Goal: Task Accomplishment & Management: Use online tool/utility

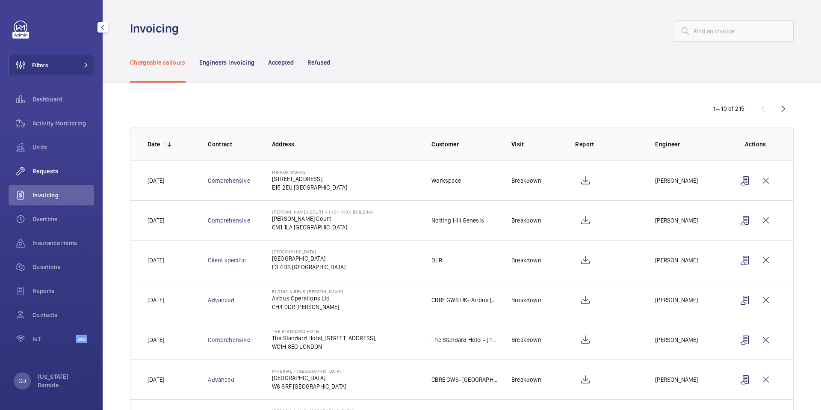
click at [44, 171] on span "Requests" at bounding box center [64, 171] width 62 height 9
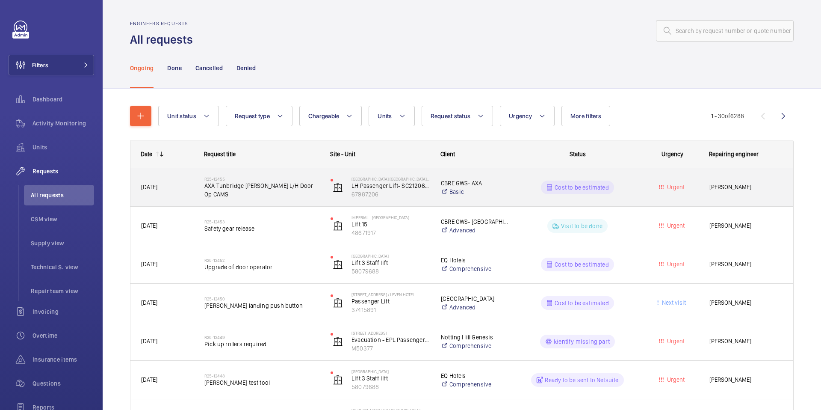
click at [297, 195] on div "R25-12455 AXA Tunbridge [PERSON_NAME] L/H Door Op CAMS" at bounding box center [261, 187] width 115 height 25
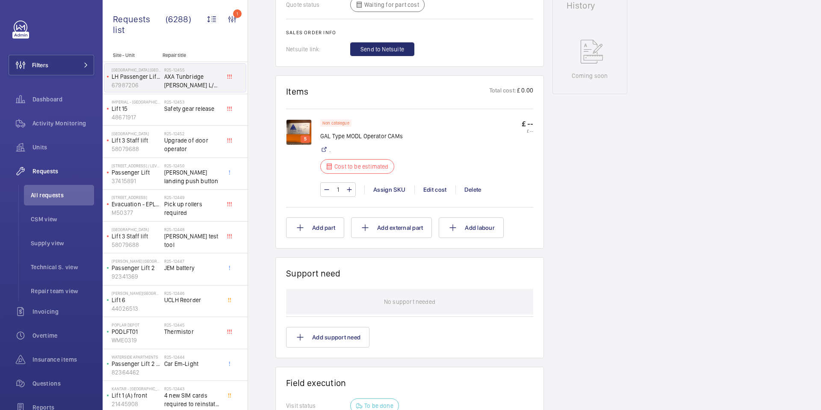
scroll to position [456, 0]
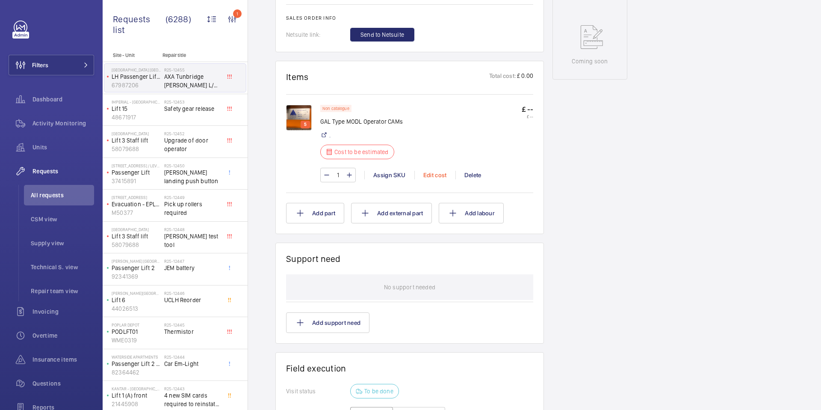
click at [442, 171] on div "Edit cost" at bounding box center [435, 175] width 41 height 9
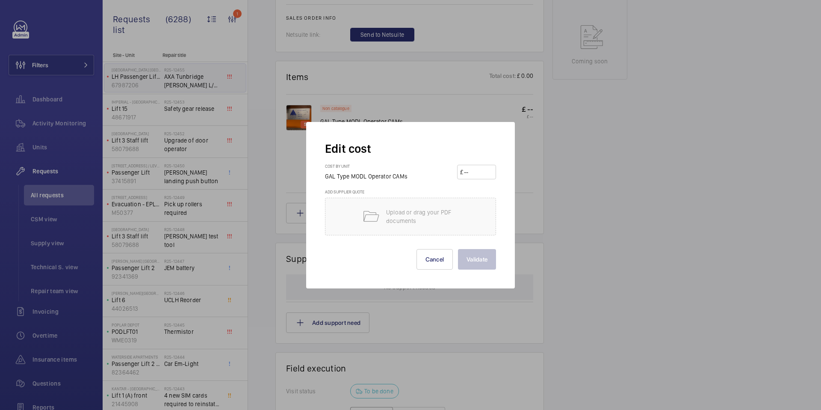
click at [532, 99] on div at bounding box center [410, 205] width 821 height 410
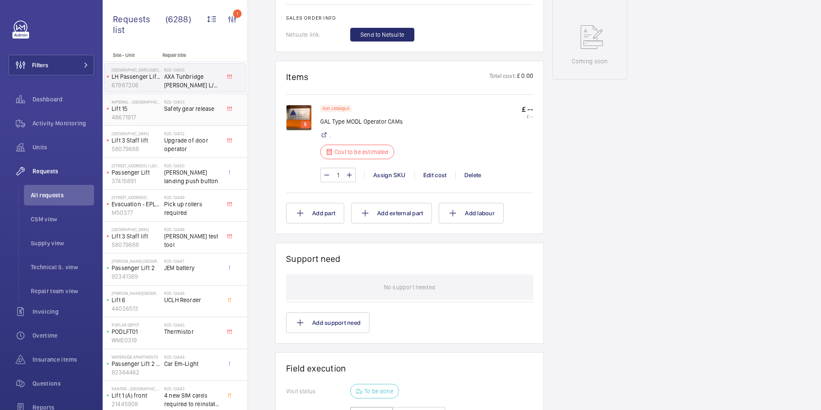
click at [184, 114] on div "R25-12453 Safety gear release" at bounding box center [192, 111] width 56 height 25
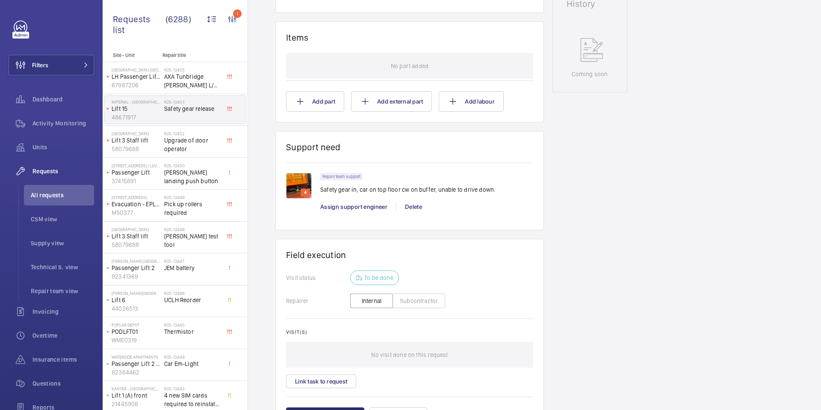
scroll to position [421, 0]
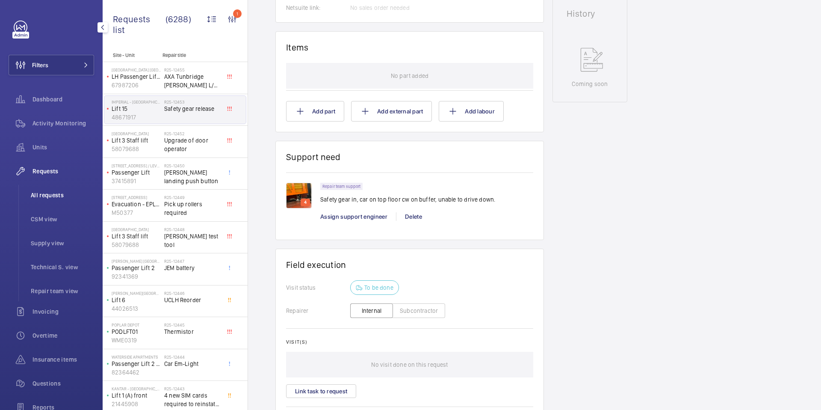
click at [54, 192] on span "All requests" at bounding box center [62, 195] width 63 height 9
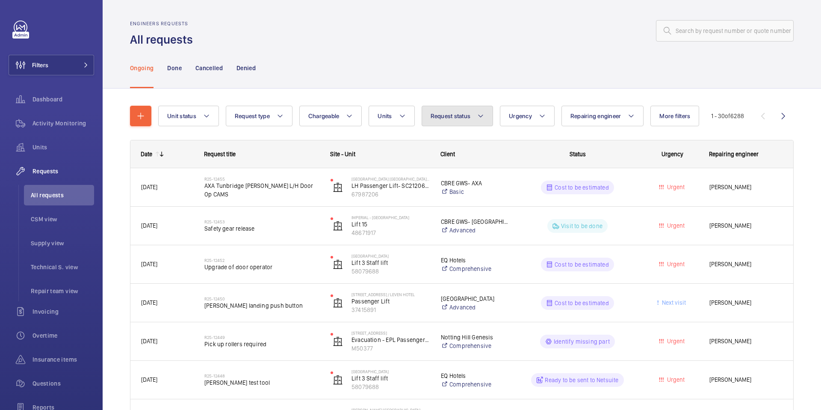
click at [460, 121] on button "Request status" at bounding box center [458, 116] width 72 height 21
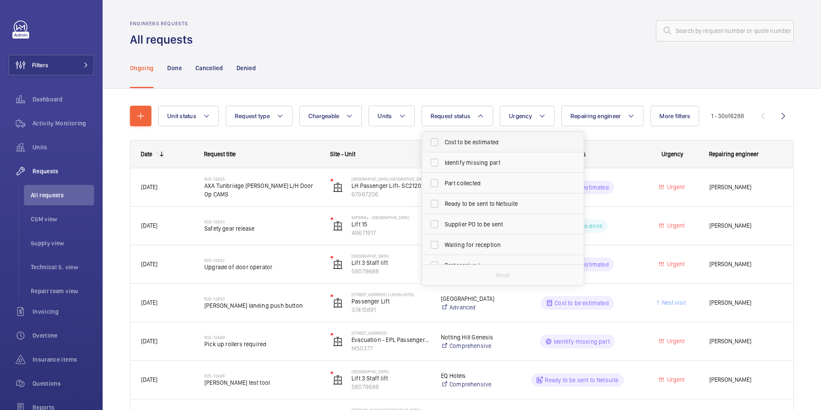
click at [503, 142] on span "Cost to be estimated" at bounding box center [504, 142] width 118 height 9
click at [443, 142] on input "Cost to be estimated" at bounding box center [434, 141] width 17 height 17
checkbox input "true"
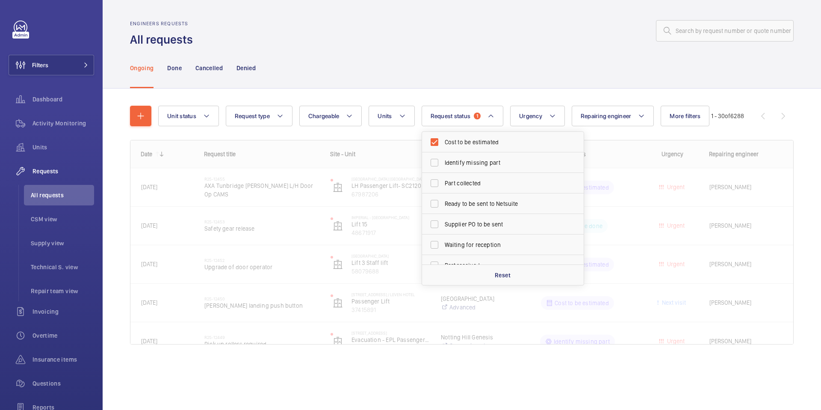
click at [423, 83] on div "Ongoing Done Cancelled Denied" at bounding box center [462, 67] width 664 height 41
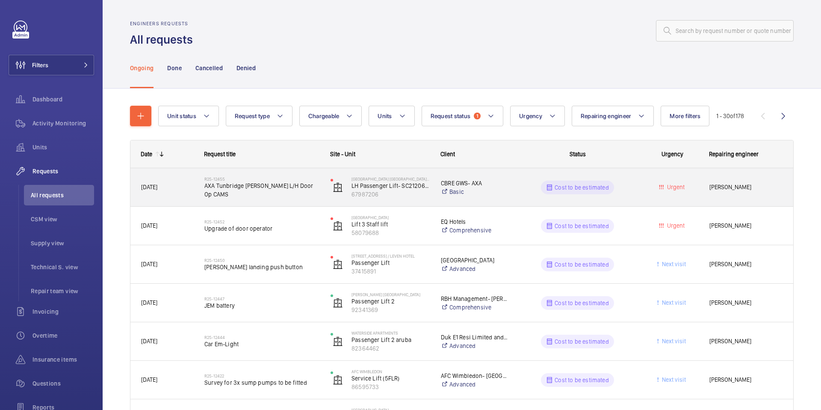
click at [292, 193] on span "AXA Tunbridge [PERSON_NAME] L/H Door Op CAMS" at bounding box center [261, 189] width 115 height 17
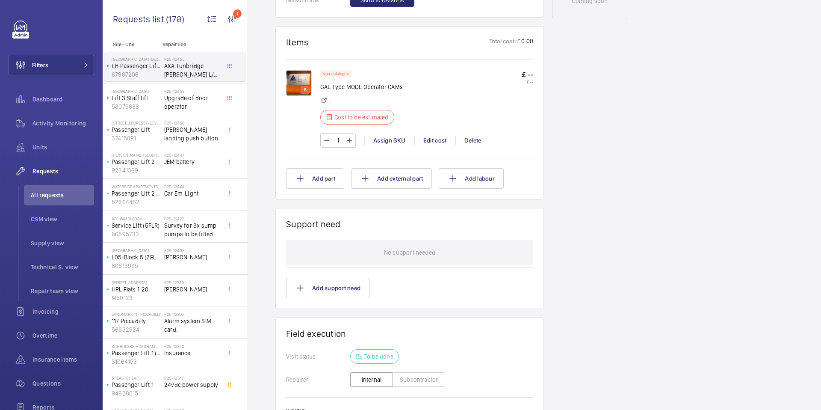
scroll to position [512, 0]
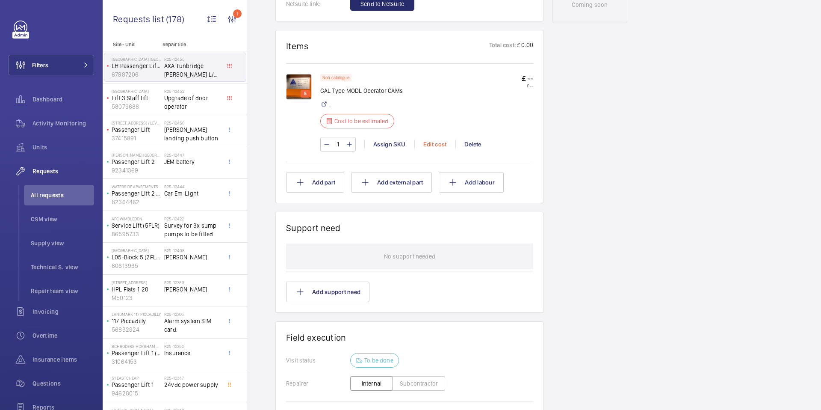
click at [438, 140] on div "Edit cost" at bounding box center [435, 144] width 41 height 9
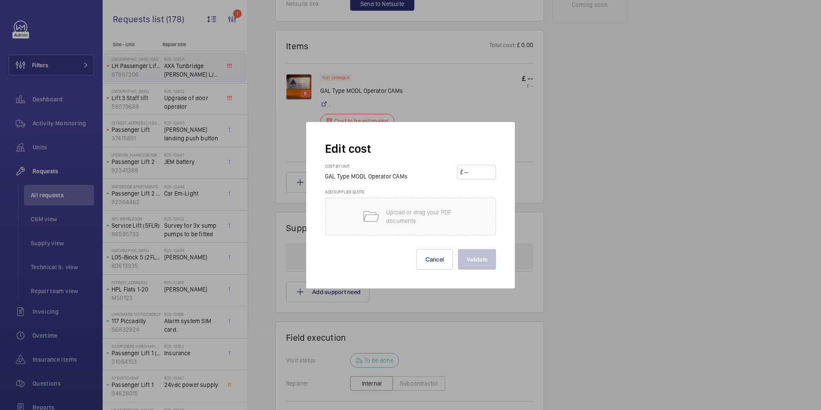
click at [458, 99] on div at bounding box center [410, 205] width 821 height 410
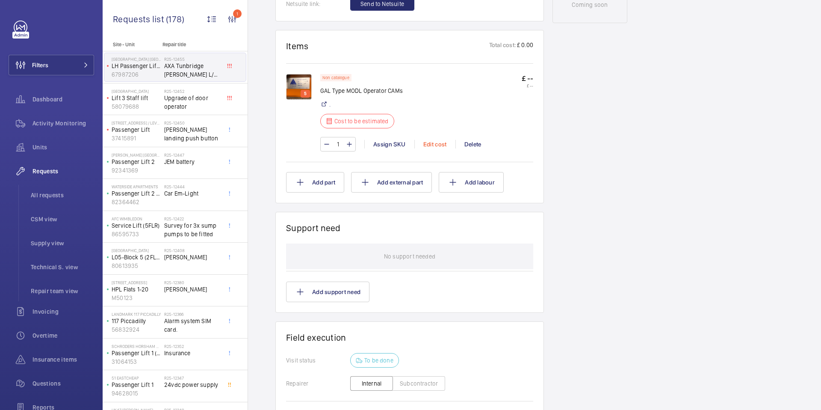
click at [437, 140] on div "Edit cost" at bounding box center [435, 144] width 41 height 9
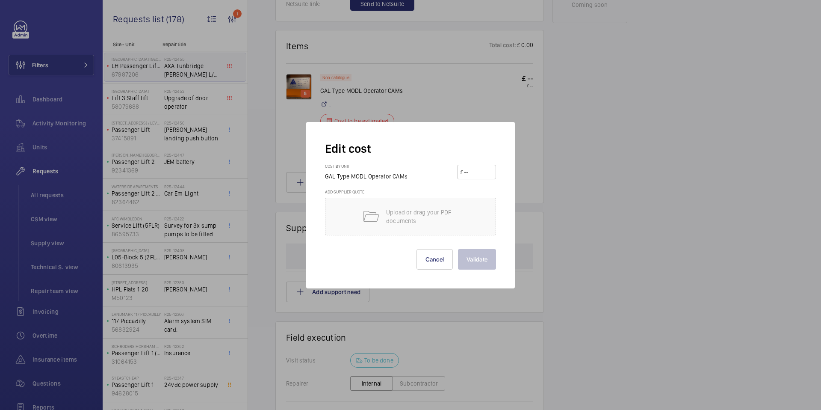
click at [462, 103] on div at bounding box center [410, 205] width 821 height 410
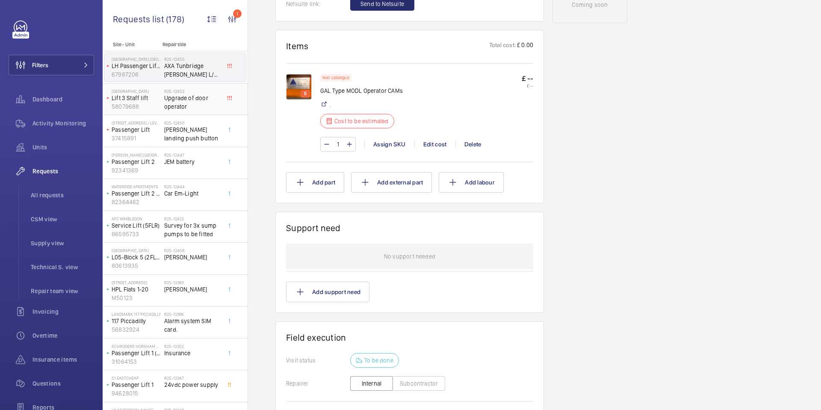
click at [201, 104] on span "Upgrade of door operator" at bounding box center [192, 102] width 56 height 17
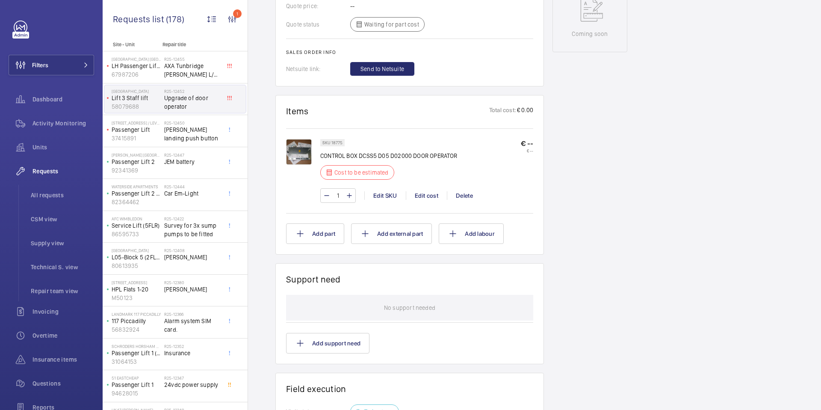
scroll to position [447, 0]
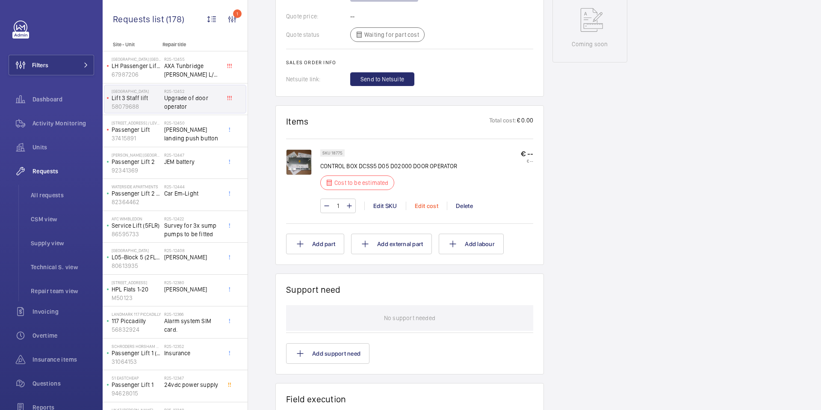
click at [434, 205] on div "Edit cost" at bounding box center [426, 205] width 41 height 9
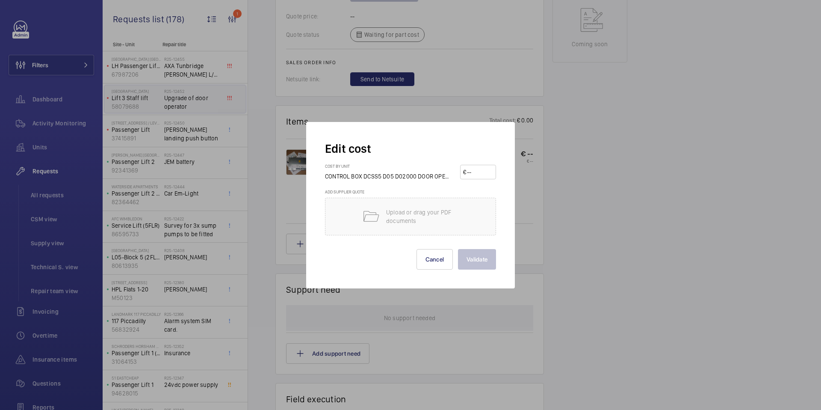
click at [524, 178] on div at bounding box center [410, 205] width 821 height 410
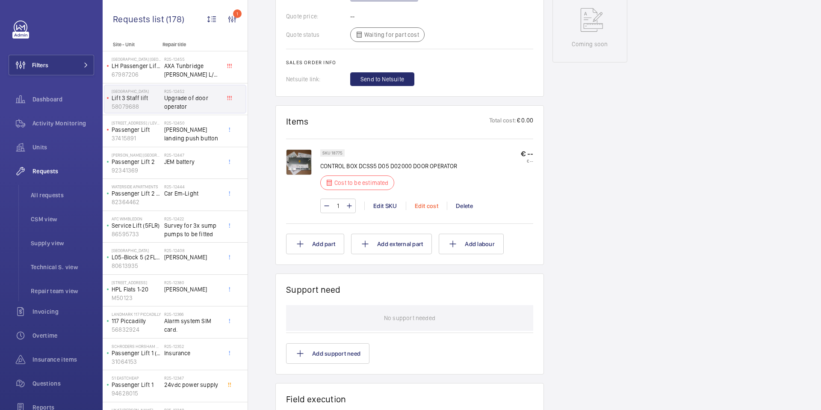
click at [430, 204] on div "Edit cost" at bounding box center [426, 205] width 41 height 9
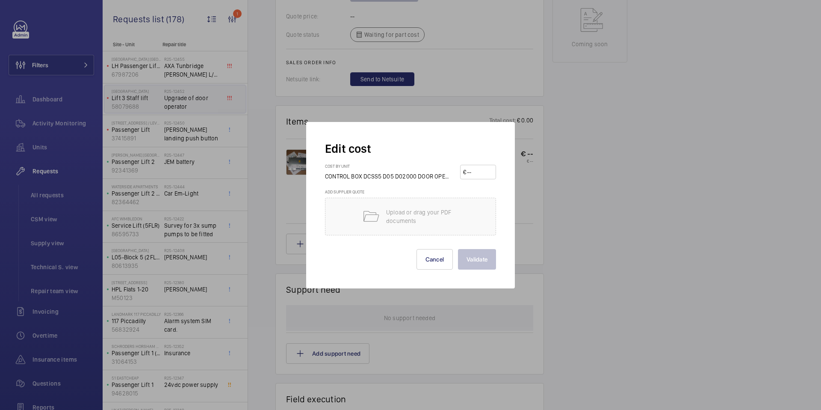
click at [529, 196] on div at bounding box center [410, 205] width 821 height 410
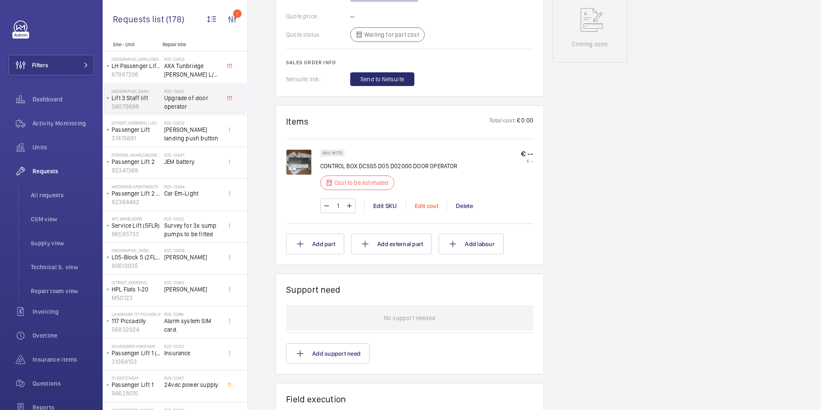
click at [437, 207] on div "Edit cost" at bounding box center [426, 205] width 41 height 9
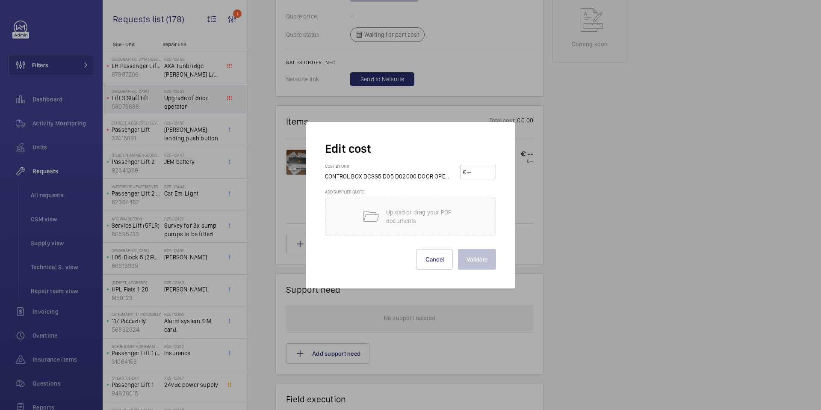
click at [510, 198] on div "Edit cost Cost by unit CONTROL BOX DCSS5 D05 D02000 DOOR OPERATOR € Add supplie…" at bounding box center [410, 205] width 209 height 166
click at [522, 199] on div at bounding box center [410, 205] width 821 height 410
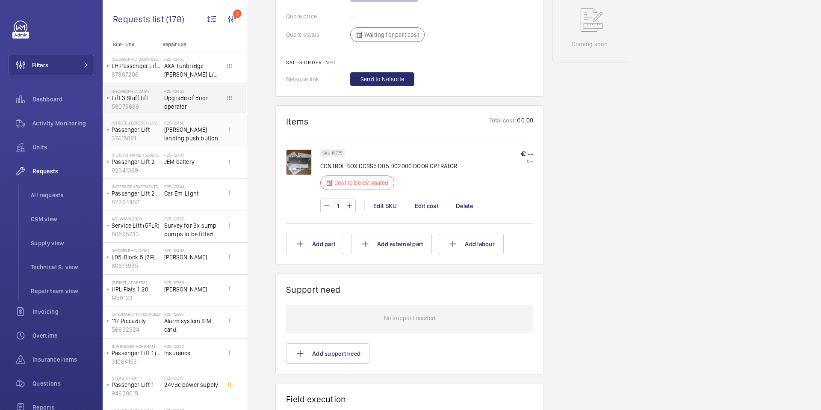
click at [199, 138] on span "[PERSON_NAME] landing push button" at bounding box center [192, 133] width 56 height 17
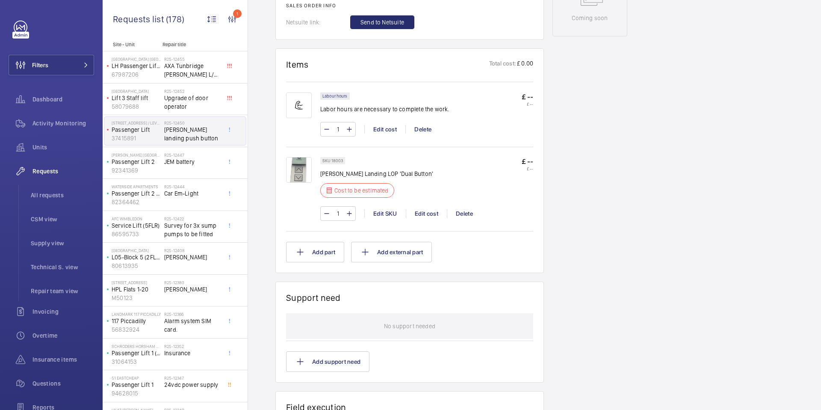
scroll to position [430, 0]
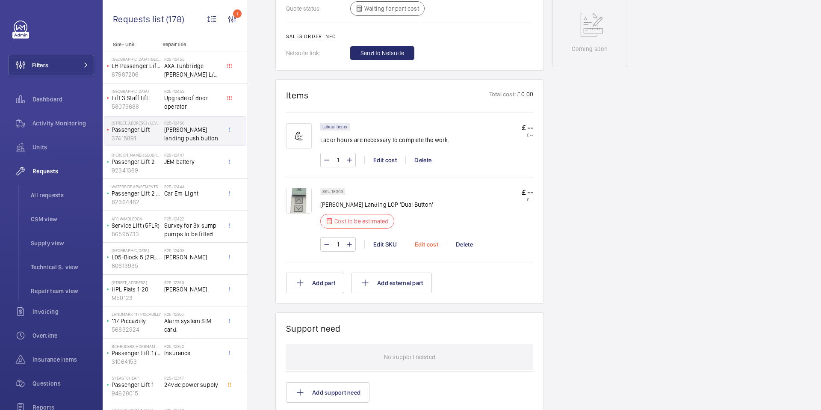
click at [432, 240] on div "Edit cost" at bounding box center [426, 244] width 41 height 9
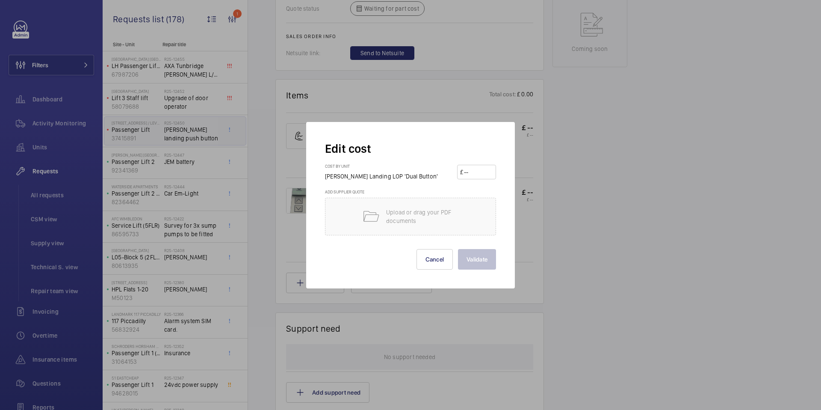
click at [543, 218] on div at bounding box center [410, 205] width 821 height 410
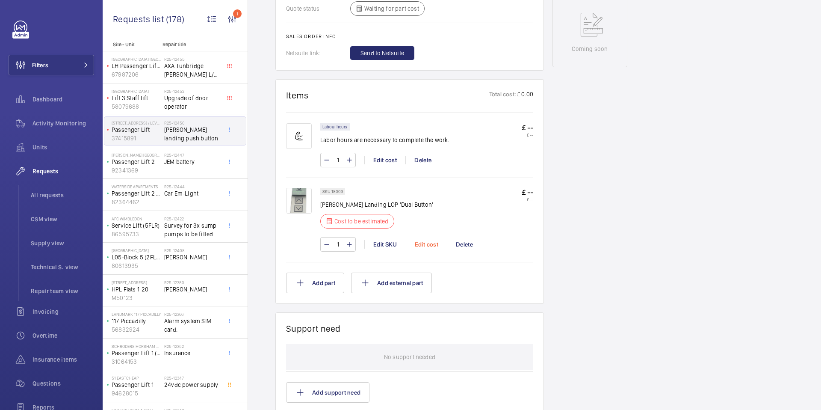
click at [426, 240] on div "Edit cost" at bounding box center [426, 244] width 41 height 9
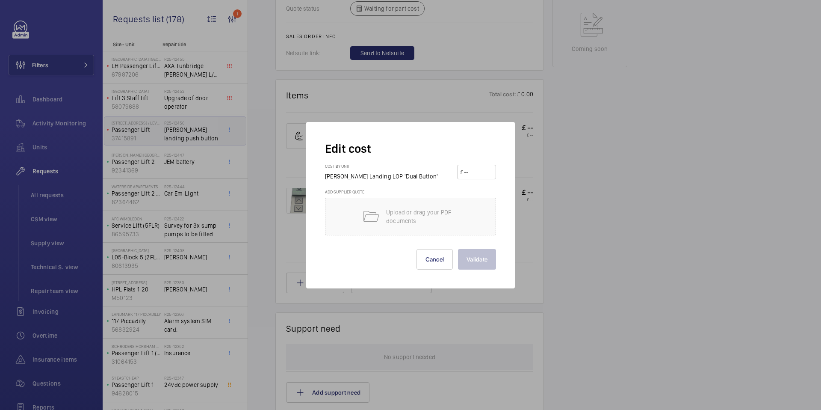
click at [532, 230] on div at bounding box center [410, 205] width 821 height 410
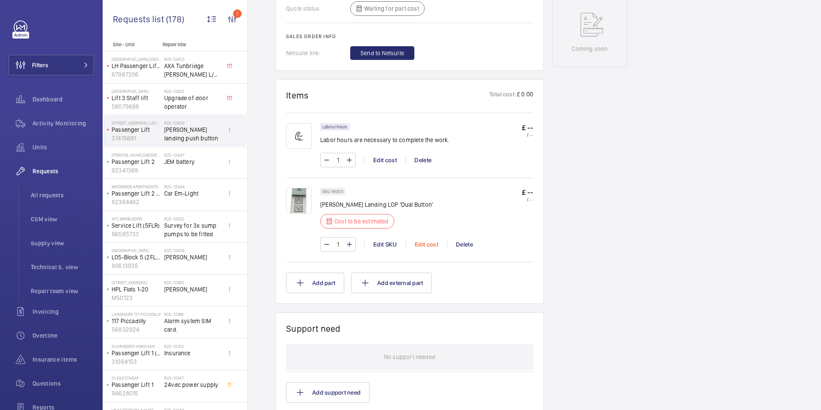
click at [429, 240] on div "Edit cost" at bounding box center [426, 244] width 41 height 9
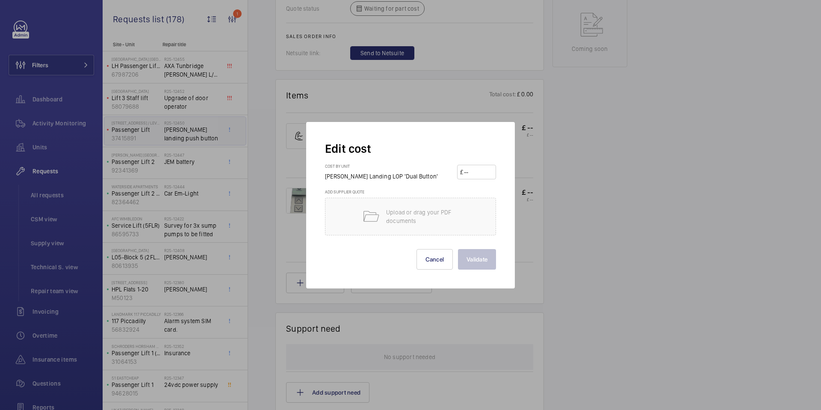
click at [540, 233] on div at bounding box center [410, 205] width 821 height 410
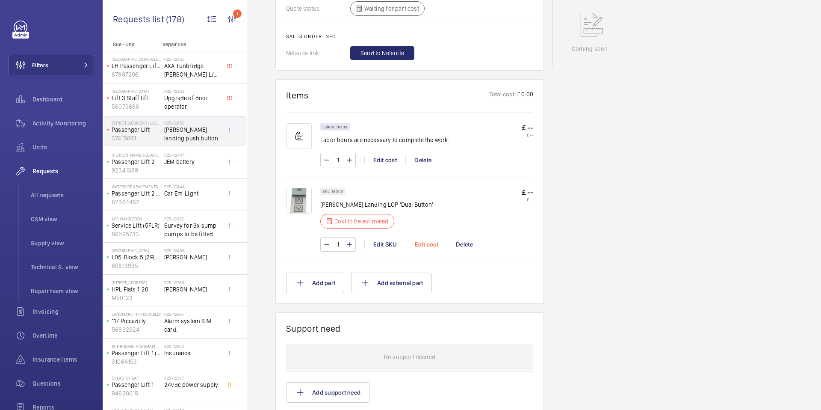
click at [430, 240] on div "Edit cost" at bounding box center [426, 244] width 41 height 9
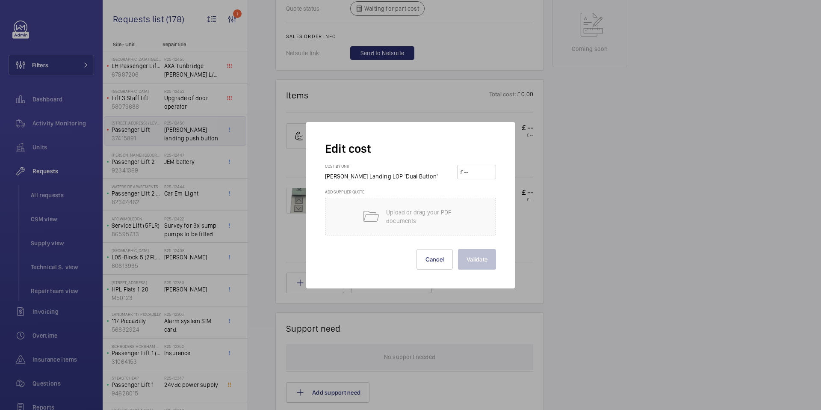
click at [530, 235] on div at bounding box center [410, 205] width 821 height 410
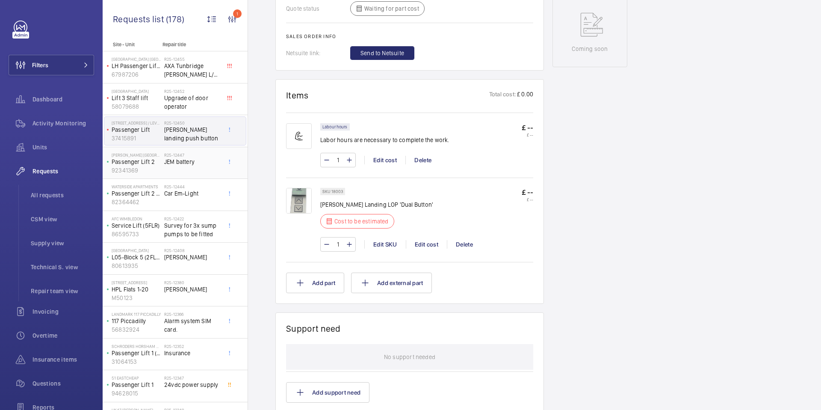
click at [183, 168] on div "R25-12447 JEM battery" at bounding box center [192, 164] width 56 height 25
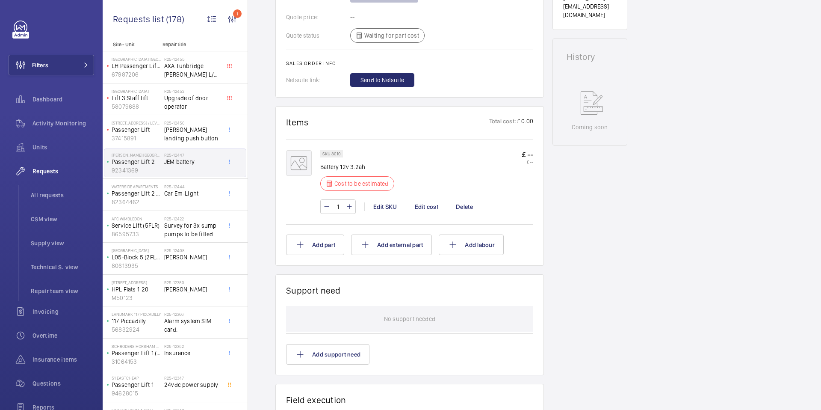
scroll to position [383, 0]
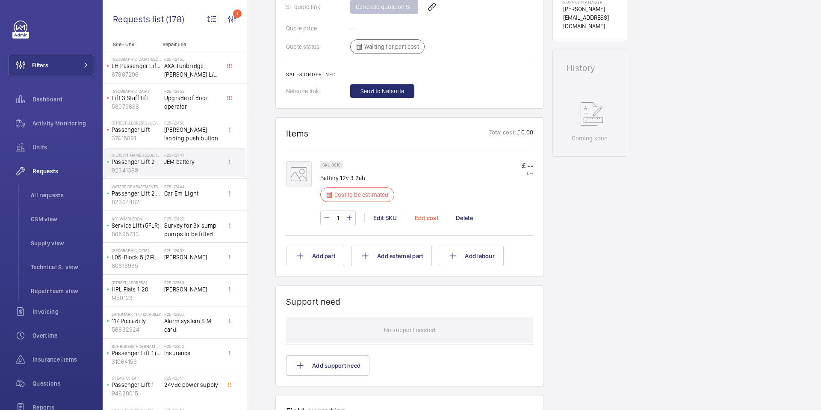
click at [426, 216] on div "Edit cost" at bounding box center [426, 217] width 41 height 9
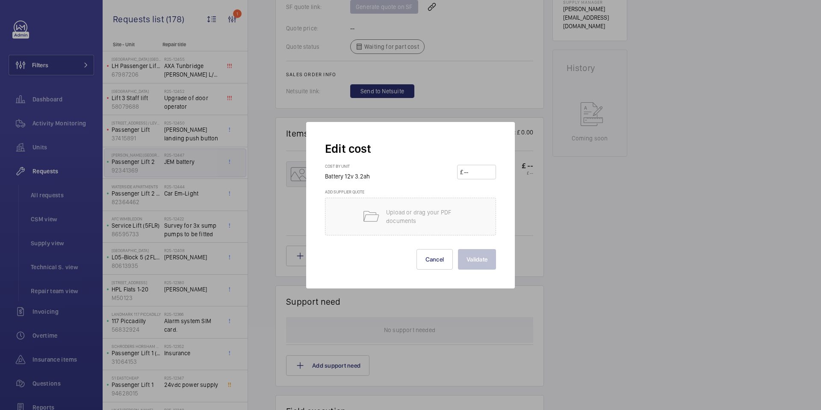
click at [542, 184] on div at bounding box center [410, 205] width 821 height 410
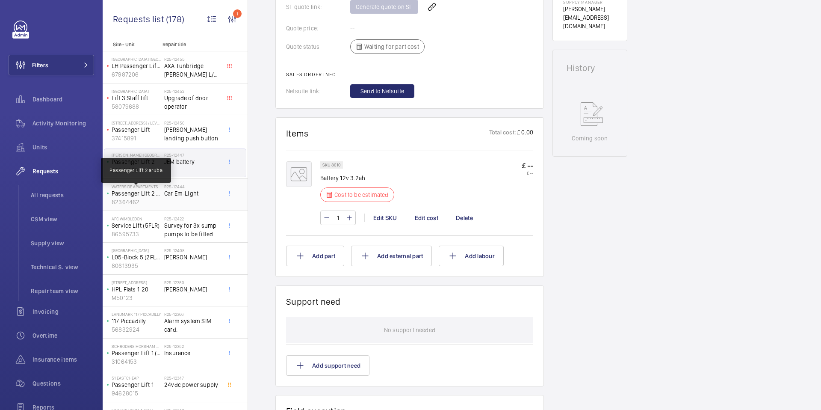
click at [151, 194] on p "Passenger Lift 2 aruba" at bounding box center [136, 193] width 49 height 9
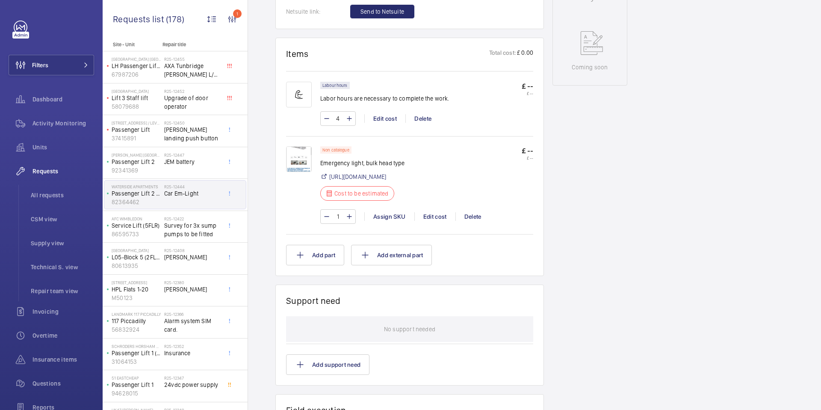
scroll to position [455, 0]
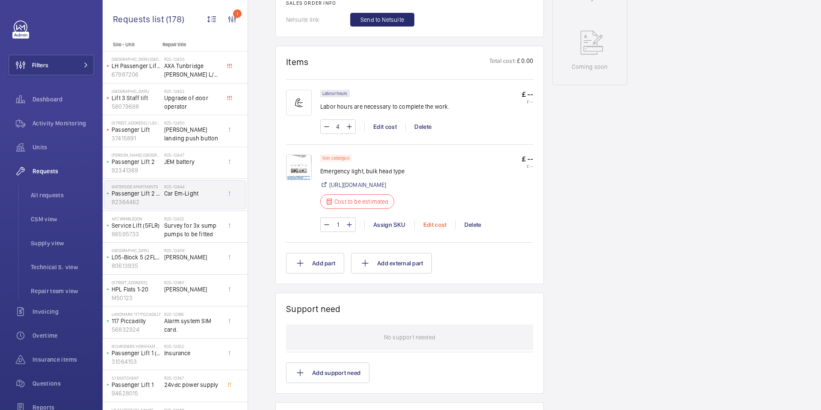
click at [436, 229] on div "Edit cost" at bounding box center [435, 224] width 41 height 9
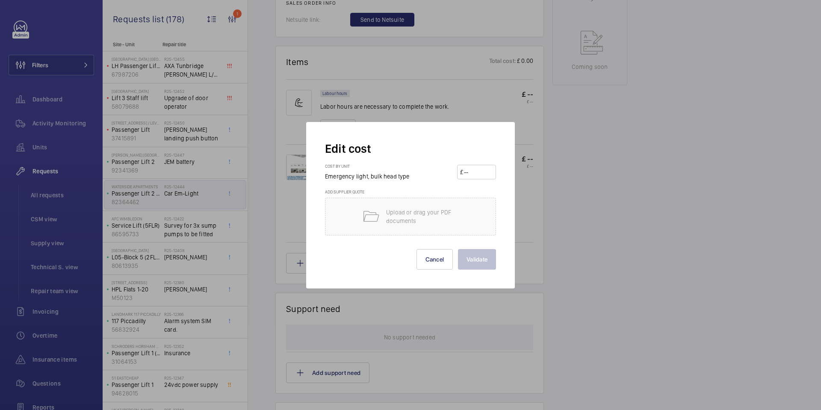
click at [538, 220] on div at bounding box center [410, 205] width 821 height 410
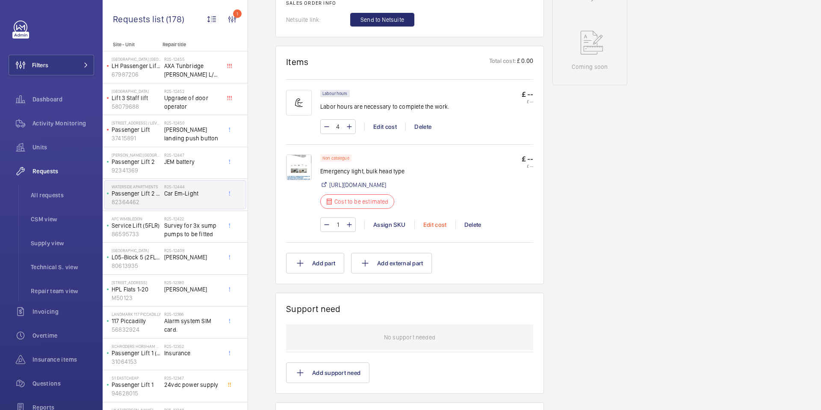
click at [438, 229] on div "Edit cost" at bounding box center [435, 224] width 41 height 9
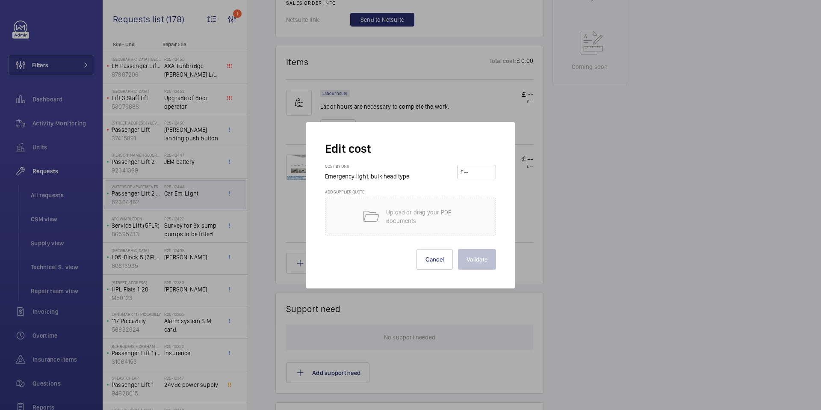
click at [550, 228] on div at bounding box center [410, 205] width 821 height 410
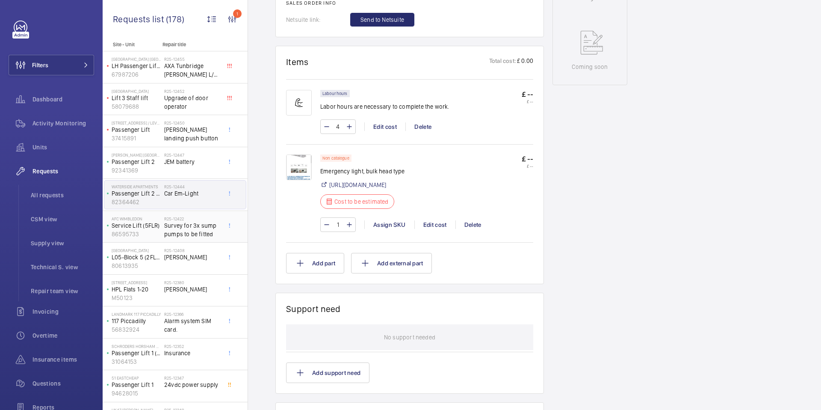
click at [181, 228] on span "Survey for 3x sump pumps to be fitted" at bounding box center [192, 229] width 56 height 17
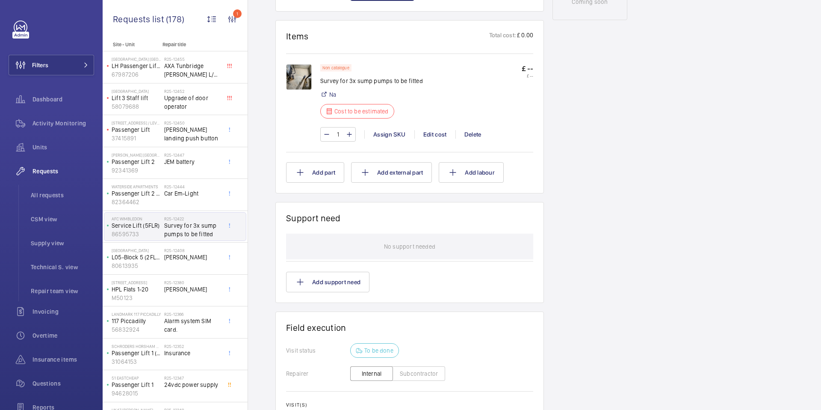
scroll to position [455, 0]
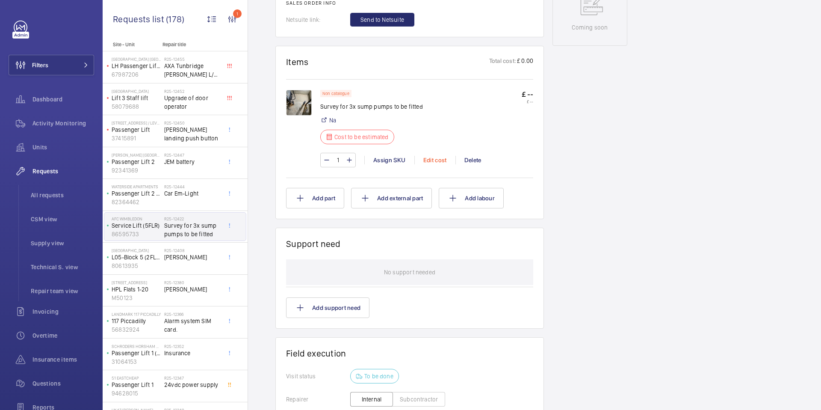
click at [433, 160] on div "Edit cost" at bounding box center [435, 160] width 41 height 9
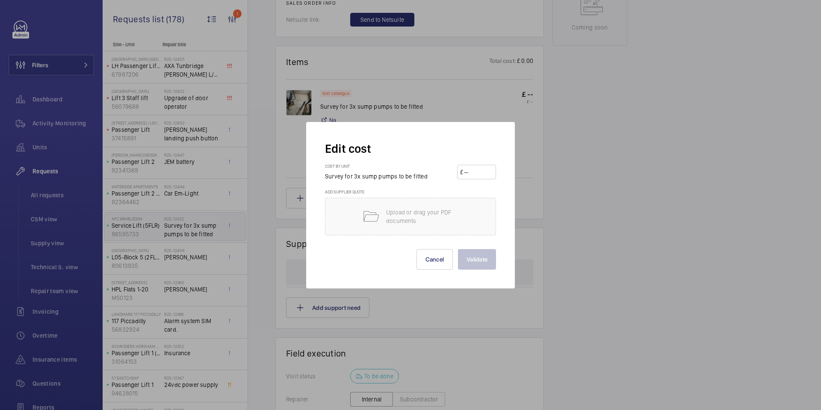
click at [541, 165] on div at bounding box center [410, 205] width 821 height 410
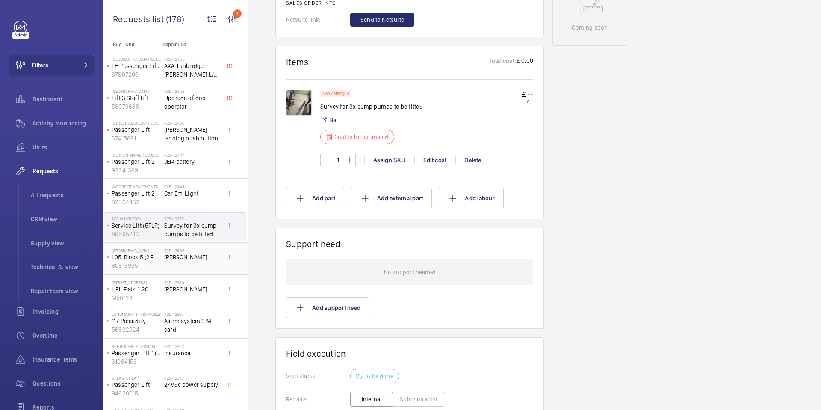
click at [187, 249] on h2 "R25-12408" at bounding box center [192, 250] width 56 height 5
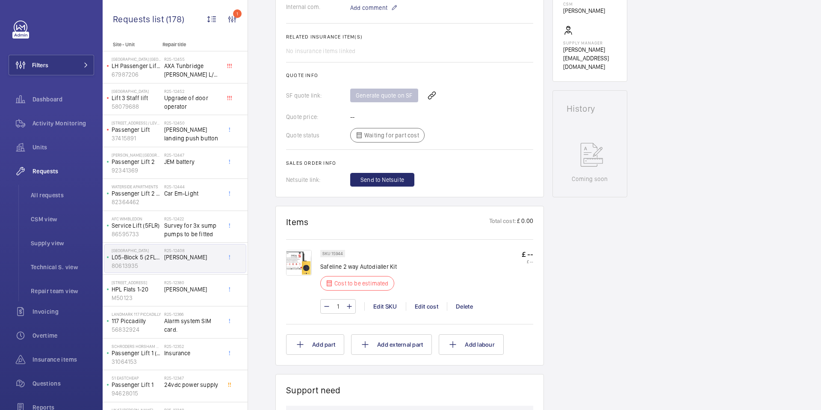
scroll to position [326, 0]
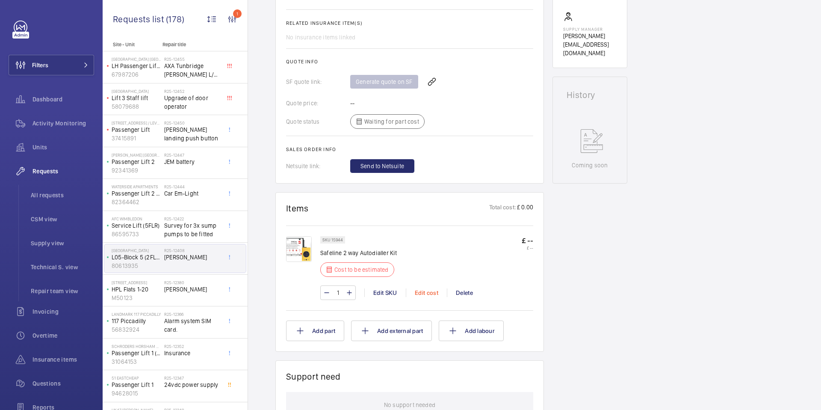
click at [428, 288] on div "Edit cost" at bounding box center [426, 292] width 41 height 9
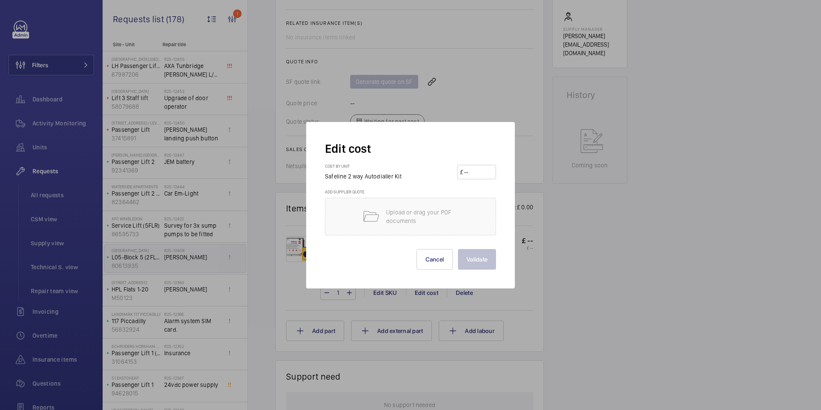
click at [548, 251] on div at bounding box center [410, 205] width 821 height 410
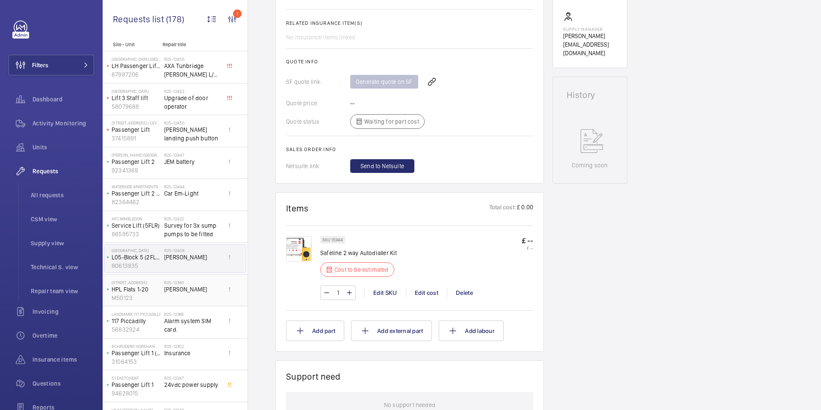
click at [165, 297] on div "R25-12380 [PERSON_NAME]" at bounding box center [192, 292] width 56 height 25
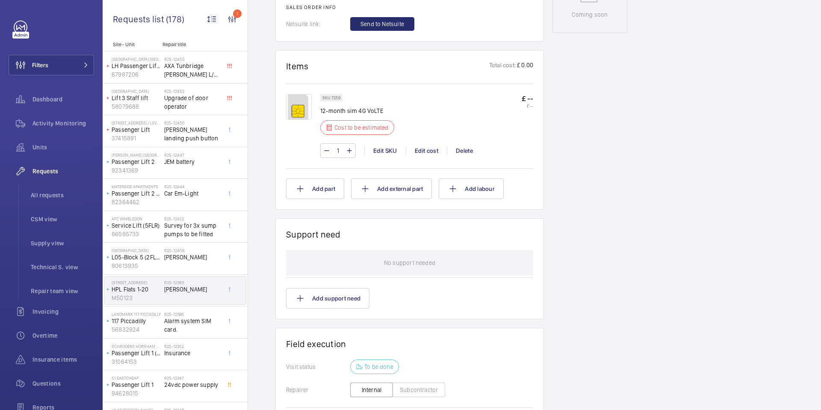
scroll to position [442, 0]
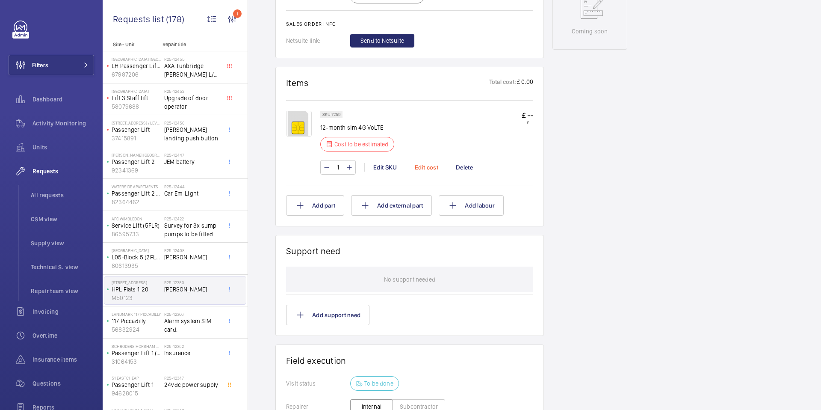
click at [431, 163] on div "Edit cost" at bounding box center [426, 167] width 41 height 9
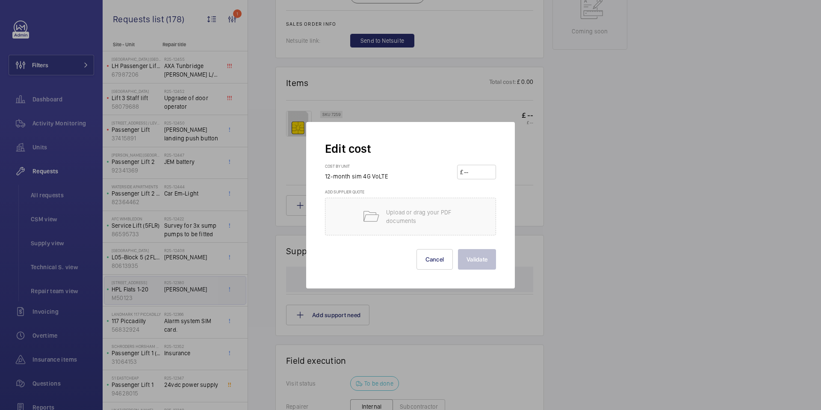
click at [556, 137] on div at bounding box center [410, 205] width 821 height 410
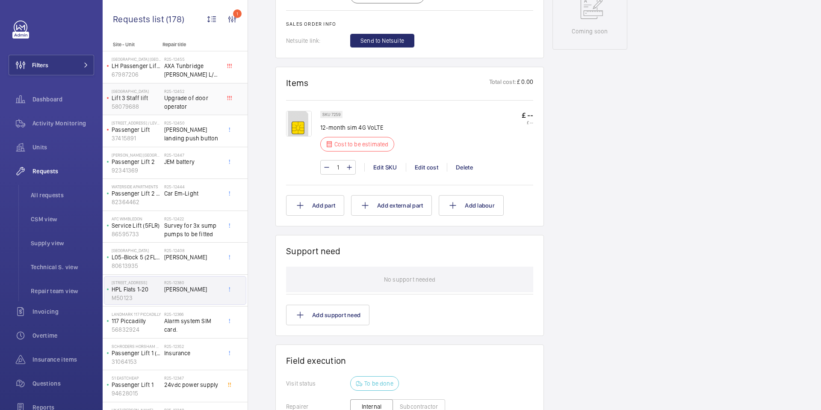
click at [192, 99] on span "Upgrade of door operator" at bounding box center [192, 102] width 56 height 17
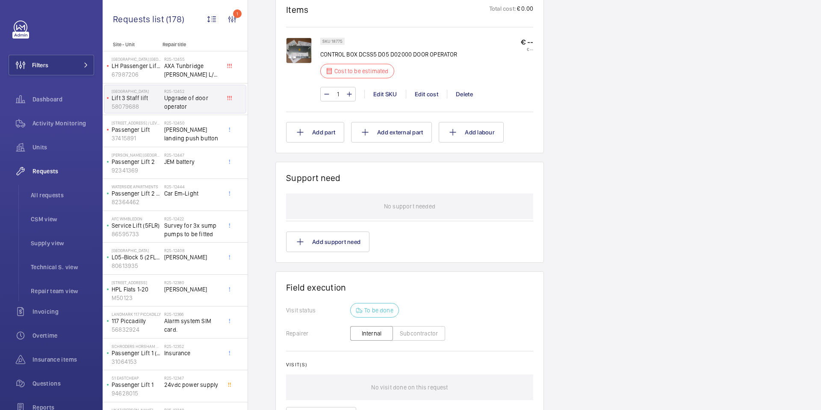
scroll to position [549, 0]
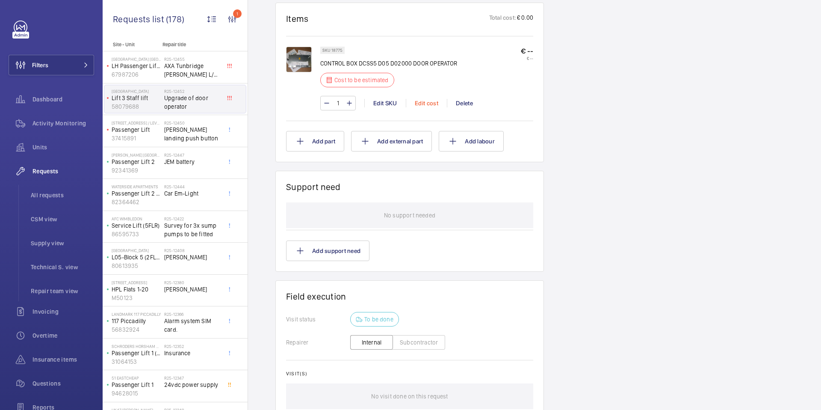
click at [433, 101] on div "Edit cost" at bounding box center [426, 103] width 41 height 9
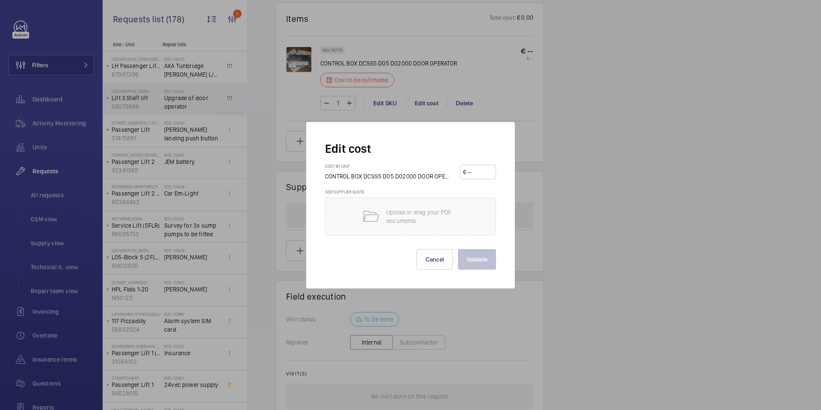
click at [445, 97] on div at bounding box center [410, 205] width 821 height 410
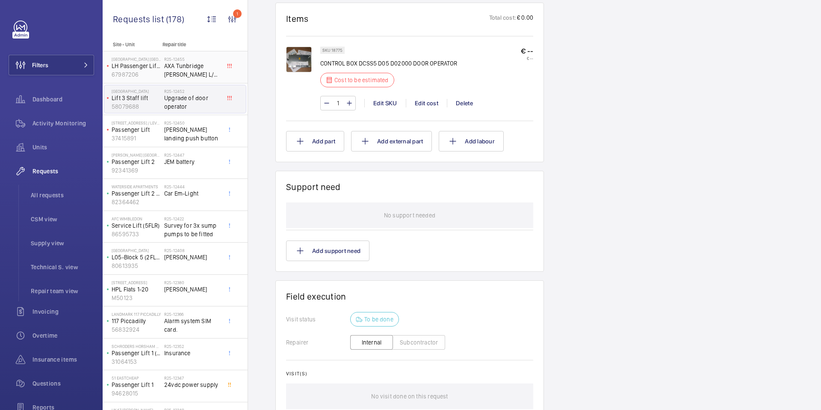
click at [198, 76] on span "AXA Tunbridge [PERSON_NAME] L/H Door Op CAMS" at bounding box center [192, 70] width 56 height 17
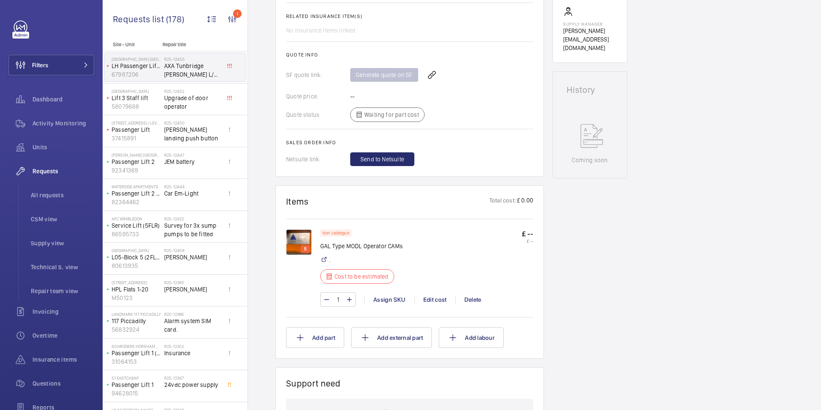
scroll to position [342, 0]
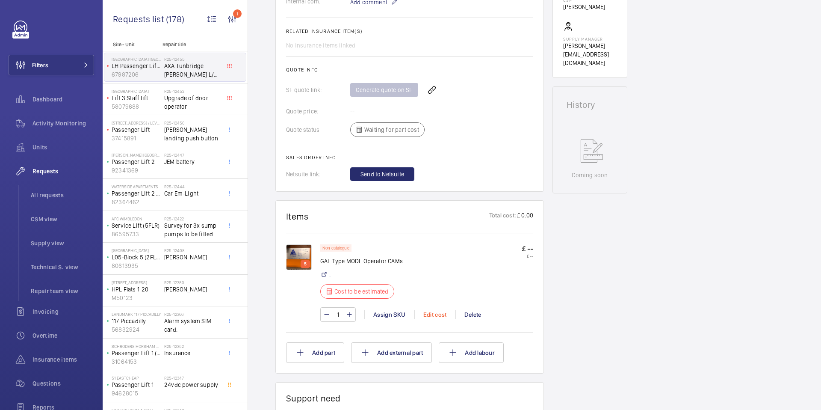
click at [432, 310] on div "Edit cost" at bounding box center [435, 314] width 41 height 9
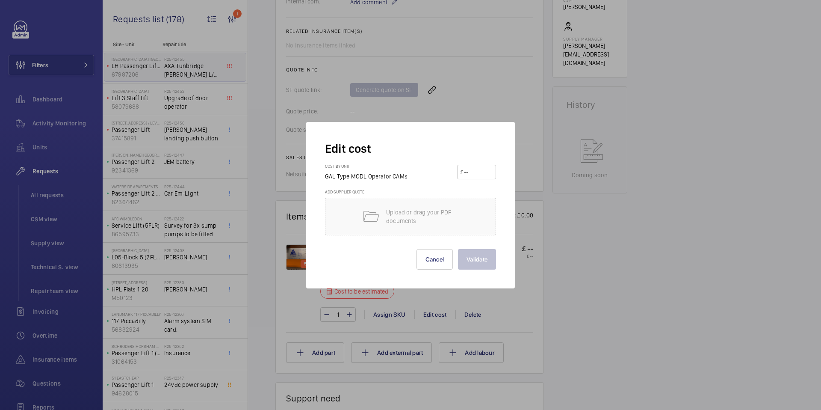
click at [536, 222] on div at bounding box center [410, 205] width 821 height 410
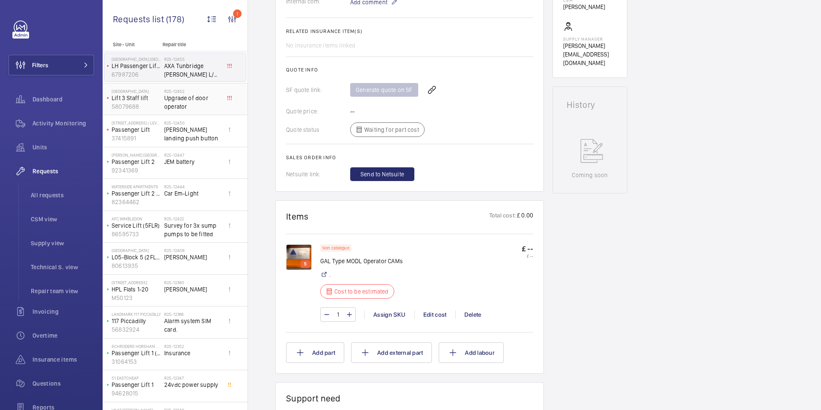
click at [196, 104] on span "Upgrade of door operator" at bounding box center [192, 102] width 56 height 17
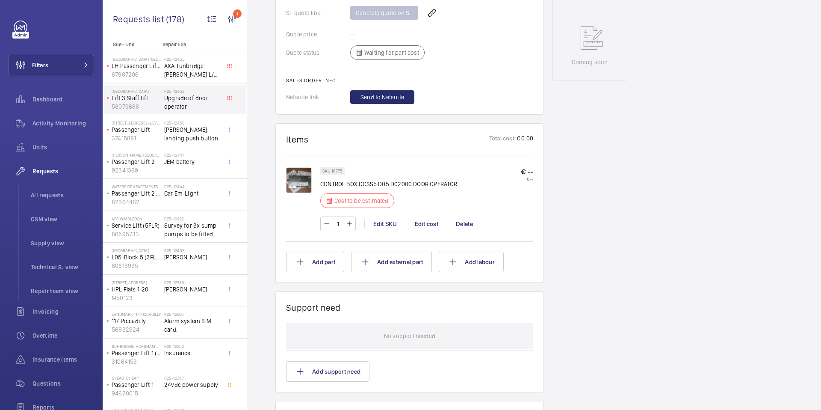
scroll to position [454, 0]
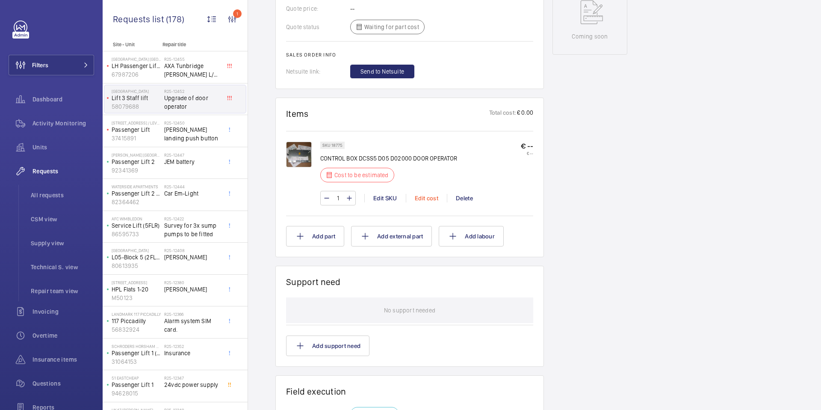
click at [421, 196] on div "Edit cost" at bounding box center [426, 198] width 41 height 9
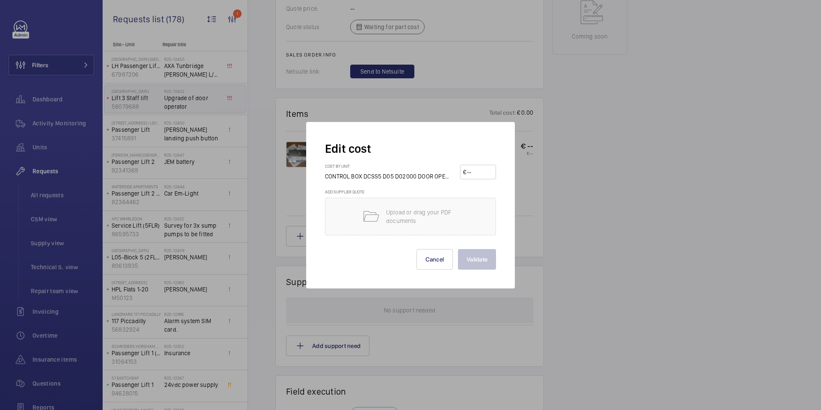
click at [145, 133] on div at bounding box center [410, 205] width 821 height 410
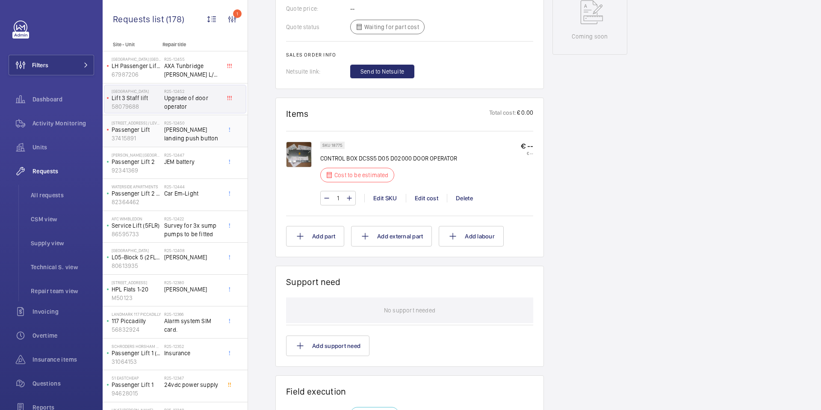
click at [181, 131] on span "[PERSON_NAME] landing push button" at bounding box center [192, 133] width 56 height 17
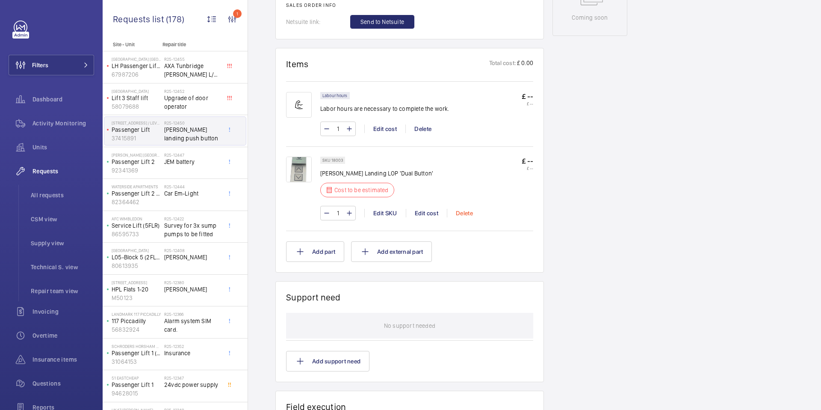
scroll to position [483, 0]
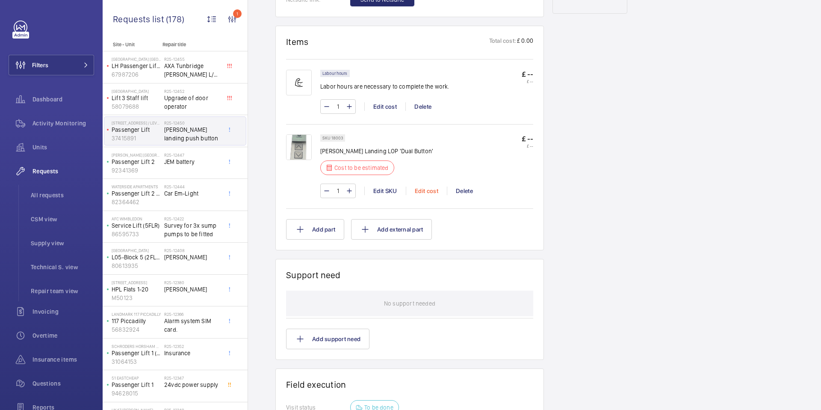
click at [432, 187] on div "Edit cost" at bounding box center [426, 191] width 41 height 9
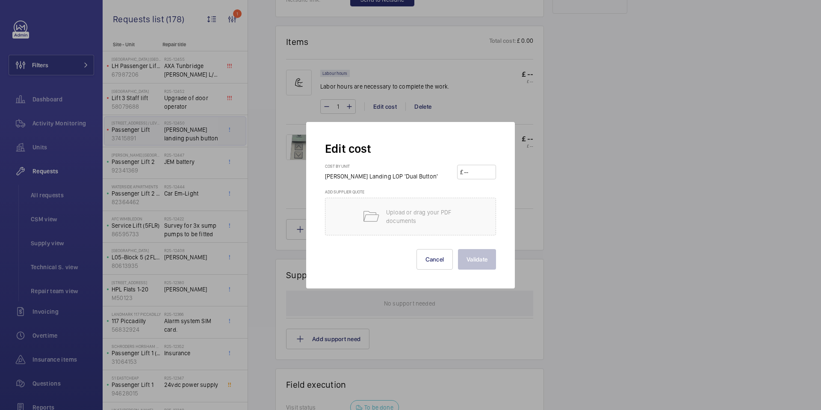
click at [184, 168] on div at bounding box center [410, 205] width 821 height 410
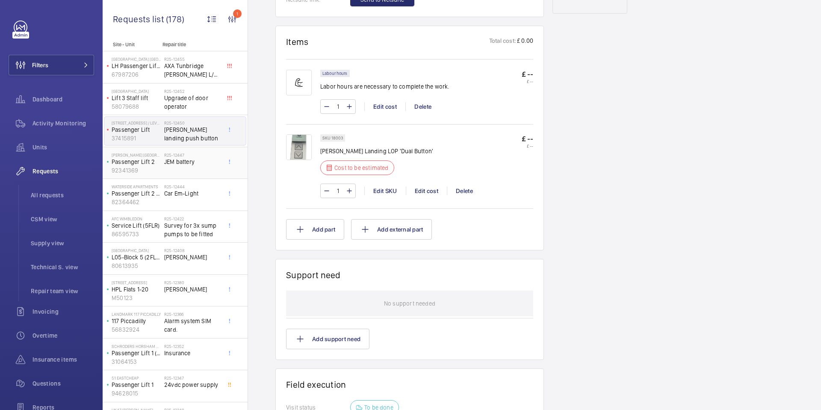
click at [187, 166] on div "R25-12447 JEM battery" at bounding box center [192, 164] width 56 height 25
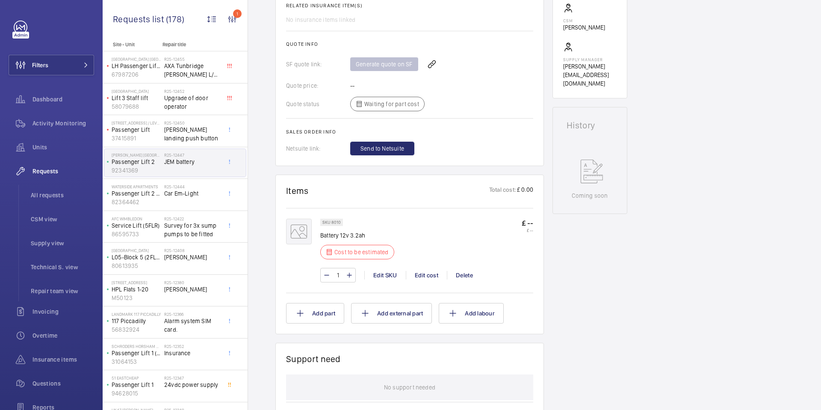
scroll to position [333, 0]
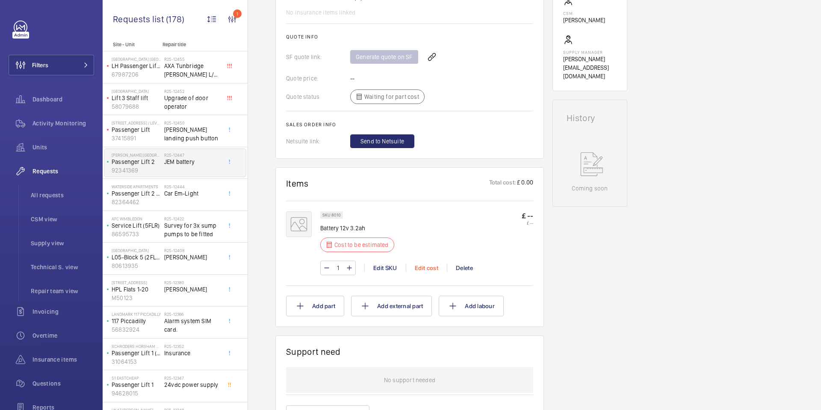
click at [427, 267] on div "Edit cost" at bounding box center [426, 268] width 41 height 9
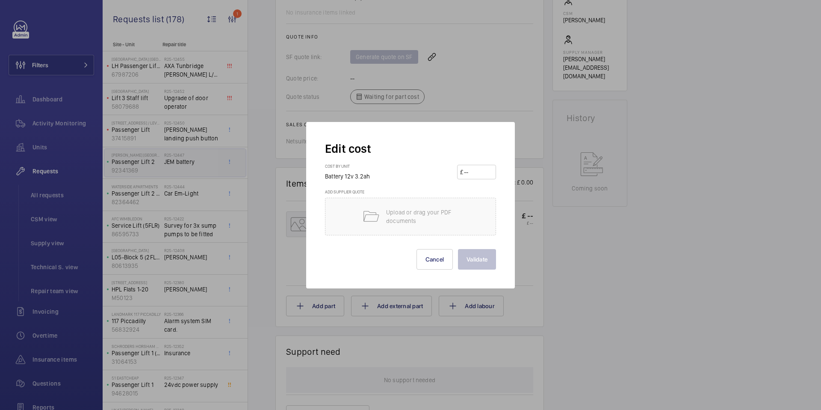
click at [171, 201] on div at bounding box center [410, 205] width 821 height 410
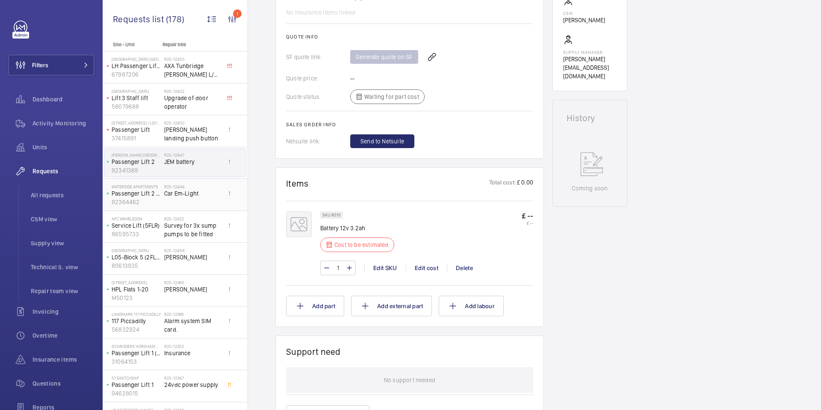
click at [185, 194] on span "Car Em-Light" at bounding box center [192, 193] width 56 height 9
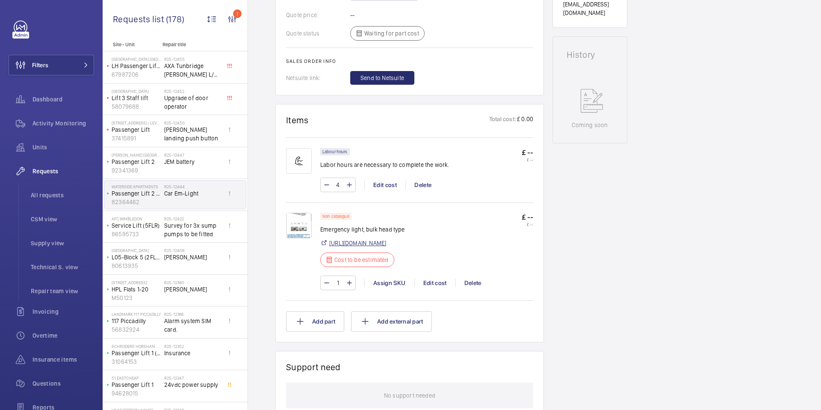
scroll to position [433, 0]
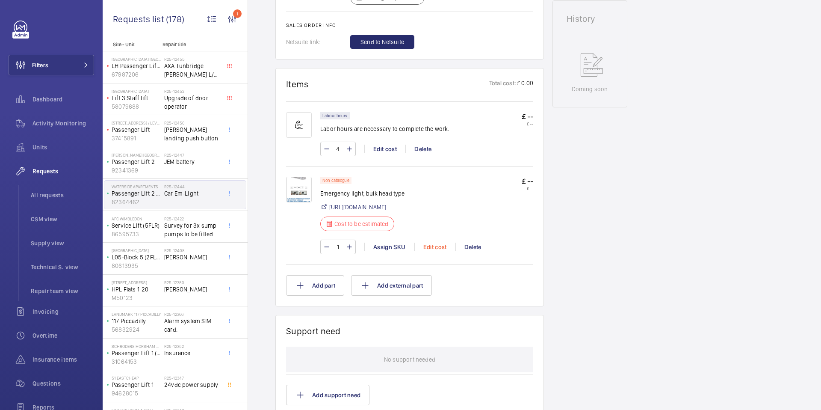
click at [436, 251] on div "Edit cost" at bounding box center [435, 247] width 41 height 9
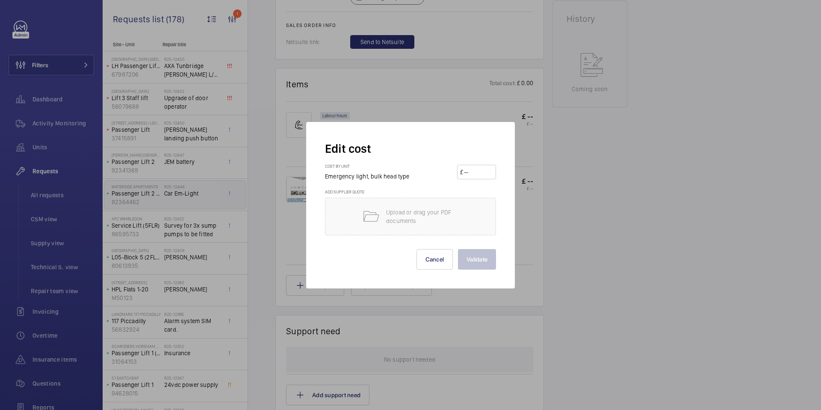
click at [178, 233] on div at bounding box center [410, 205] width 821 height 410
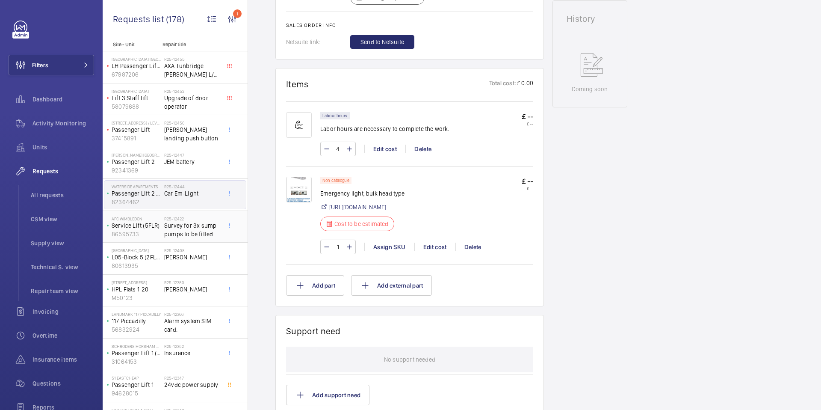
click at [187, 232] on span "Survey for 3x sump pumps to be fitted" at bounding box center [192, 229] width 56 height 17
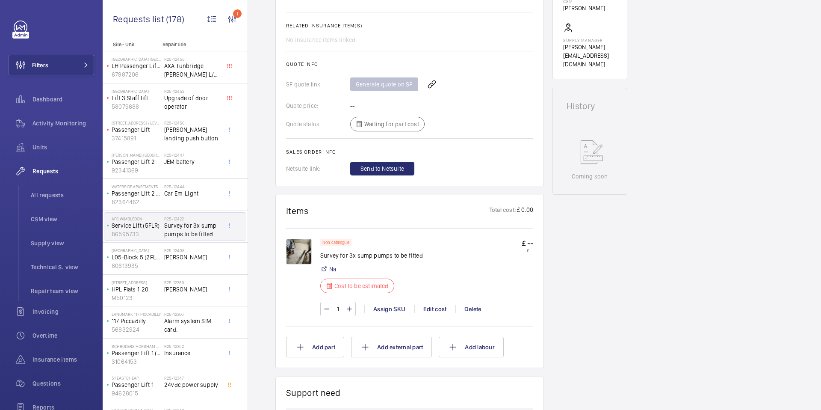
scroll to position [319, 0]
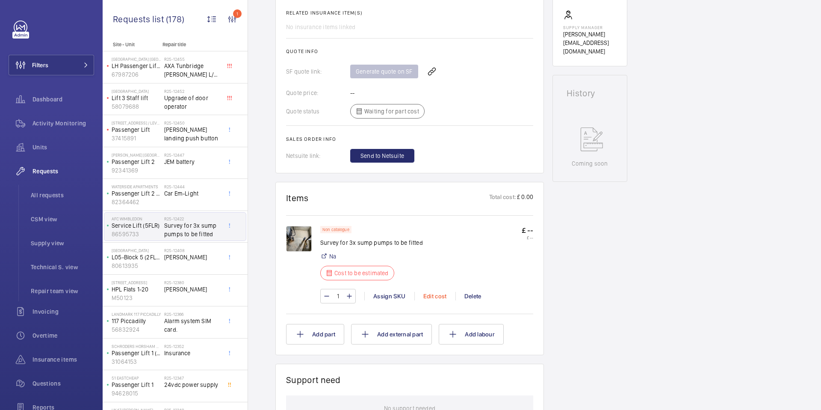
click at [439, 296] on div "Edit cost" at bounding box center [435, 296] width 41 height 9
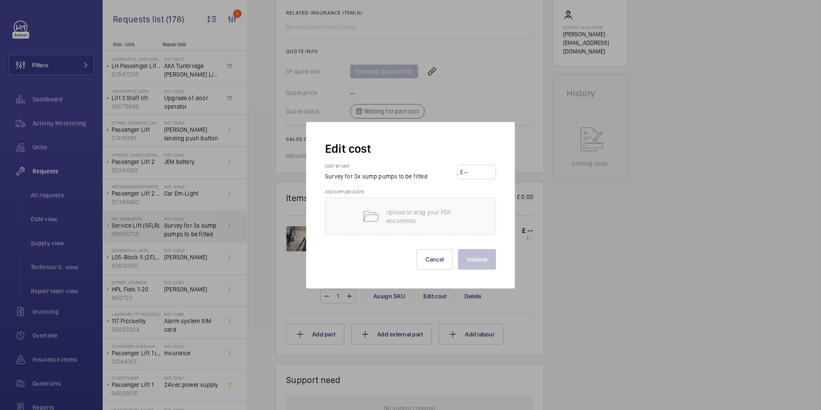
click at [84, 322] on div at bounding box center [410, 205] width 821 height 410
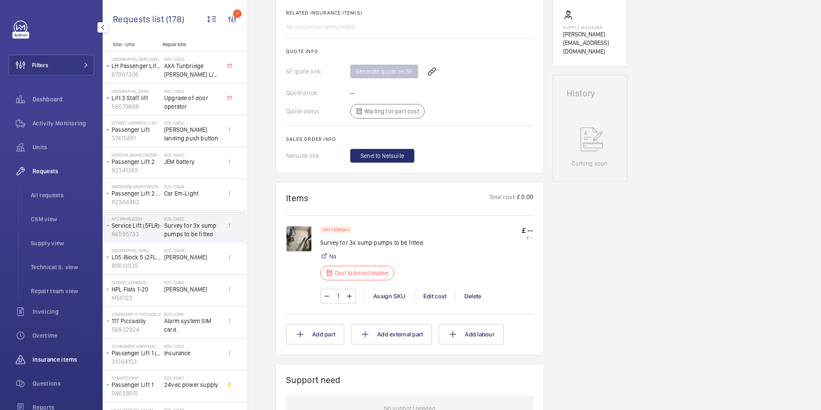
scroll to position [97, 0]
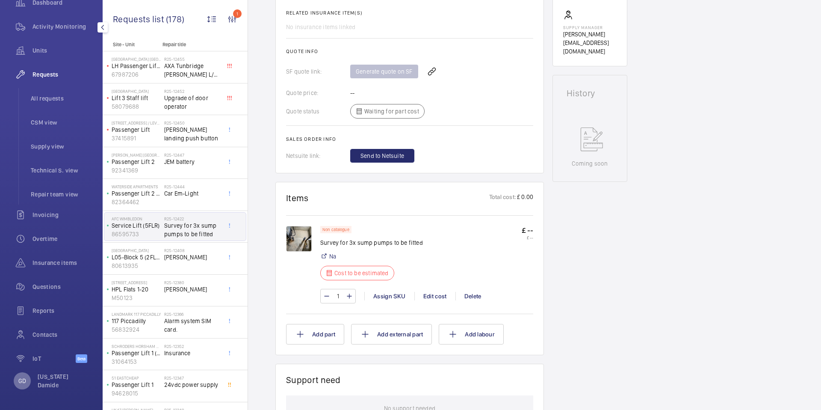
click at [20, 381] on p "GD" at bounding box center [22, 380] width 8 height 9
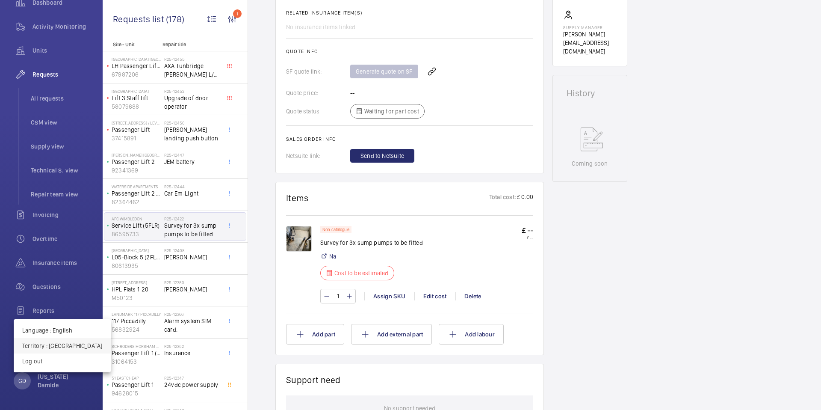
click at [65, 343] on p "Territory : [GEOGRAPHIC_DATA]" at bounding box center [62, 345] width 80 height 9
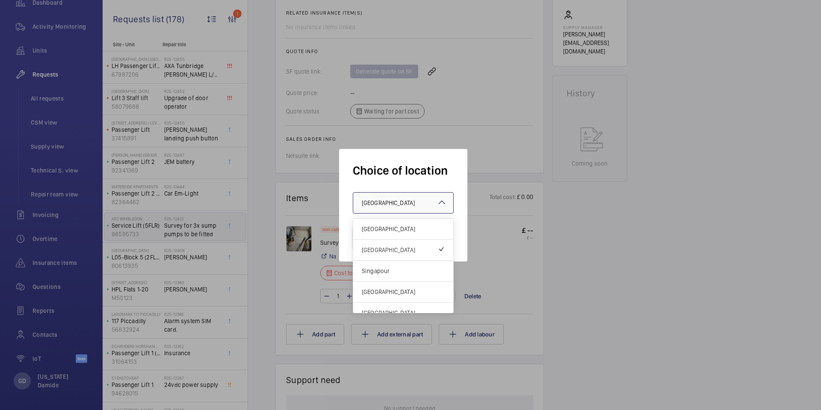
click at [418, 209] on div at bounding box center [403, 203] width 100 height 21
click at [396, 232] on span "[GEOGRAPHIC_DATA]" at bounding box center [403, 229] width 83 height 9
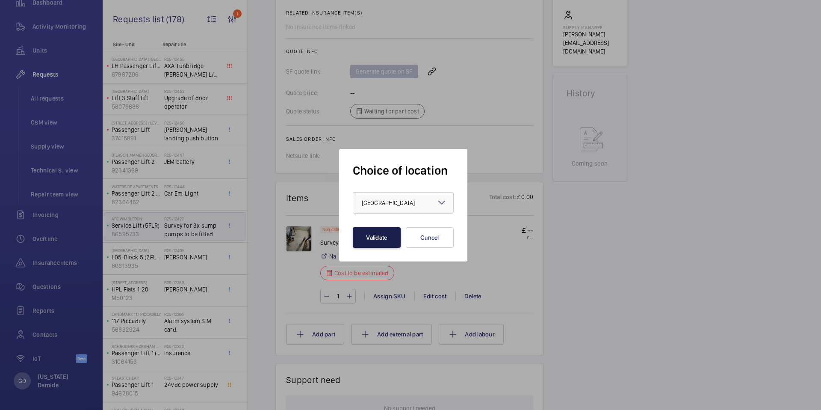
click at [375, 239] on button "Validate" at bounding box center [377, 237] width 48 height 21
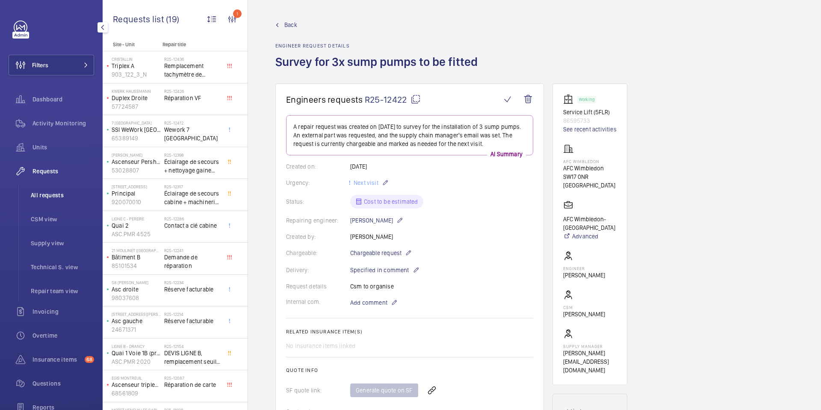
click at [54, 196] on span "All requests" at bounding box center [62, 195] width 63 height 9
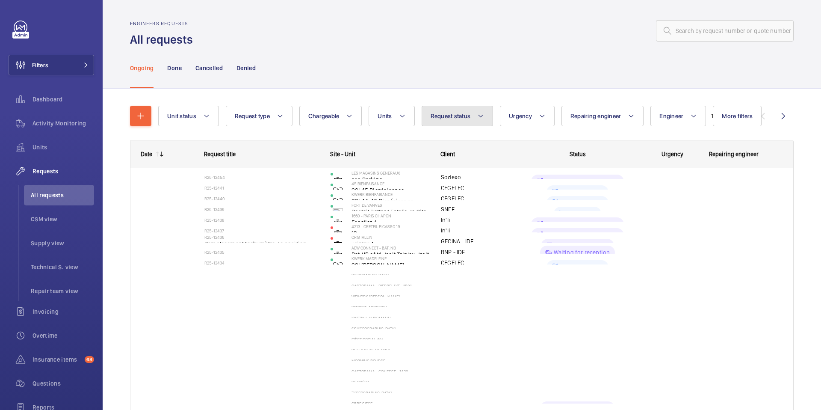
click at [466, 115] on span "Request status" at bounding box center [451, 116] width 40 height 7
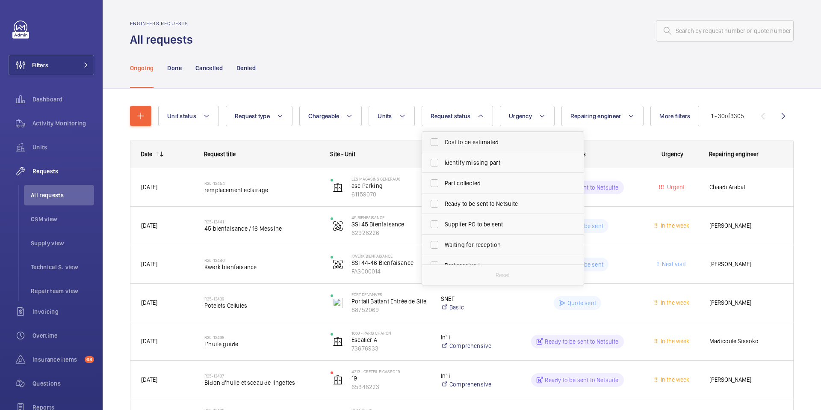
click at [446, 145] on span "Cost to be estimated" at bounding box center [504, 142] width 118 height 9
click at [443, 145] on input "Cost to be estimated" at bounding box center [434, 141] width 17 height 17
checkbox input "true"
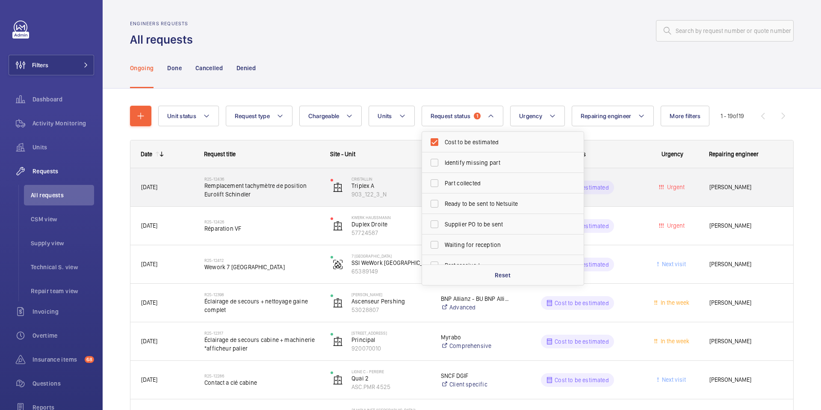
click at [249, 192] on span "Remplacement tachymètre de position Eurolift Schindler" at bounding box center [261, 189] width 115 height 17
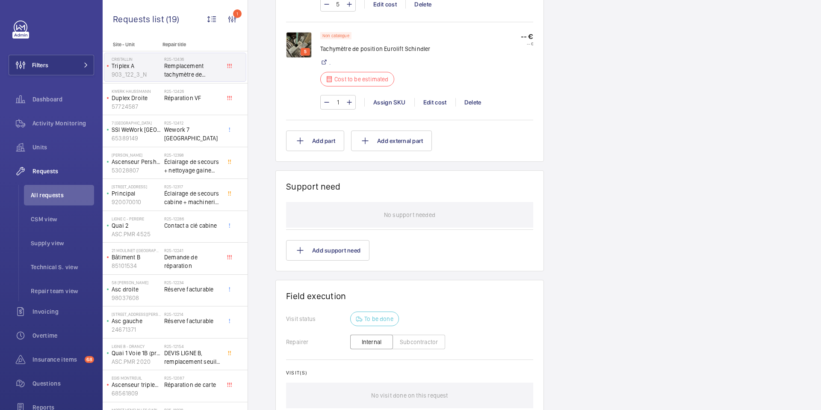
scroll to position [610, 0]
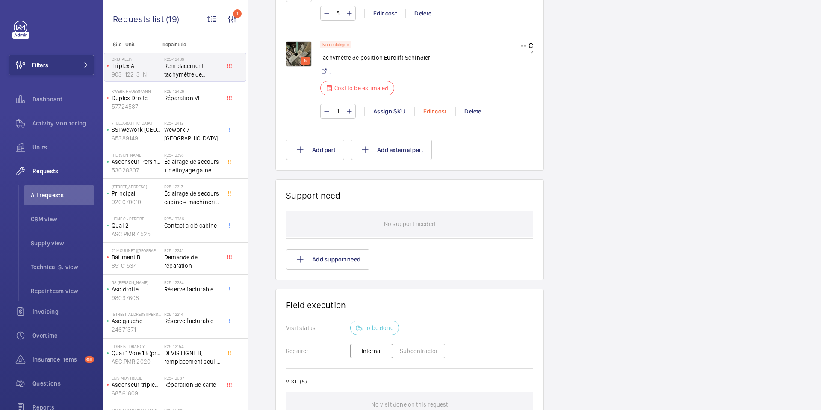
click at [432, 111] on div "Edit cost" at bounding box center [435, 111] width 41 height 9
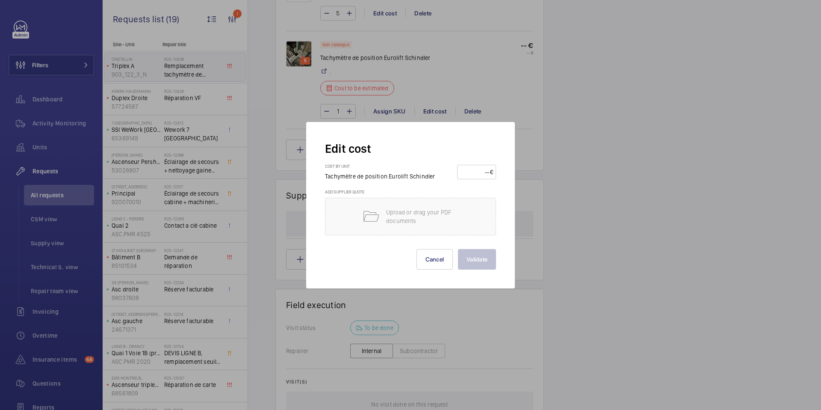
click at [438, 86] on div at bounding box center [410, 205] width 821 height 410
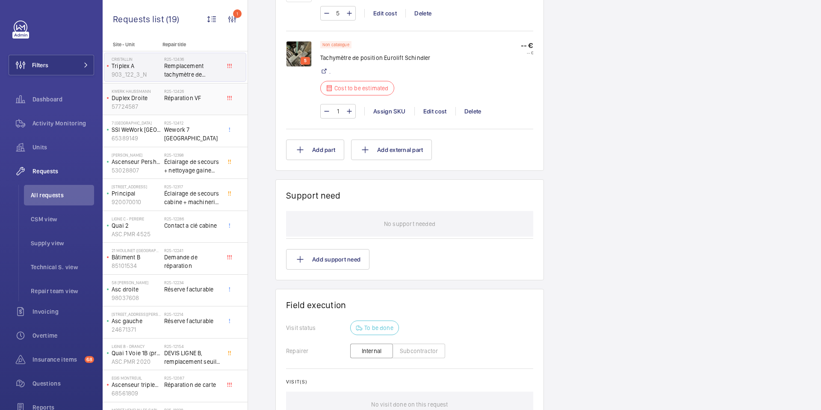
click at [193, 104] on div "R25-12426 Réparation VF" at bounding box center [192, 101] width 56 height 25
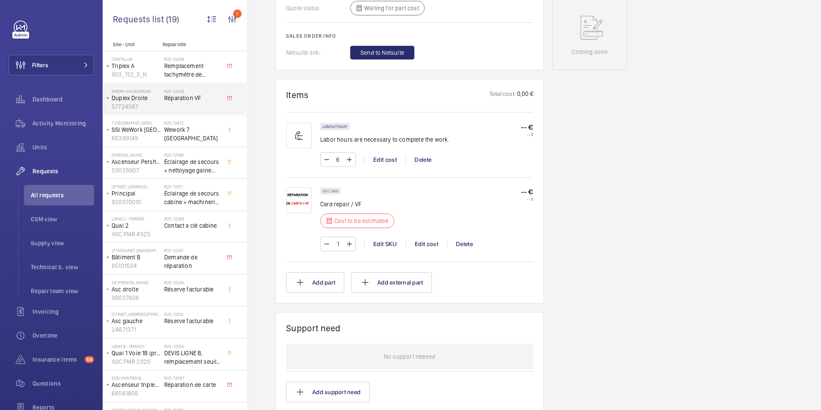
scroll to position [421, 0]
click at [423, 245] on div "Edit cost" at bounding box center [426, 244] width 41 height 9
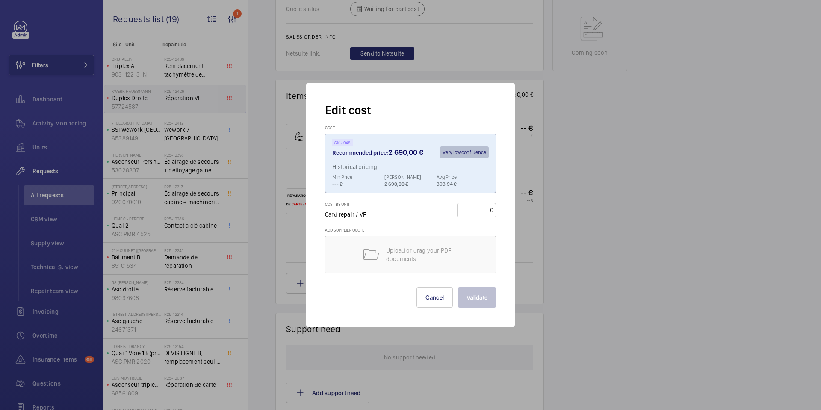
click at [576, 204] on div at bounding box center [410, 205] width 821 height 410
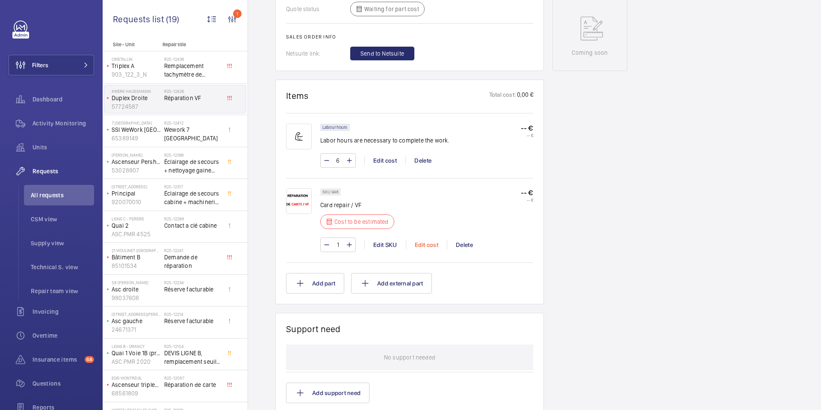
click at [433, 243] on div "Edit cost" at bounding box center [426, 244] width 41 height 9
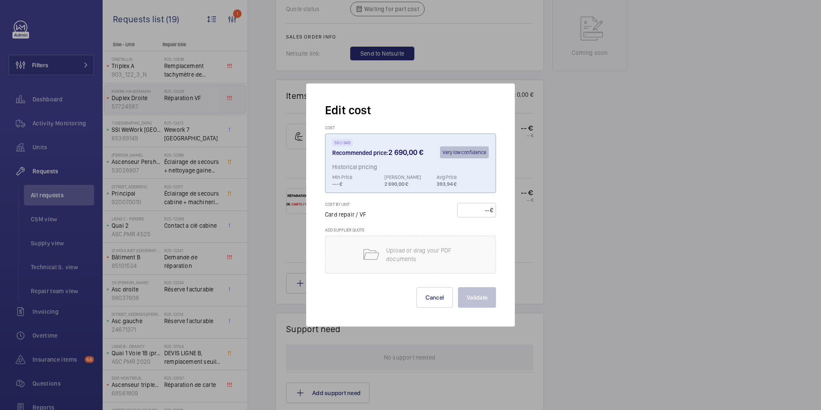
click at [492, 209] on div "€" at bounding box center [491, 210] width 3 height 9
click at [483, 211] on input "number" at bounding box center [475, 210] width 30 height 14
click at [565, 220] on div at bounding box center [410, 205] width 821 height 410
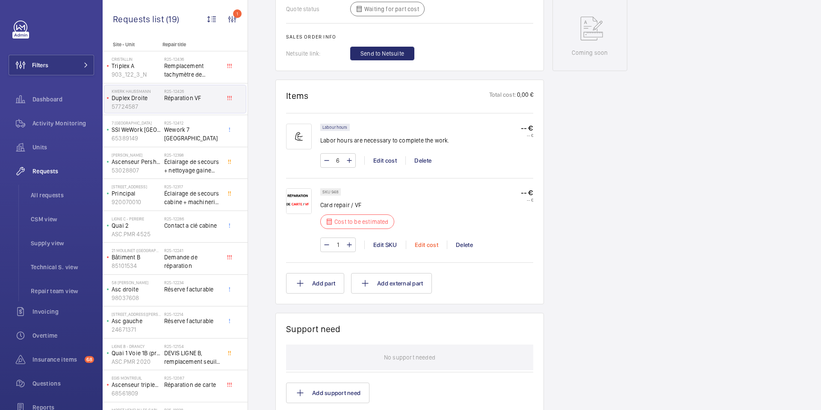
click at [428, 246] on div "Edit cost" at bounding box center [426, 244] width 41 height 9
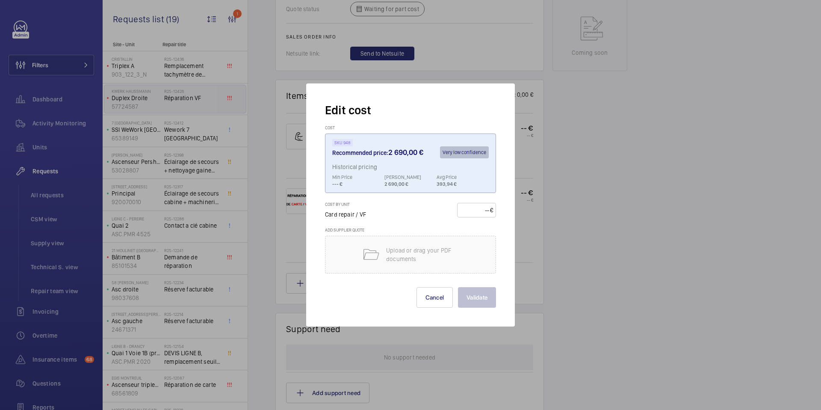
click at [534, 216] on div at bounding box center [410, 205] width 821 height 410
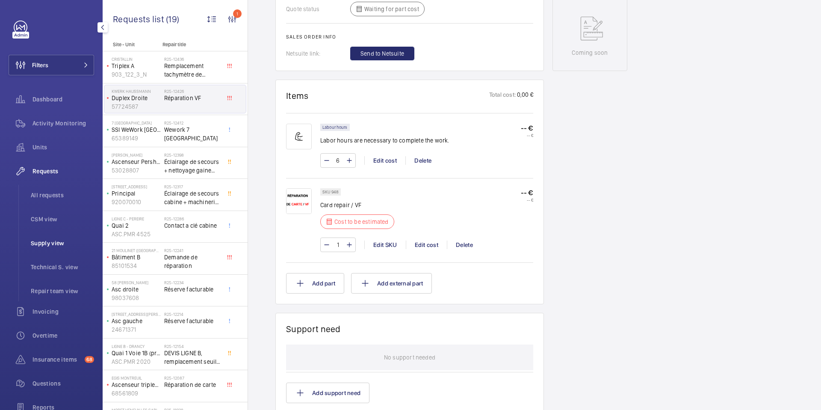
click at [54, 242] on span "Supply view" at bounding box center [62, 243] width 63 height 9
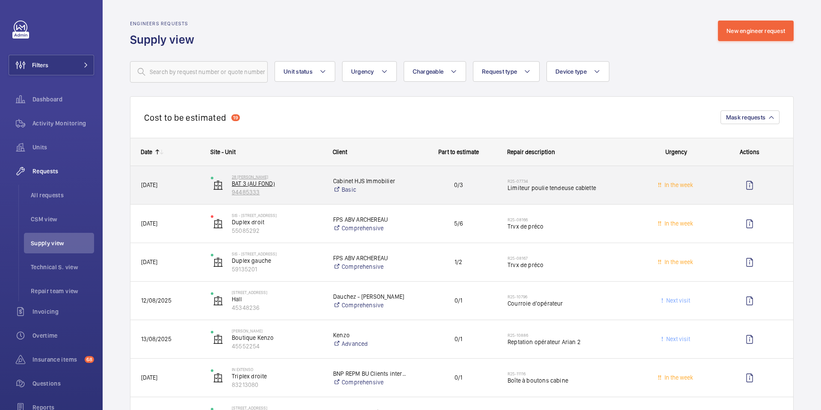
click at [250, 185] on p "BAT 3 (AU FOND)" at bounding box center [277, 183] width 90 height 9
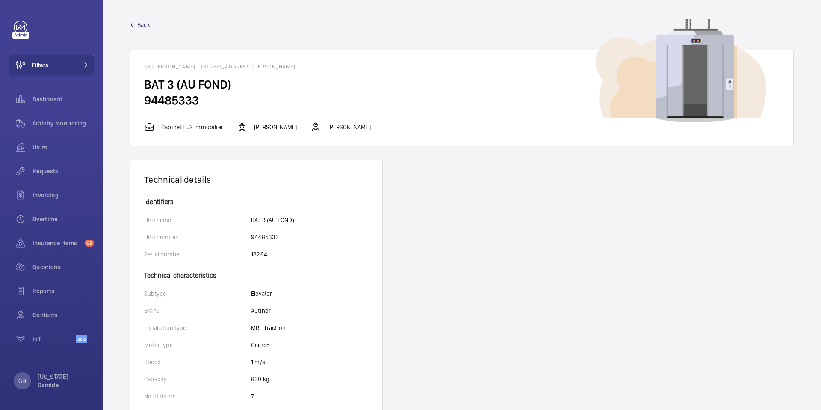
click at [142, 24] on span "Back" at bounding box center [143, 25] width 13 height 9
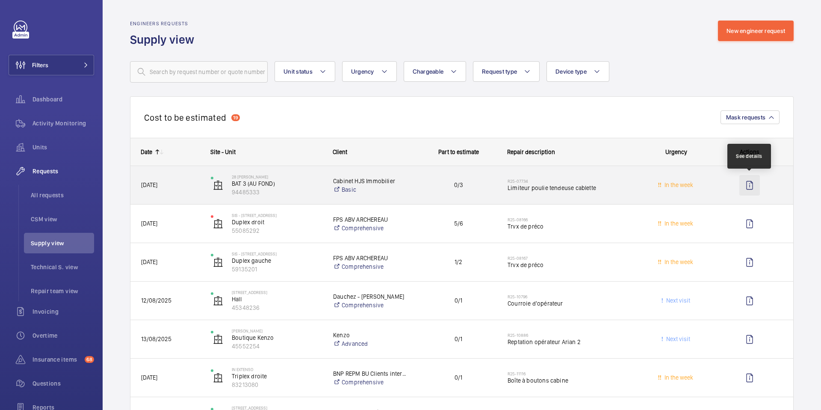
click at [753, 186] on wm-front-icon-button "Press SPACE to select this row." at bounding box center [750, 185] width 21 height 21
click at [750, 183] on wm-front-icon-button "Press SPACE to select this row." at bounding box center [750, 185] width 21 height 21
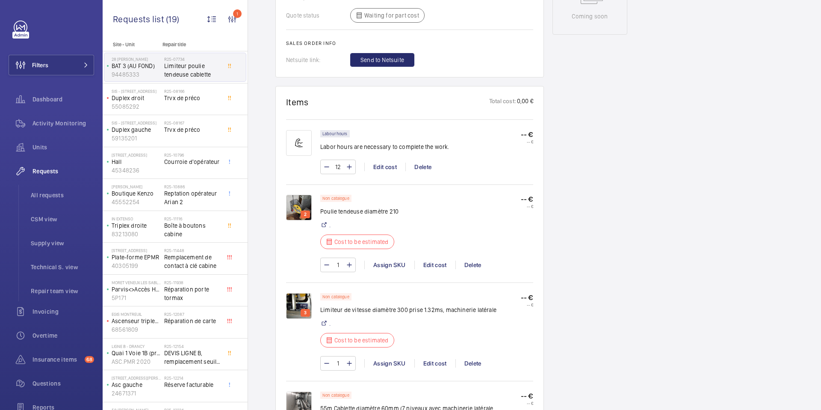
scroll to position [505, 0]
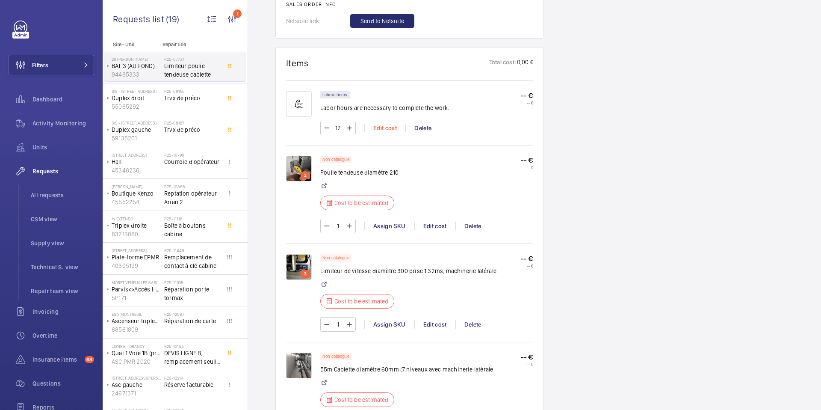
click at [388, 124] on div "Edit cost" at bounding box center [384, 128] width 41 height 9
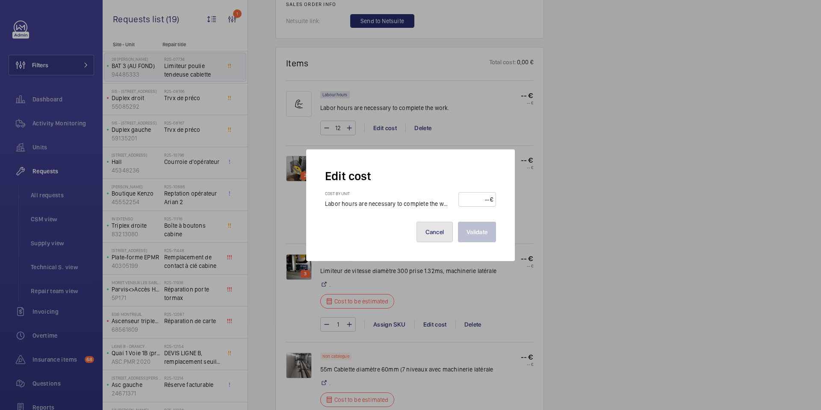
click at [422, 240] on button "Cancel" at bounding box center [435, 232] width 37 height 21
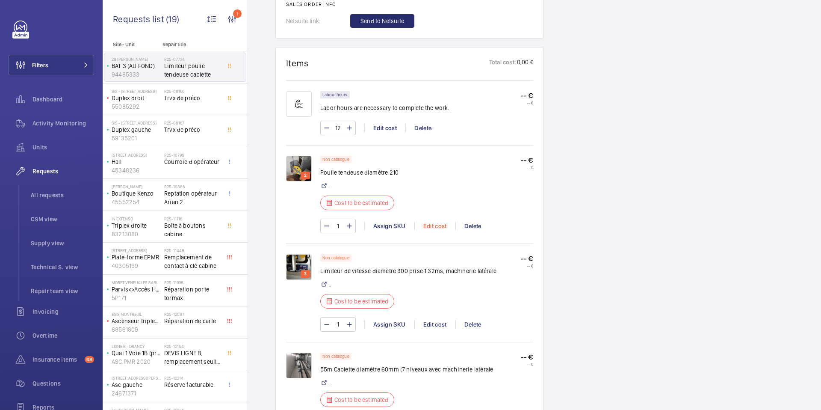
click at [432, 225] on div "Edit cost" at bounding box center [435, 226] width 41 height 9
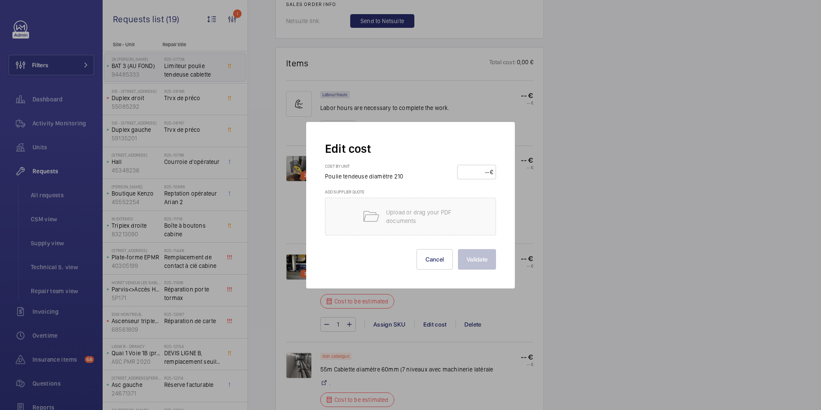
click at [533, 196] on div at bounding box center [410, 205] width 821 height 410
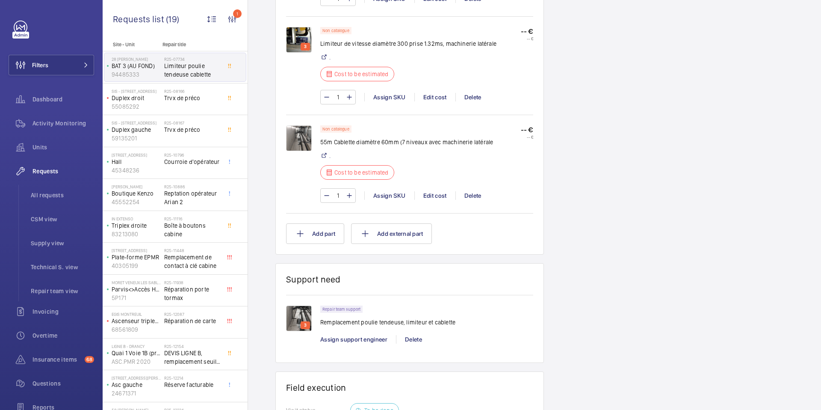
scroll to position [732, 0]
click at [204, 198] on span "Reptation opérateur Arian 2" at bounding box center [192, 197] width 56 height 17
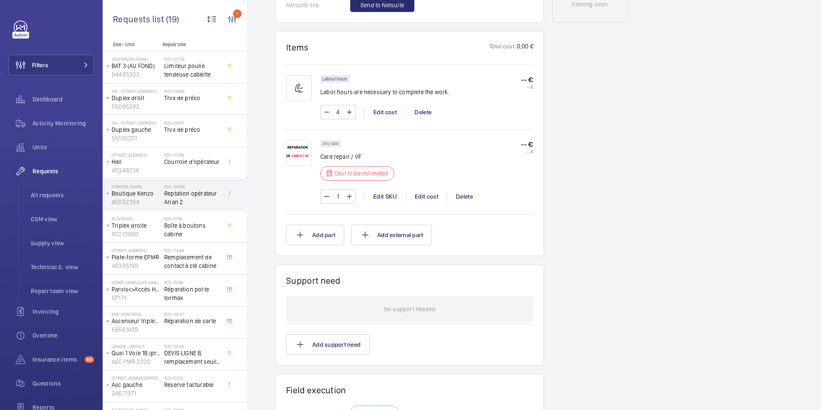
scroll to position [470, 0]
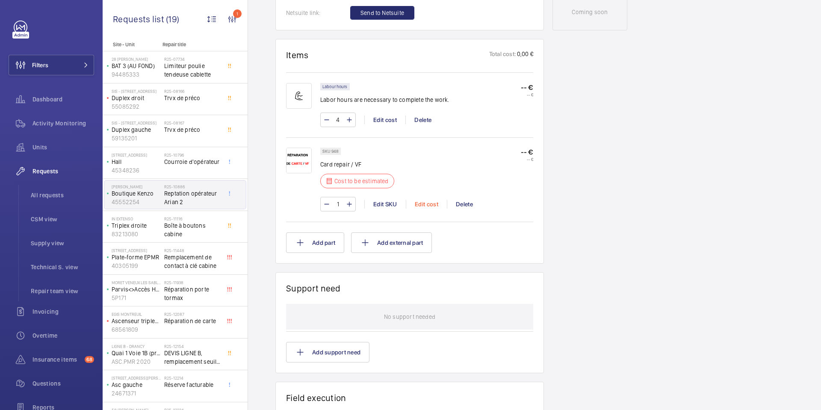
click at [427, 203] on div "Edit cost" at bounding box center [426, 204] width 41 height 9
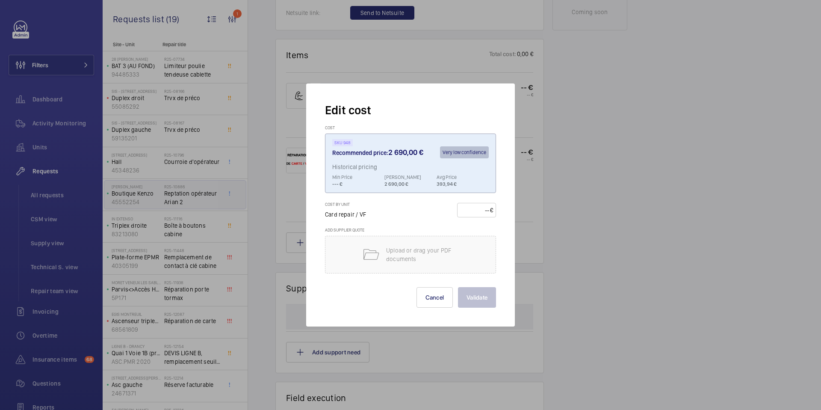
click at [590, 192] on div at bounding box center [410, 205] width 821 height 410
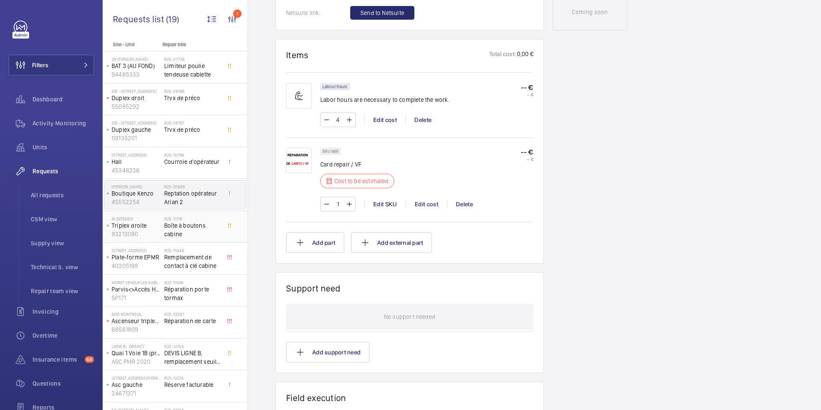
click at [191, 237] on span "Boîte à boutons cabine" at bounding box center [192, 229] width 56 height 17
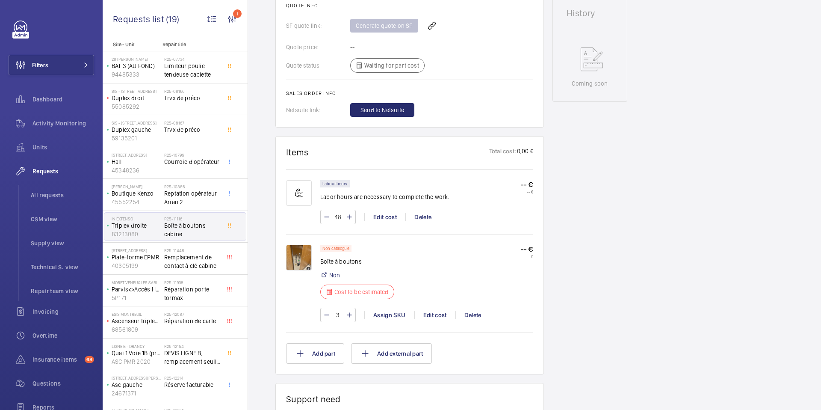
scroll to position [425, 0]
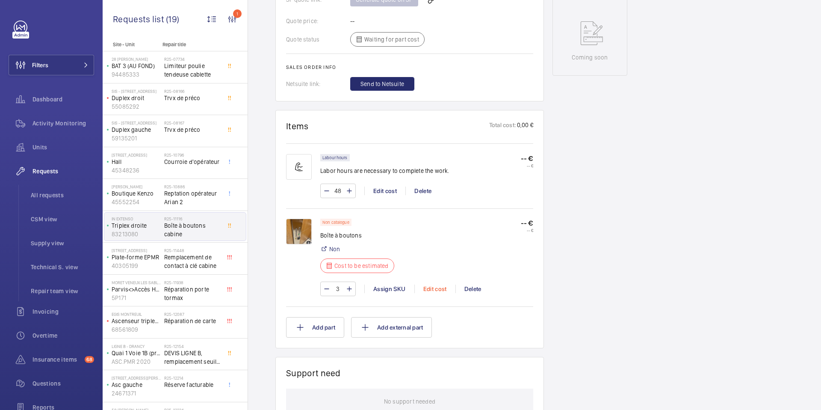
click at [435, 293] on div "Edit cost" at bounding box center [435, 288] width 41 height 9
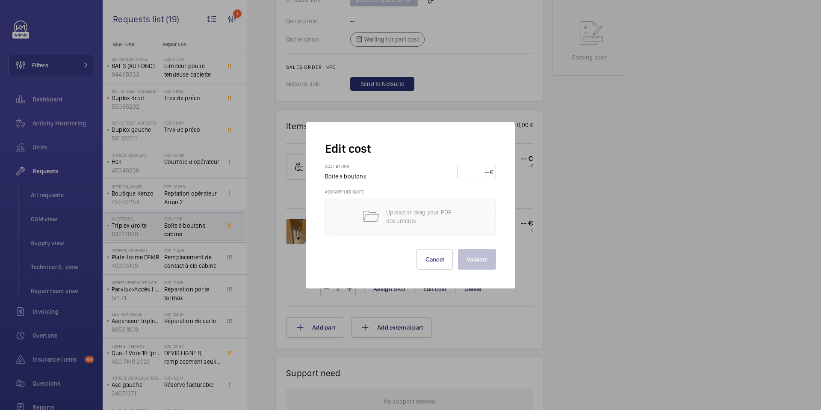
click at [168, 280] on div at bounding box center [410, 205] width 821 height 410
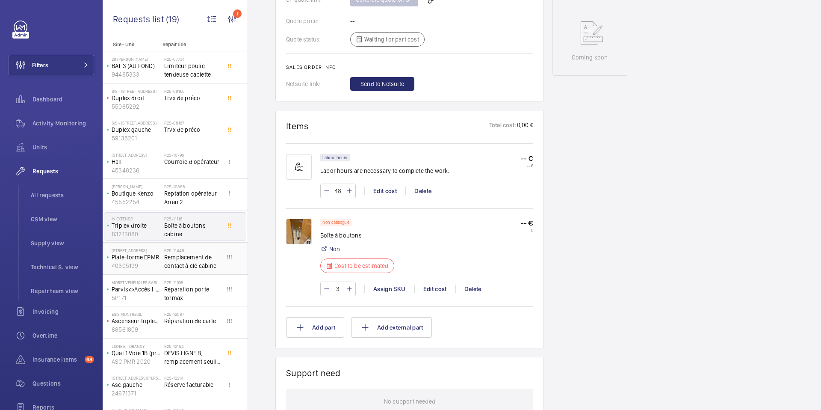
click at [175, 270] on div "R25-11448 Remplacement de contact à clé cabine" at bounding box center [192, 260] width 56 height 25
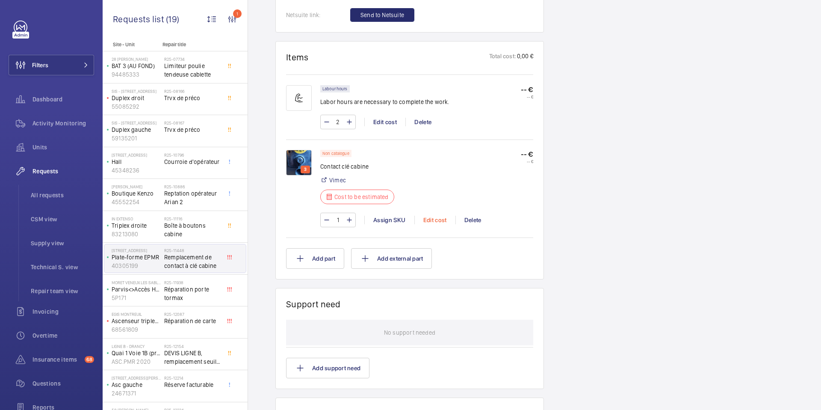
scroll to position [502, 0]
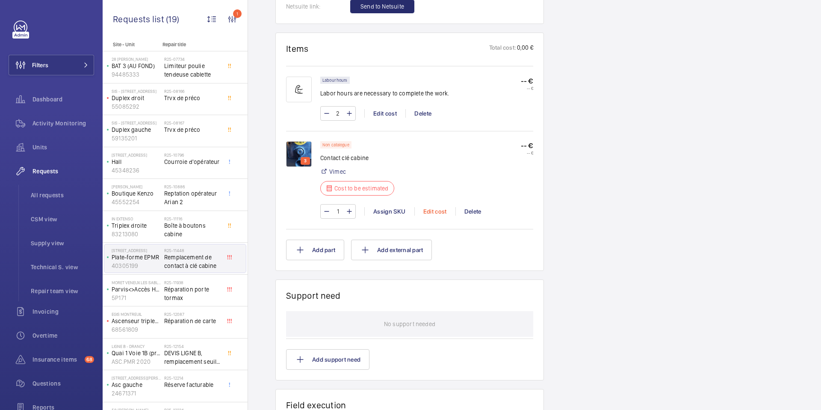
click at [441, 210] on div "Edit cost" at bounding box center [435, 211] width 41 height 9
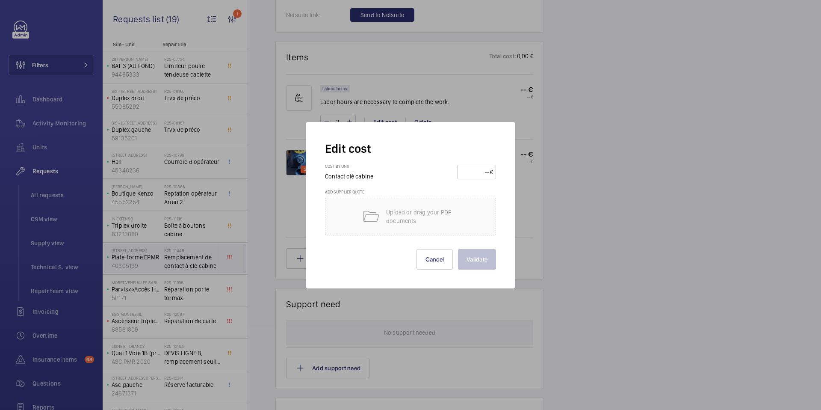
click at [155, 292] on div at bounding box center [410, 205] width 821 height 410
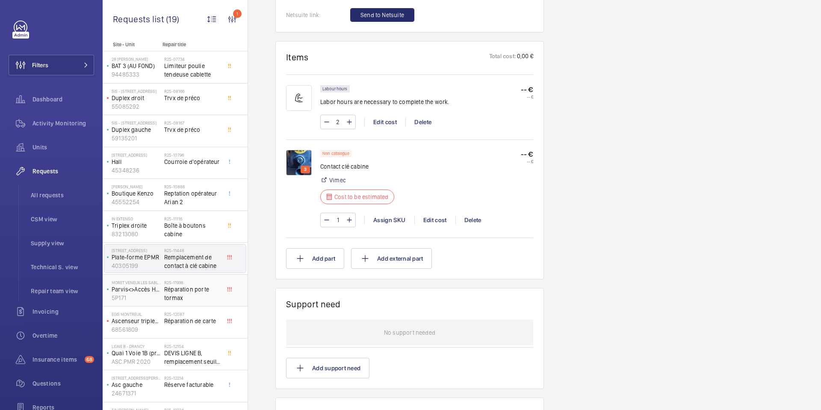
click at [198, 292] on span "Réparation porte tormax" at bounding box center [192, 293] width 56 height 17
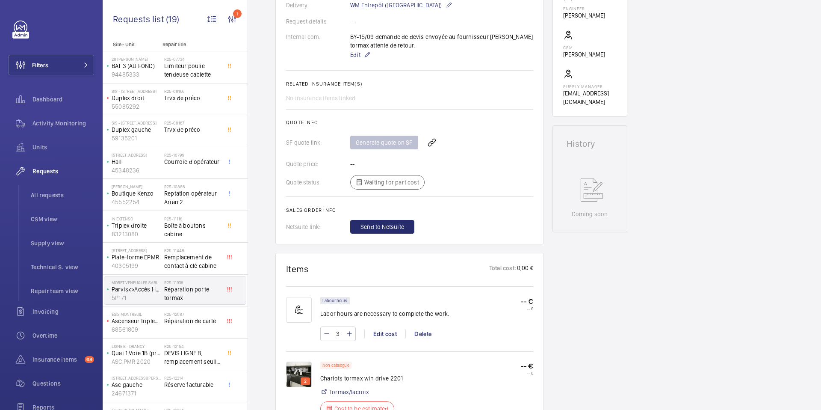
scroll to position [292, 0]
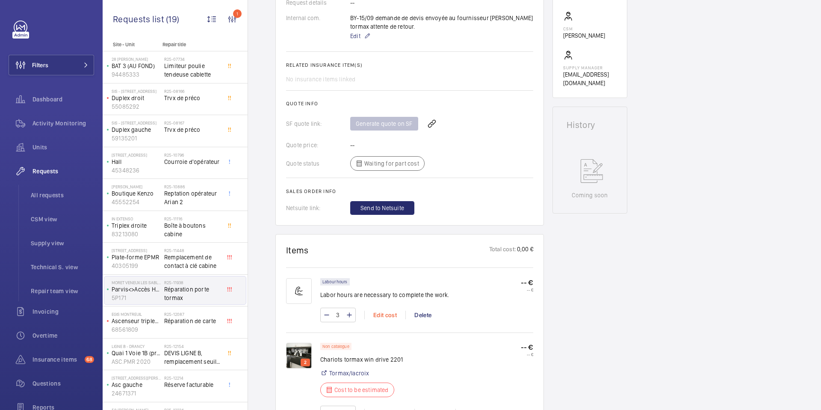
click at [384, 319] on div "Edit cost" at bounding box center [384, 315] width 41 height 9
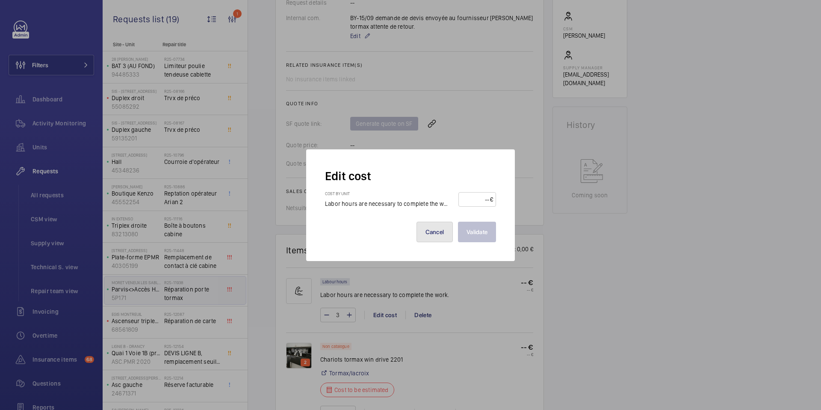
click at [443, 234] on button "Cancel" at bounding box center [435, 232] width 37 height 21
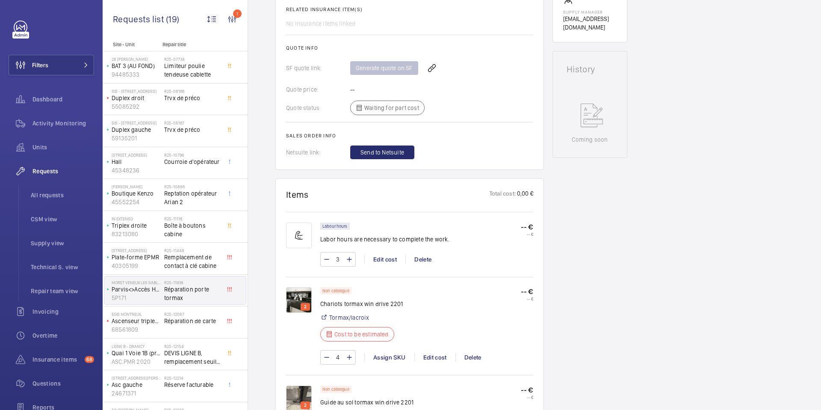
scroll to position [412, 0]
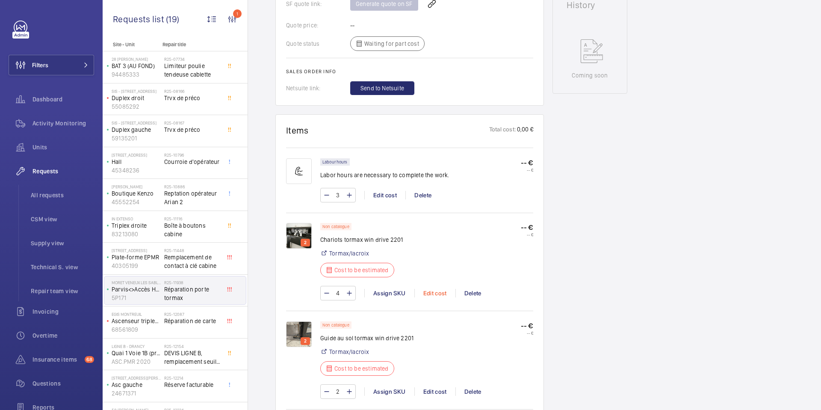
click at [432, 297] on div "Edit cost" at bounding box center [435, 293] width 41 height 9
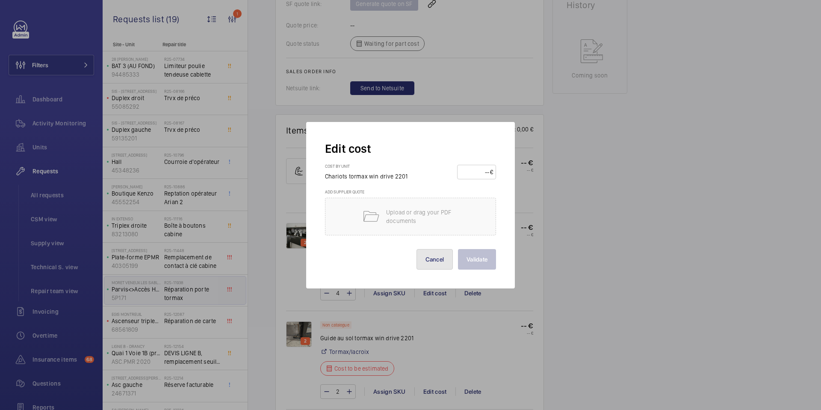
click at [433, 255] on button "Cancel" at bounding box center [435, 259] width 37 height 21
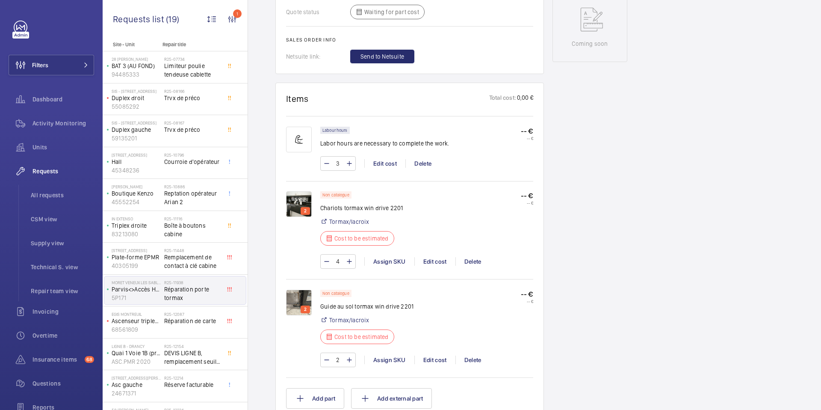
scroll to position [445, 0]
click at [427, 362] on div "Edit cost" at bounding box center [435, 358] width 41 height 9
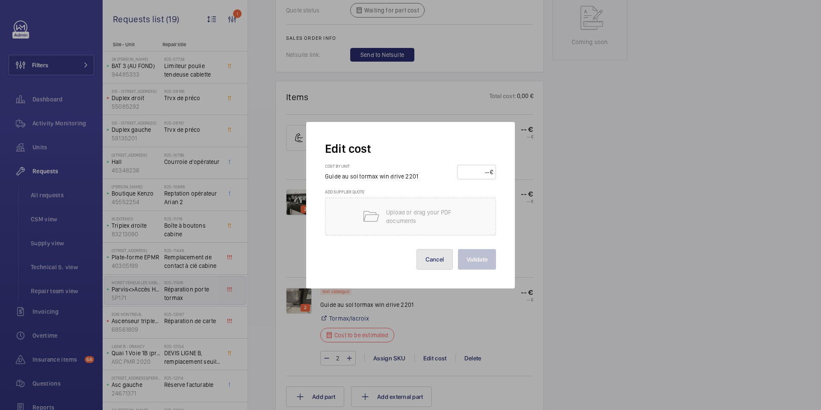
click at [444, 262] on button "Cancel" at bounding box center [435, 259] width 37 height 21
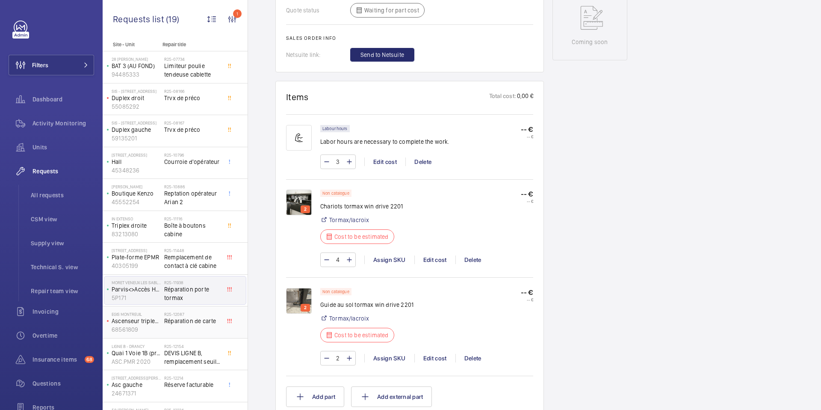
click at [164, 307] on div "EGIS MONTREUIL Ascenseur triplex gauche A 68561809 R25-12087 Réparation de carte" at bounding box center [175, 322] width 145 height 32
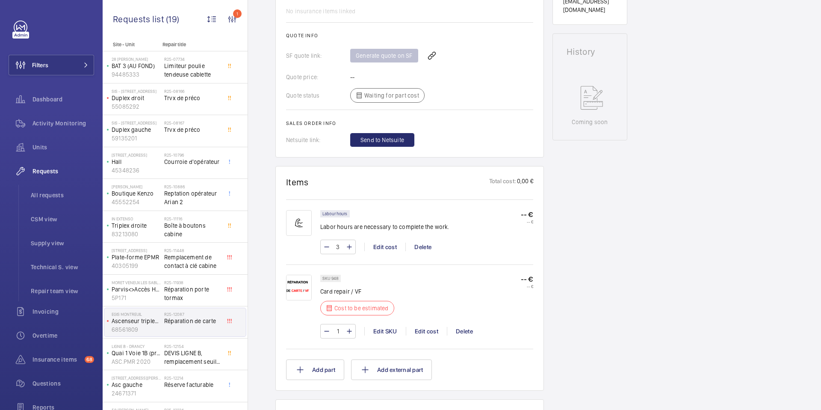
scroll to position [360, 0]
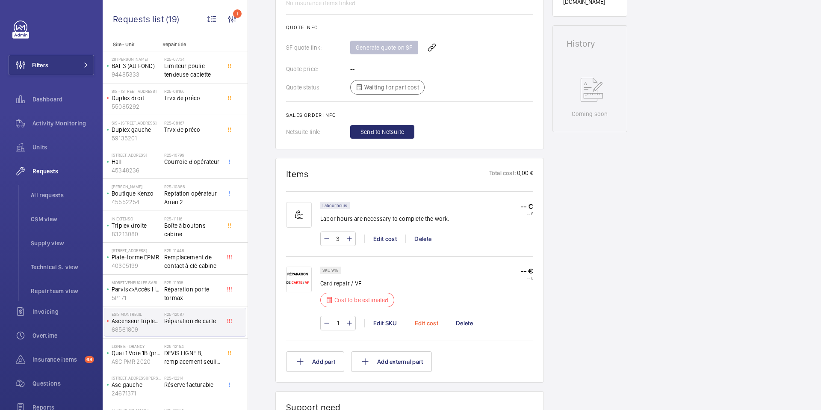
click at [422, 324] on div "Edit cost" at bounding box center [426, 323] width 41 height 9
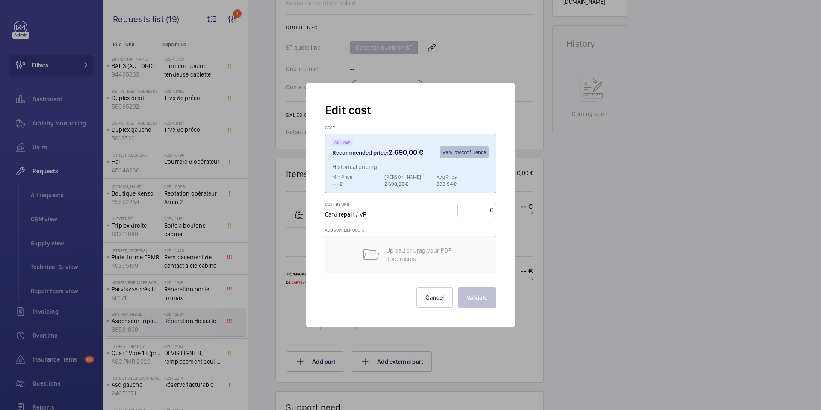
click at [560, 306] on div at bounding box center [410, 205] width 821 height 410
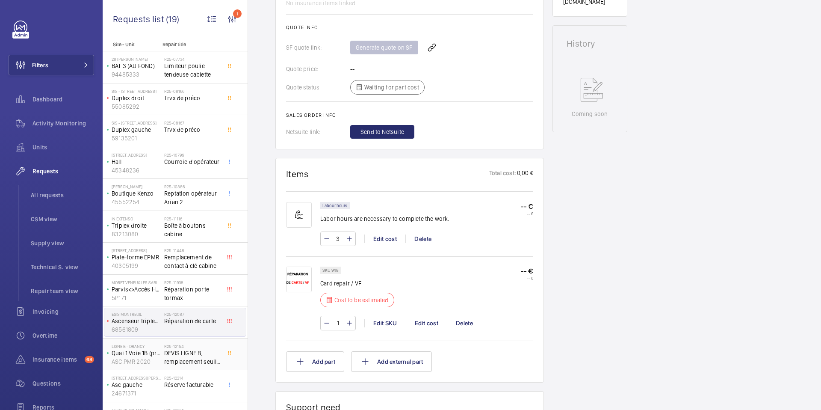
click at [179, 356] on span "DEVIS LIGNE B, remplacement seuil, tôle chasse pied et rail" at bounding box center [192, 357] width 56 height 17
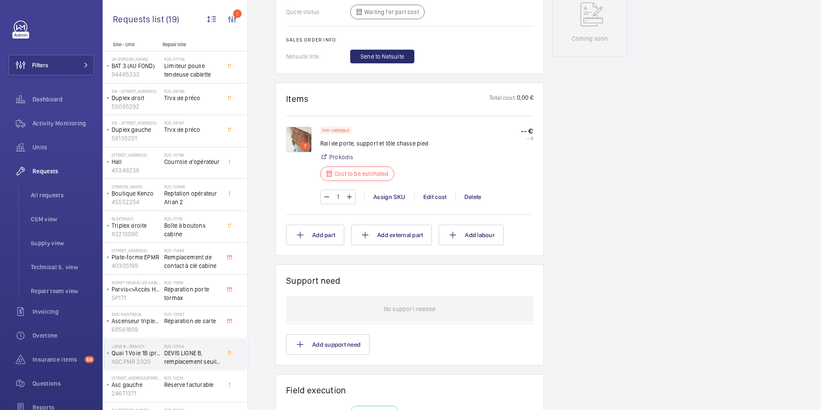
scroll to position [462, 0]
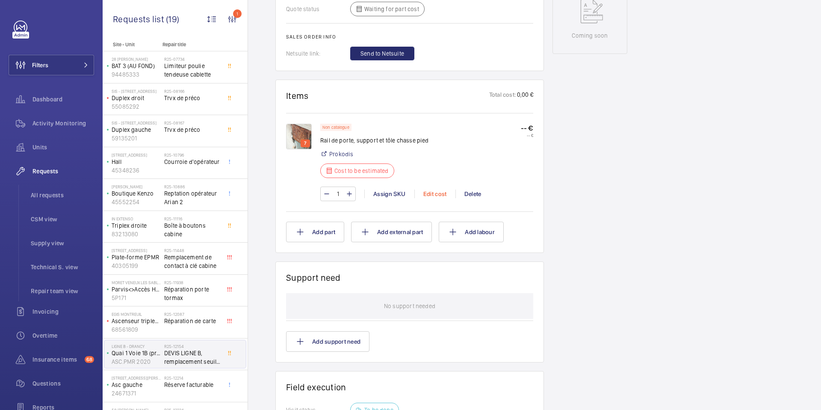
click at [433, 193] on div "Edit cost" at bounding box center [435, 194] width 41 height 9
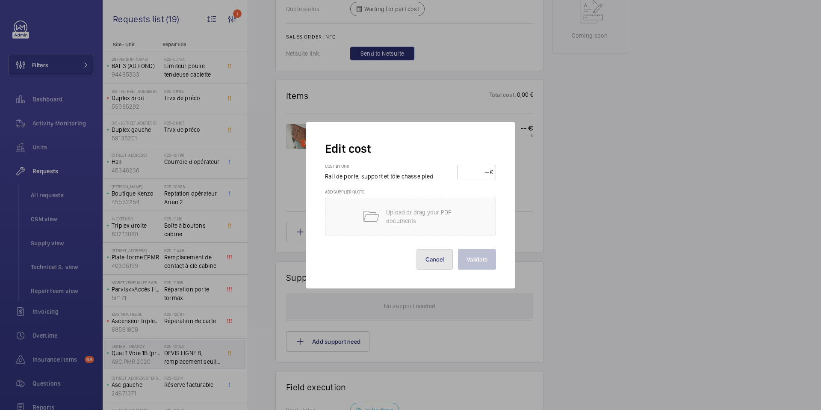
click at [433, 269] on button "Cancel" at bounding box center [435, 259] width 37 height 21
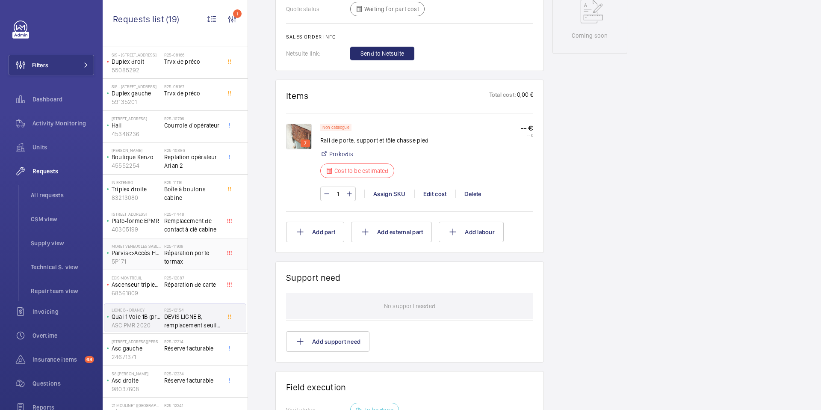
scroll to position [62, 0]
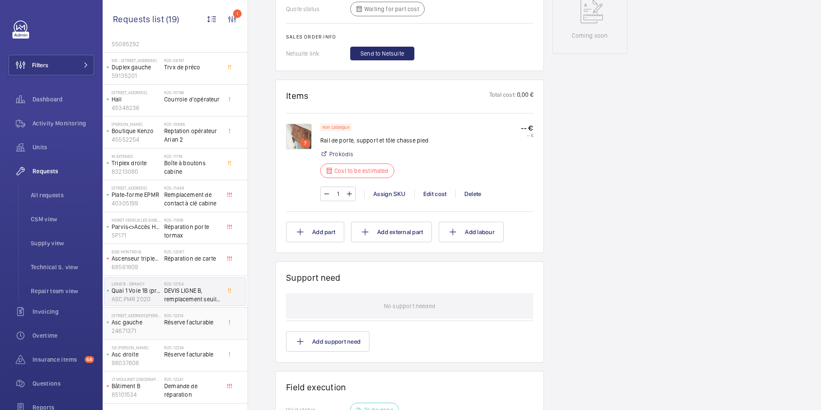
click at [190, 325] on span "Réserve facturable" at bounding box center [192, 322] width 56 height 9
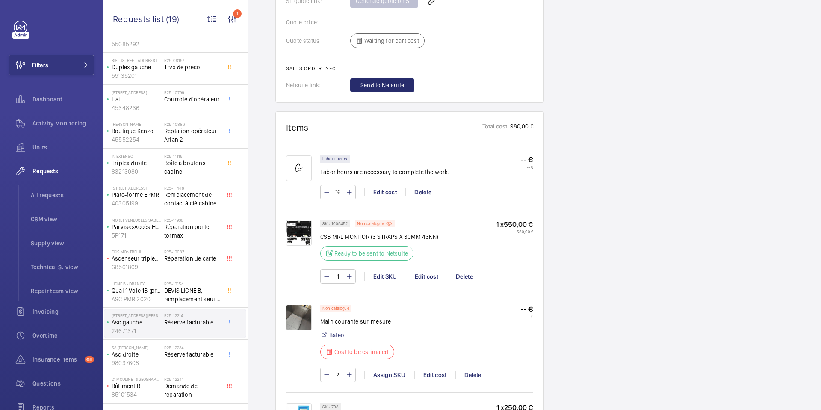
scroll to position [537, 0]
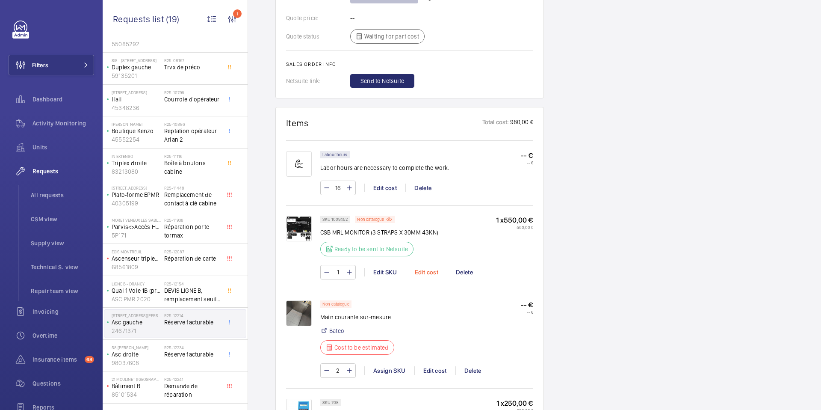
click at [430, 276] on div "Edit cost" at bounding box center [426, 272] width 41 height 9
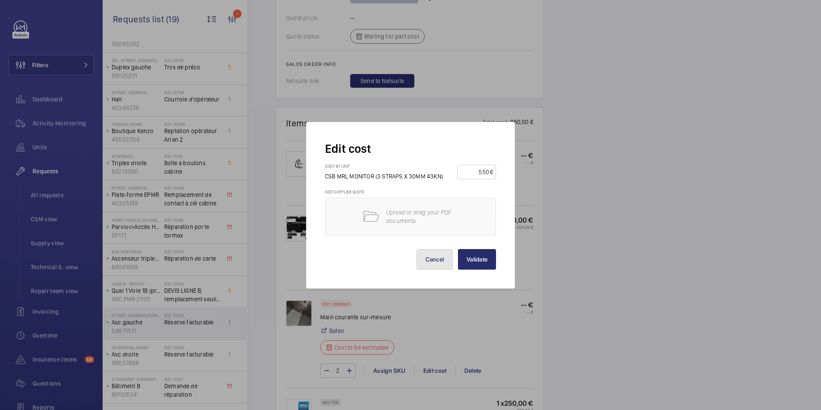
click at [436, 263] on button "Cancel" at bounding box center [435, 259] width 37 height 21
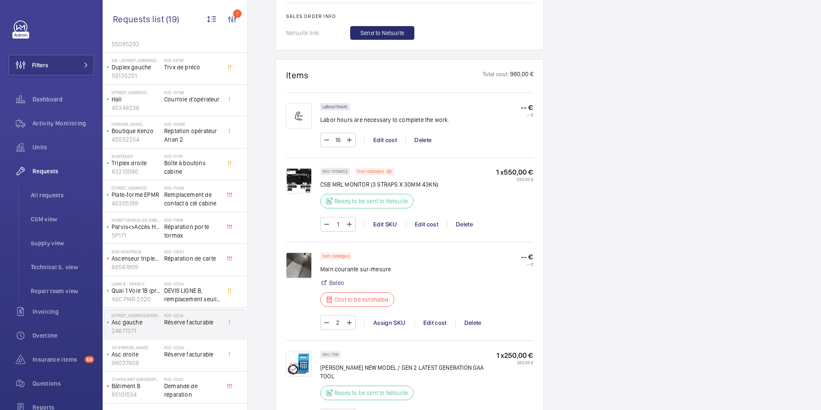
scroll to position [634, 0]
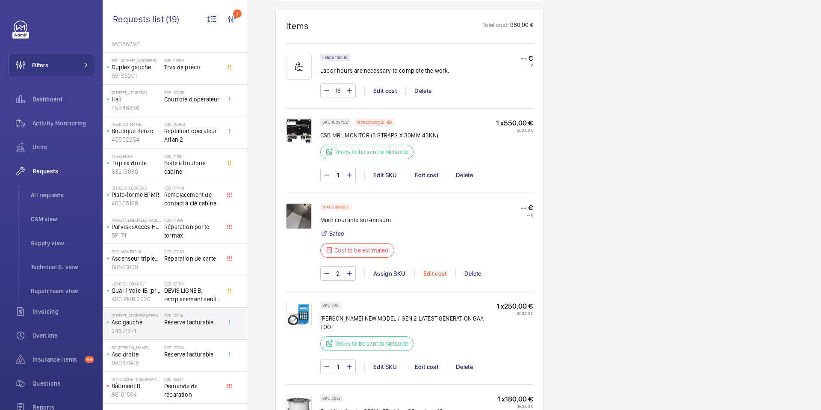
click at [428, 278] on div "Edit cost" at bounding box center [435, 273] width 41 height 9
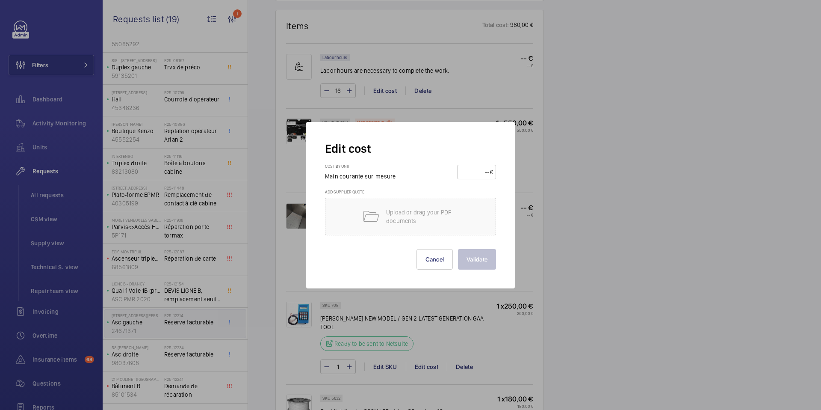
click at [422, 298] on div at bounding box center [410, 205] width 821 height 410
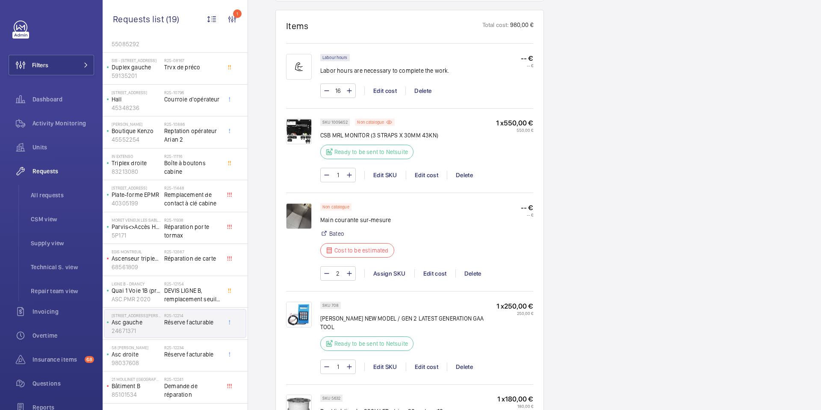
scroll to position [740, 0]
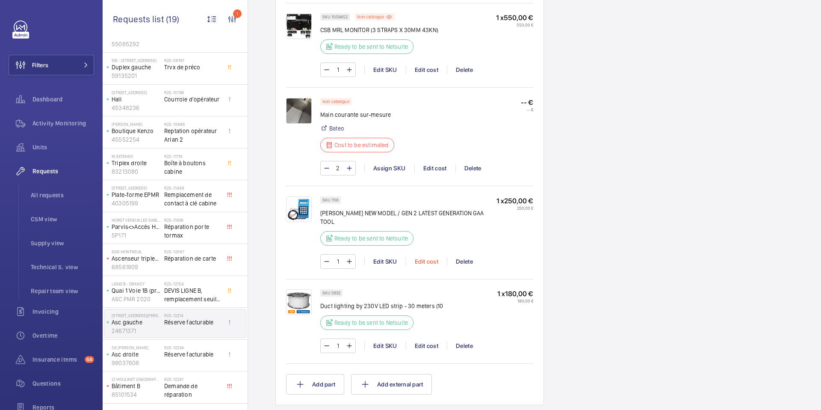
click at [426, 264] on div "Edit cost" at bounding box center [426, 261] width 41 height 9
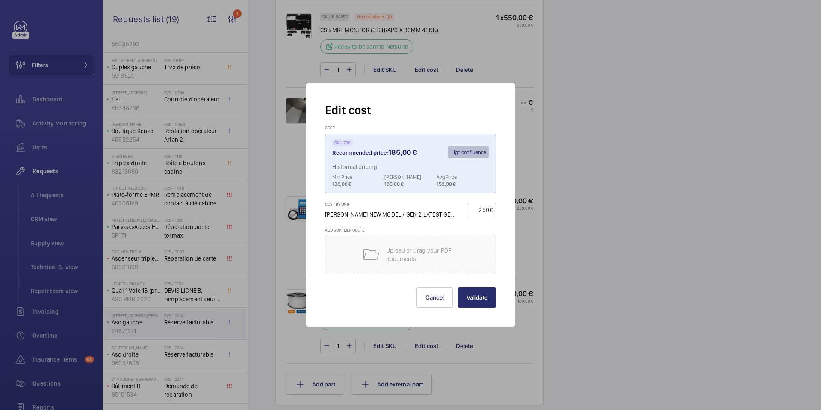
click at [540, 242] on div at bounding box center [410, 205] width 821 height 410
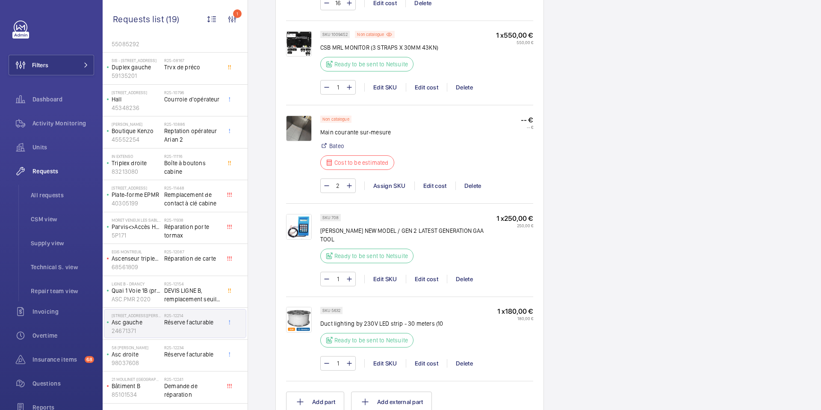
scroll to position [734, 0]
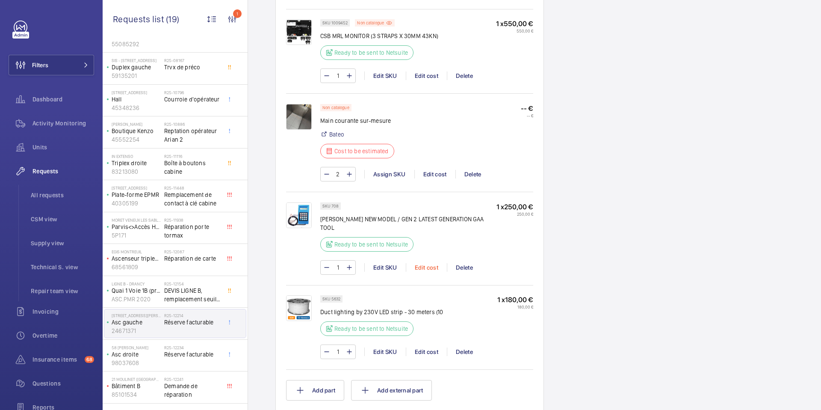
click at [430, 266] on div "Edit cost" at bounding box center [426, 267] width 41 height 9
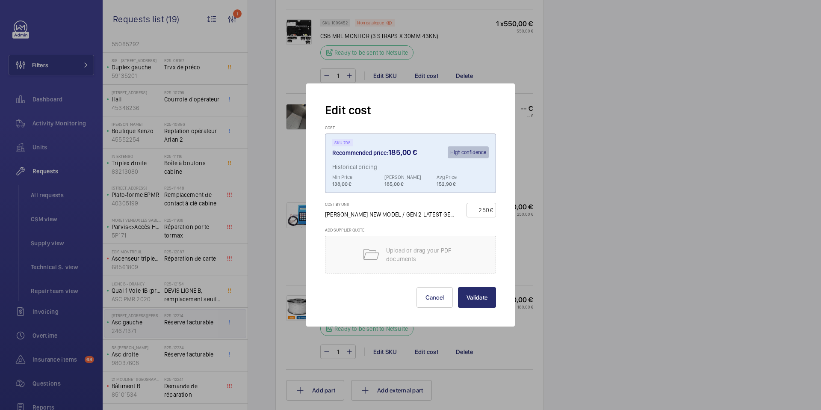
click at [529, 243] on div at bounding box center [410, 205] width 821 height 410
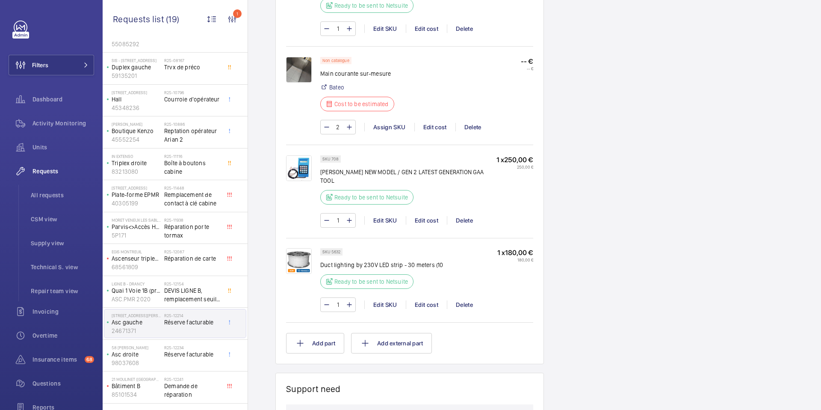
scroll to position [791, 0]
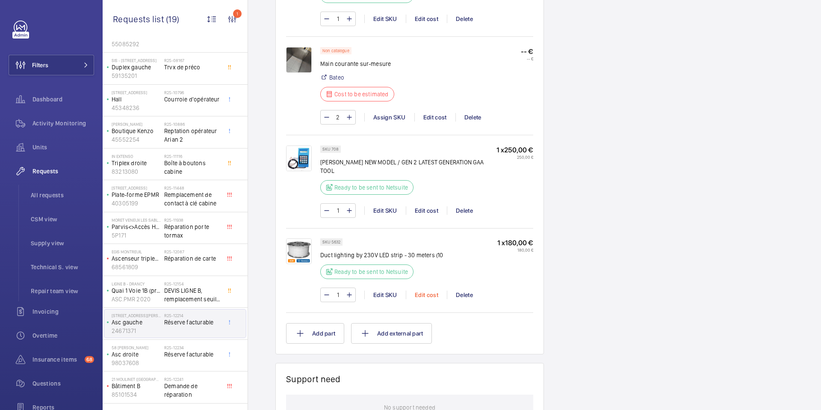
click at [426, 293] on div "Edit cost" at bounding box center [426, 294] width 41 height 9
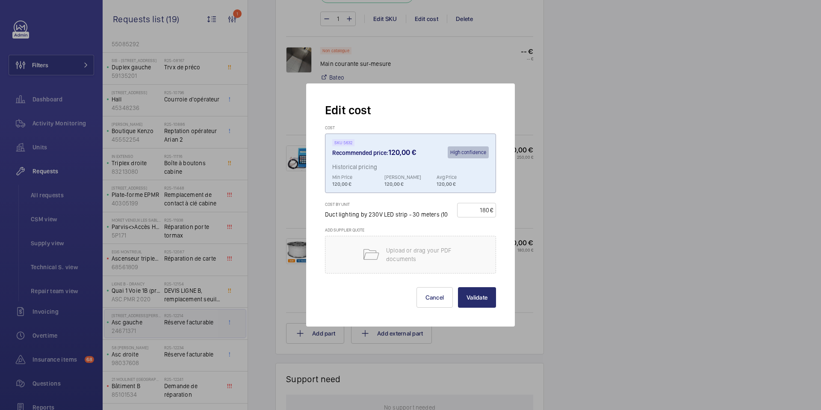
click at [521, 220] on div at bounding box center [410, 205] width 821 height 410
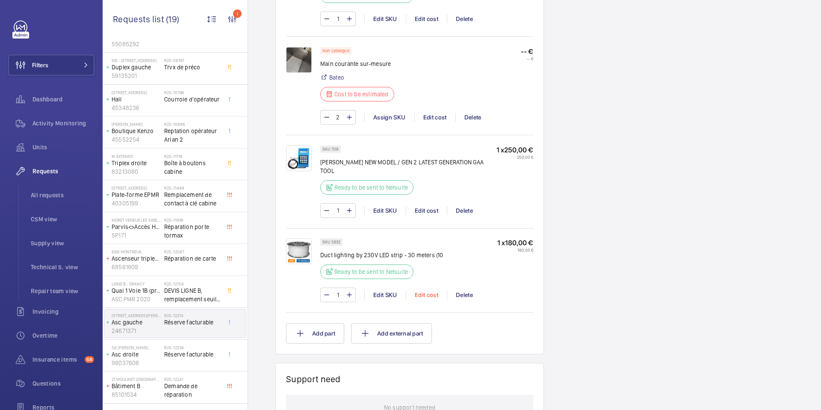
click at [429, 295] on div "Edit cost" at bounding box center [426, 294] width 41 height 9
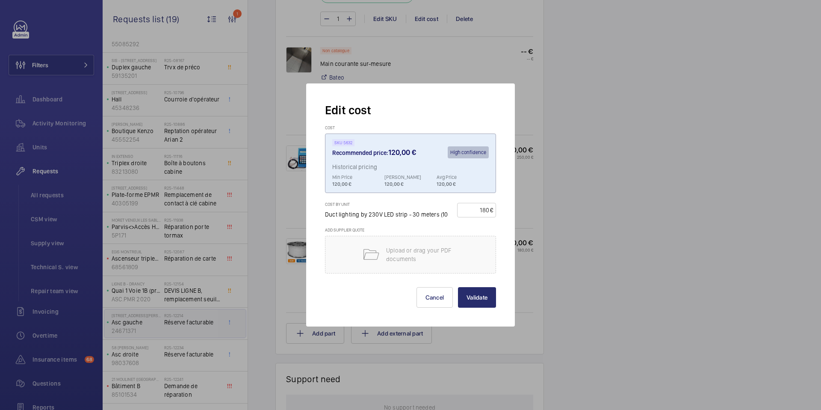
click at [595, 154] on div at bounding box center [410, 205] width 821 height 410
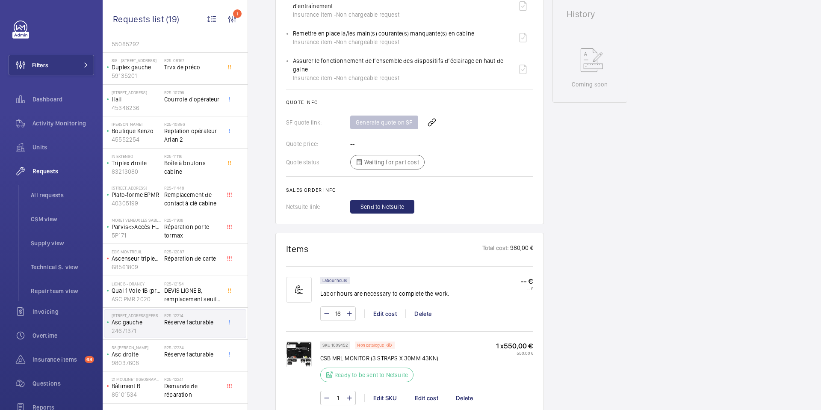
scroll to position [388, 0]
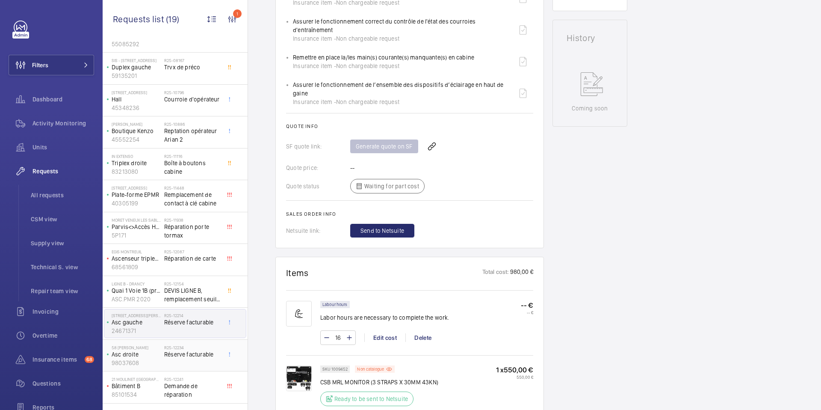
click at [172, 357] on span "Réserve facturable" at bounding box center [192, 354] width 56 height 9
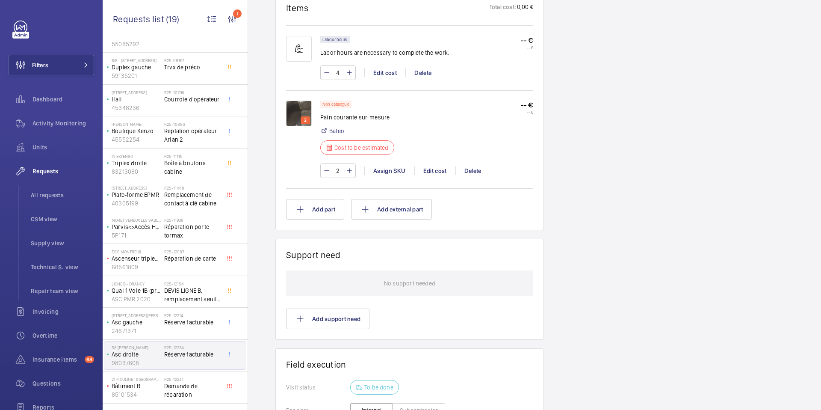
scroll to position [538, 0]
click at [181, 378] on h2 "R25-12241" at bounding box center [192, 378] width 56 height 5
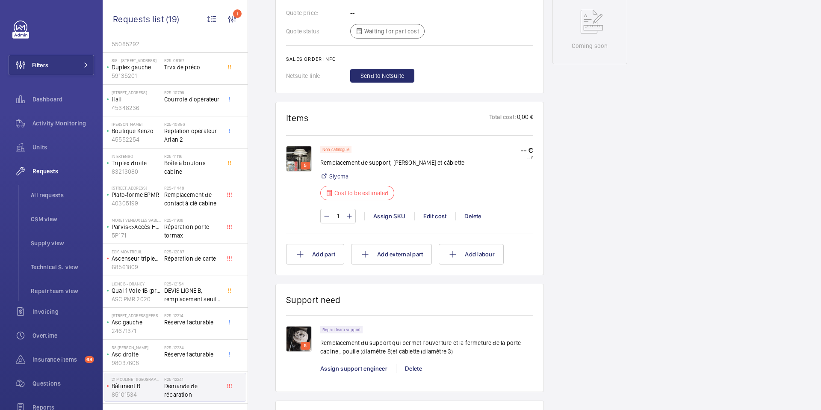
scroll to position [425, 0]
click at [436, 216] on div "Edit cost" at bounding box center [435, 215] width 41 height 9
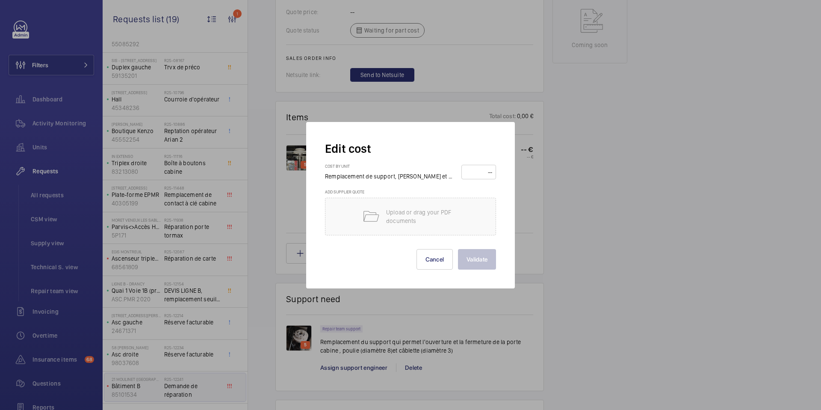
click at [542, 220] on div at bounding box center [410, 205] width 821 height 410
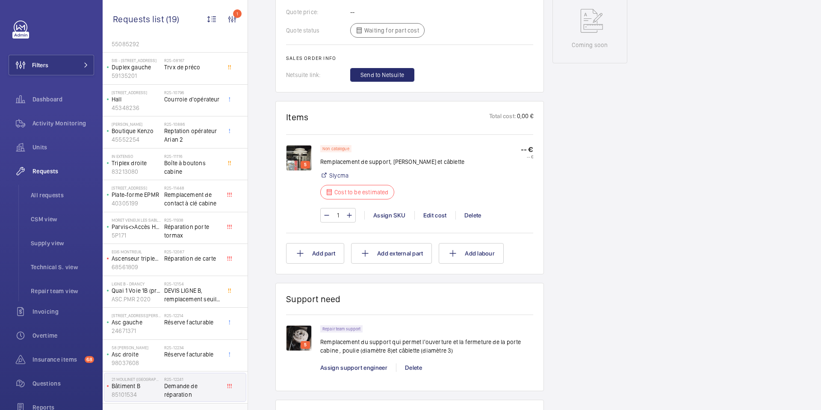
scroll to position [170, 0]
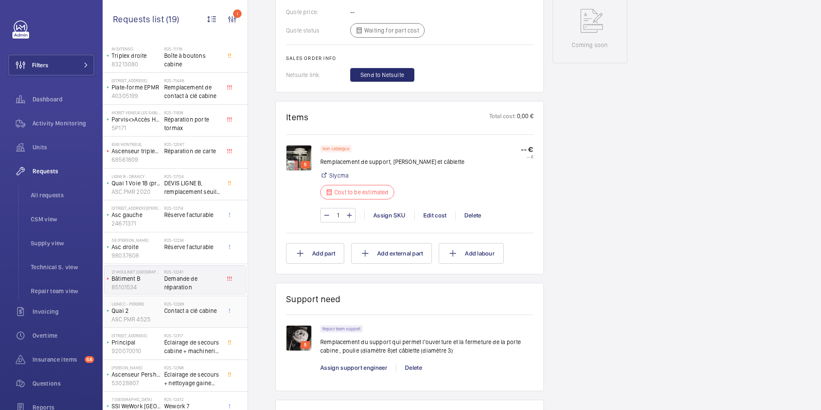
click at [190, 308] on span "Contact a clé cabine" at bounding box center [192, 310] width 56 height 9
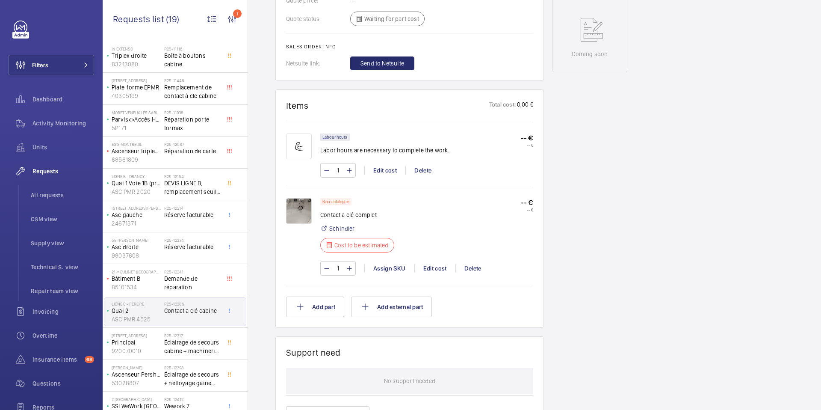
scroll to position [424, 0]
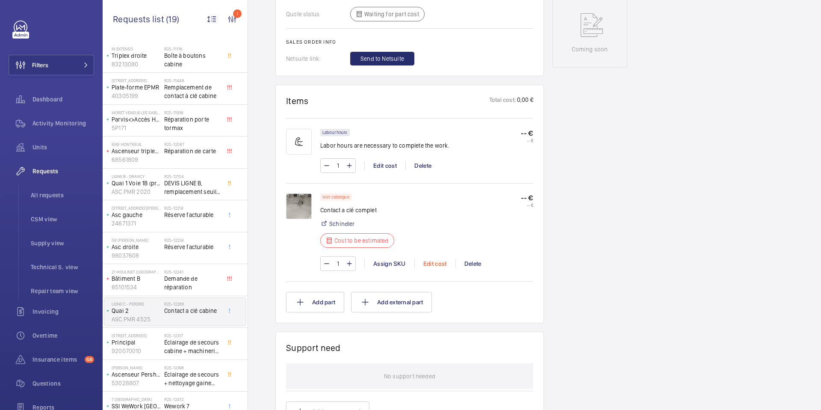
click at [427, 261] on div "Edit cost" at bounding box center [435, 263] width 41 height 9
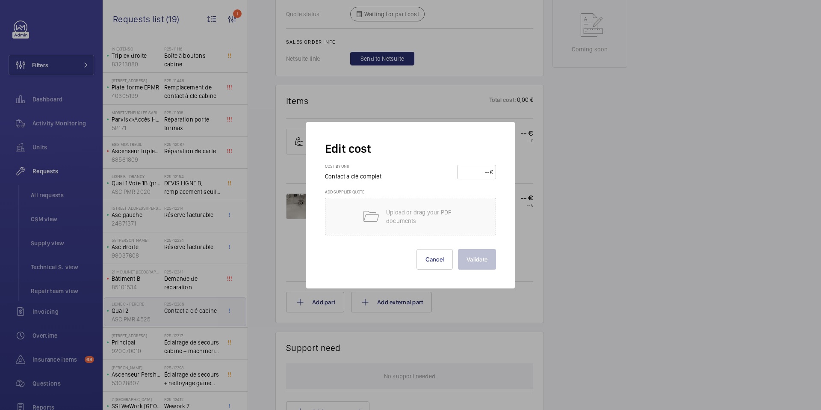
click at [193, 351] on div at bounding box center [410, 205] width 821 height 410
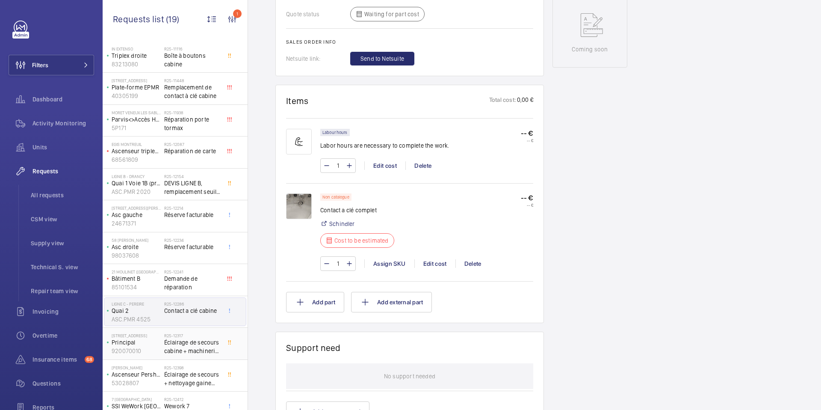
click at [194, 351] on span "Éclairage de secours cabine + machinerie *afficheur palier" at bounding box center [192, 346] width 56 height 17
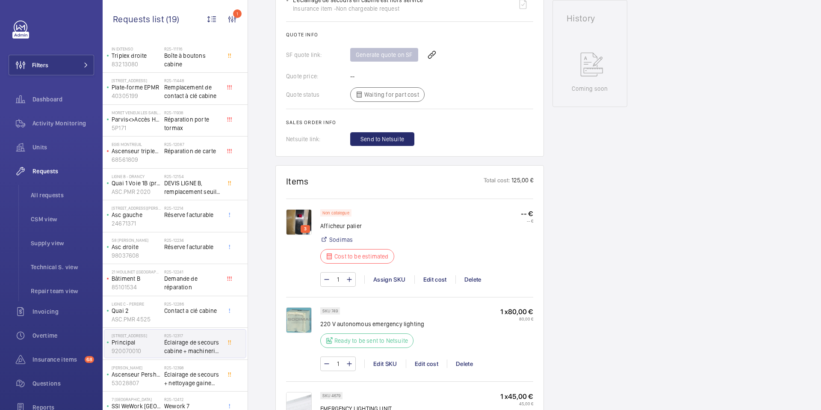
scroll to position [421, 0]
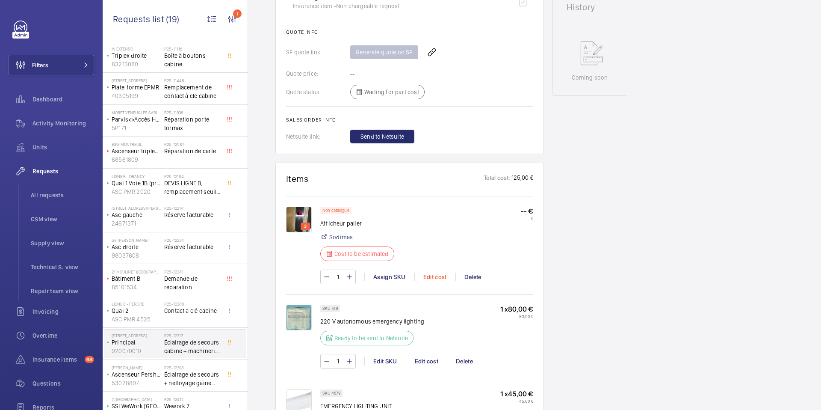
click at [435, 277] on div "Edit cost" at bounding box center [435, 277] width 41 height 9
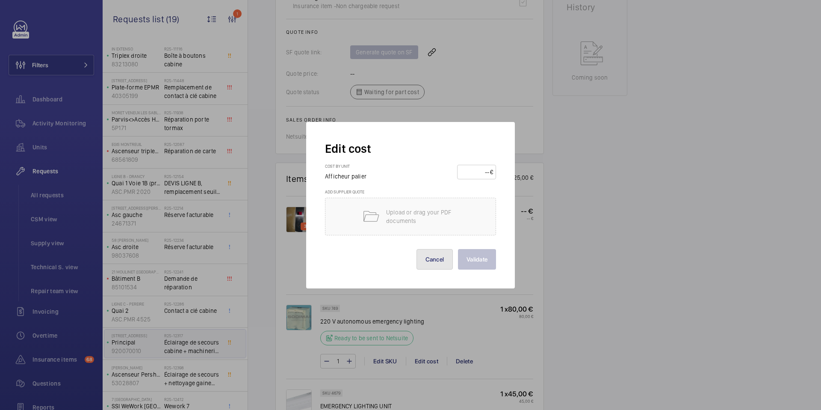
click at [445, 252] on button "Cancel" at bounding box center [435, 259] width 37 height 21
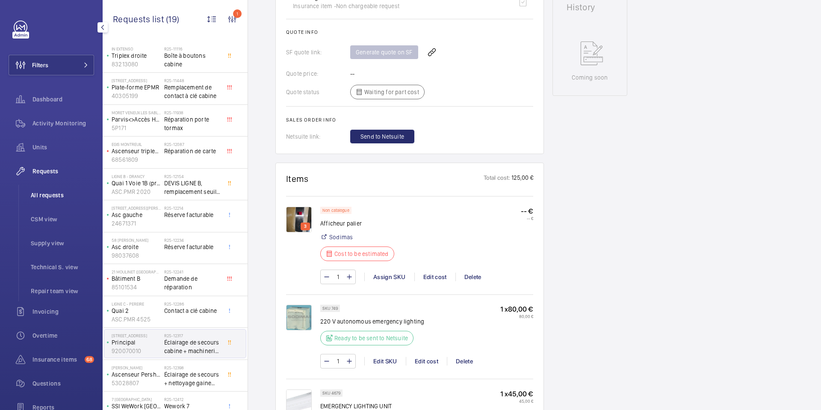
click at [44, 196] on span "All requests" at bounding box center [62, 195] width 63 height 9
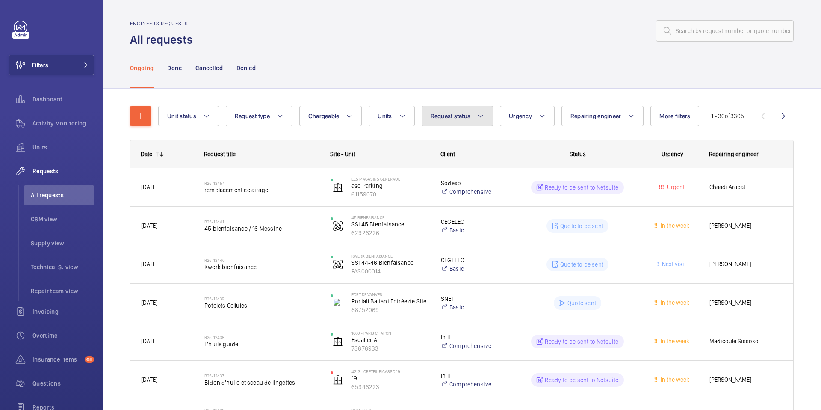
click at [462, 119] on span "Request status" at bounding box center [451, 116] width 40 height 7
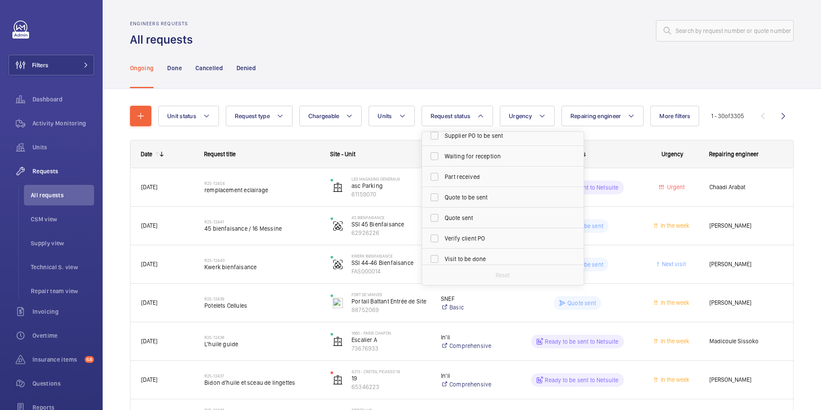
scroll to position [96, 0]
click at [456, 210] on span "Quote sent" at bounding box center [504, 210] width 118 height 9
click at [443, 210] on input "Quote sent" at bounding box center [434, 209] width 17 height 17
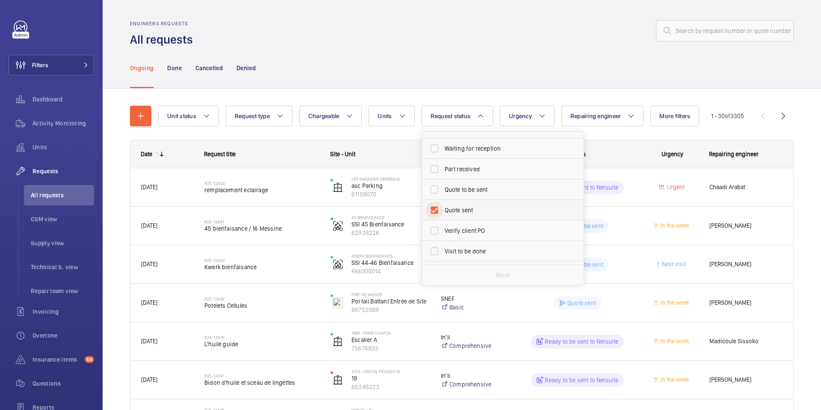
checkbox input "true"
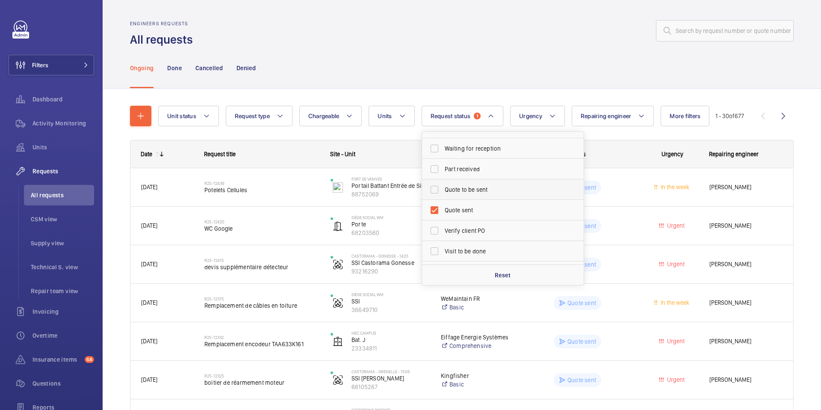
click at [453, 190] on span "Quote to be sent" at bounding box center [504, 189] width 118 height 9
click at [443, 190] on input "Quote to be sent" at bounding box center [434, 189] width 17 height 17
checkbox input "true"
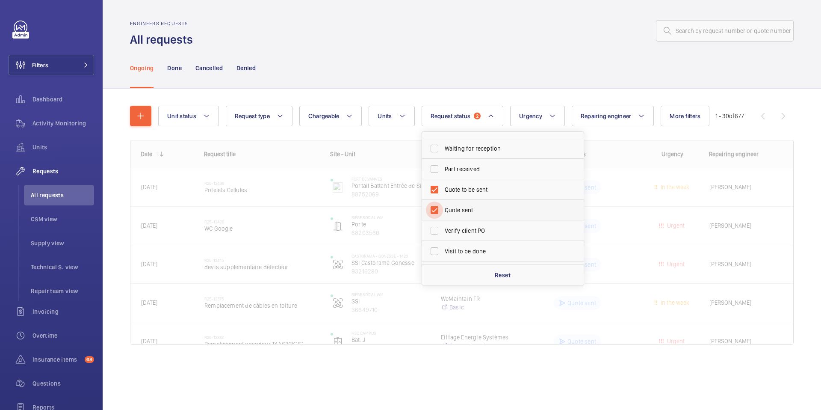
click at [436, 207] on input "Quote sent" at bounding box center [434, 209] width 17 height 17
checkbox input "false"
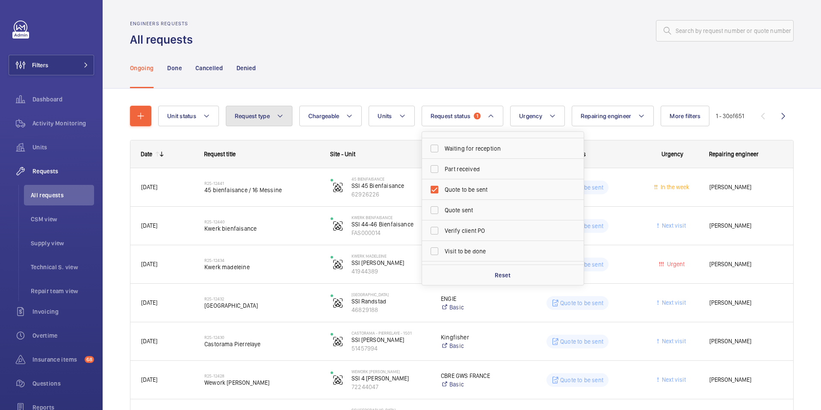
click at [276, 118] on button "Request type" at bounding box center [259, 116] width 67 height 21
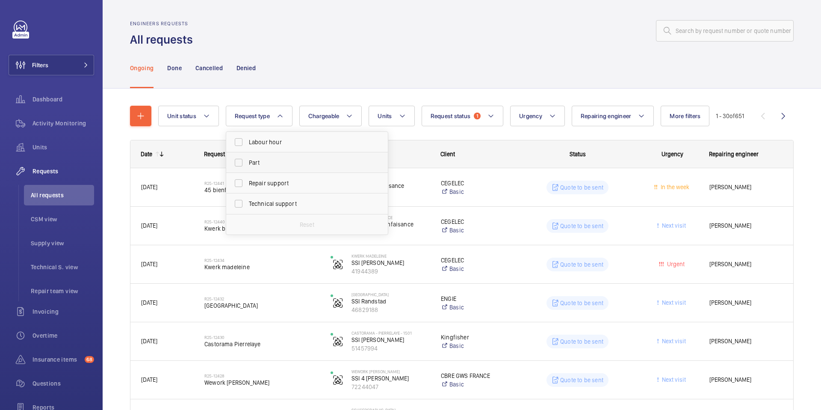
click at [272, 166] on span "Part" at bounding box center [308, 162] width 118 height 9
click at [247, 166] on input "Part" at bounding box center [238, 162] width 17 height 17
checkbox input "true"
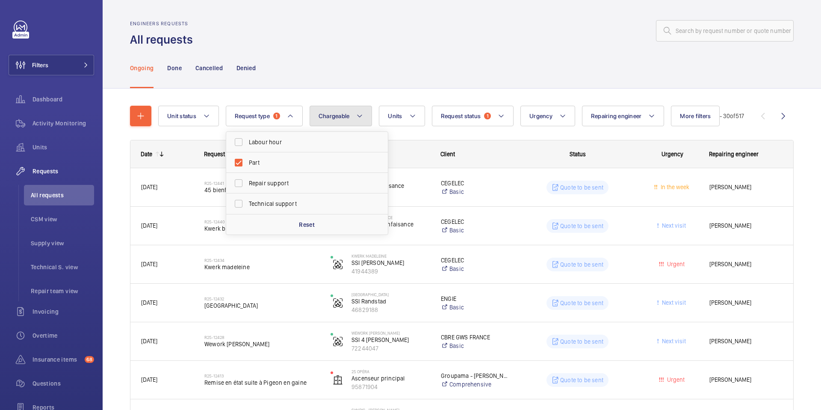
click at [341, 121] on button "Chargeable" at bounding box center [341, 116] width 63 height 21
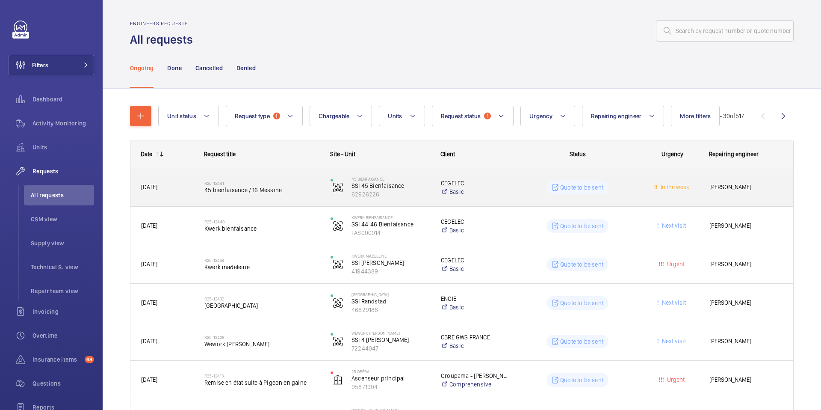
click at [261, 198] on div "R25-12441 45 bienfaisance / 16 Messine" at bounding box center [261, 187] width 115 height 25
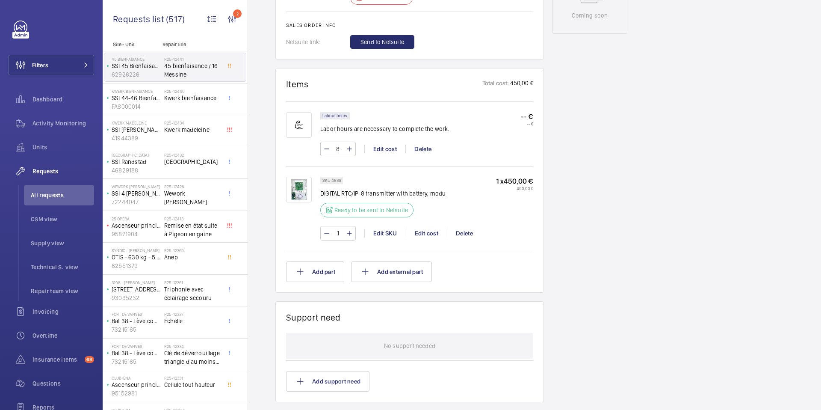
scroll to position [437, 0]
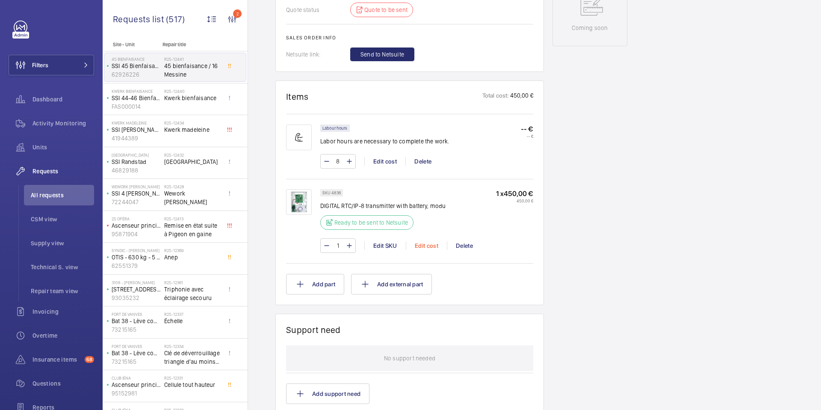
click at [426, 246] on div "Edit cost" at bounding box center [426, 245] width 41 height 9
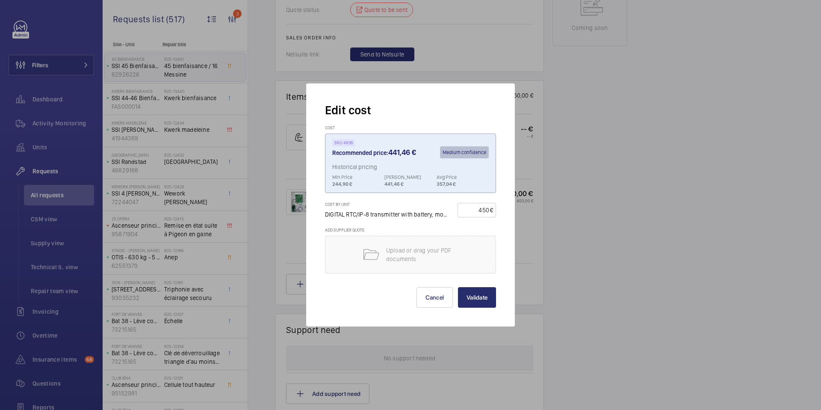
click at [548, 166] on div at bounding box center [410, 205] width 821 height 410
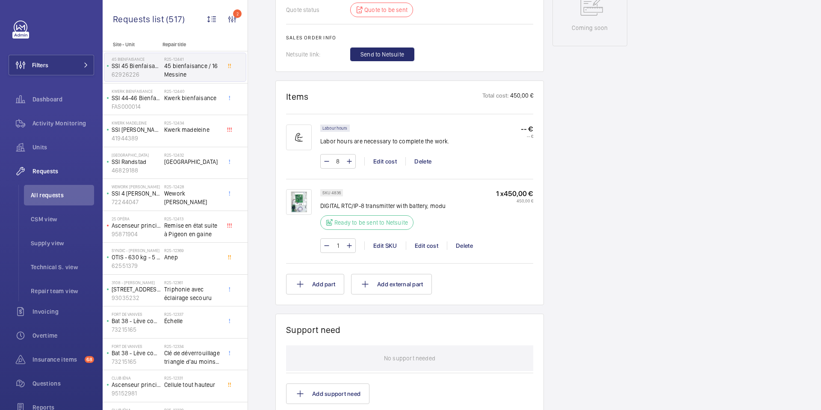
scroll to position [154, 0]
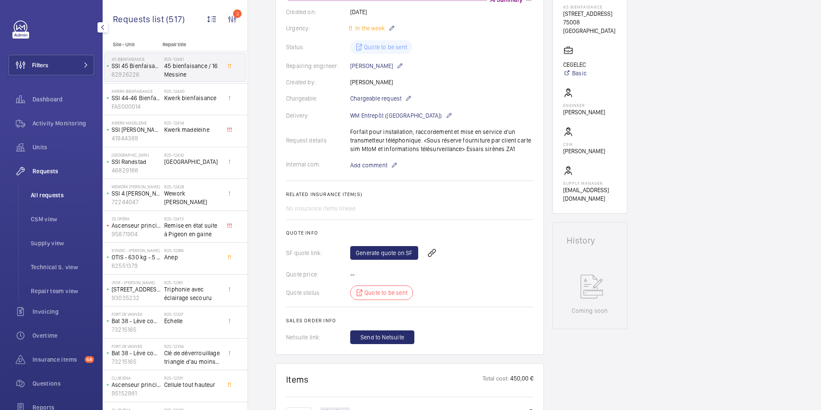
click at [39, 196] on span "All requests" at bounding box center [62, 195] width 63 height 9
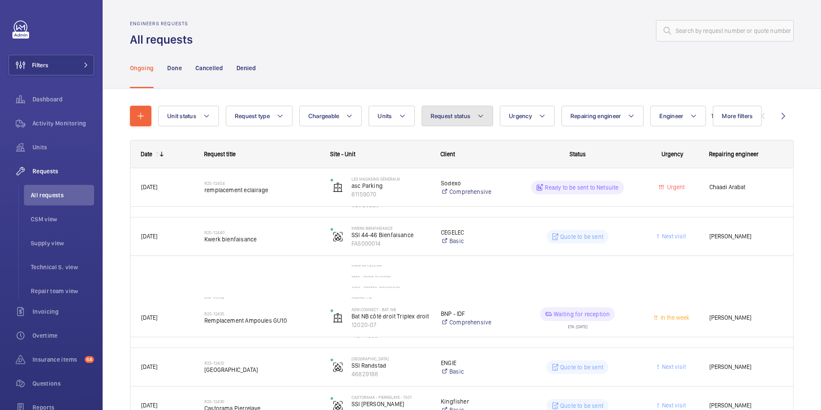
click at [477, 117] on button "Request status" at bounding box center [458, 116] width 72 height 21
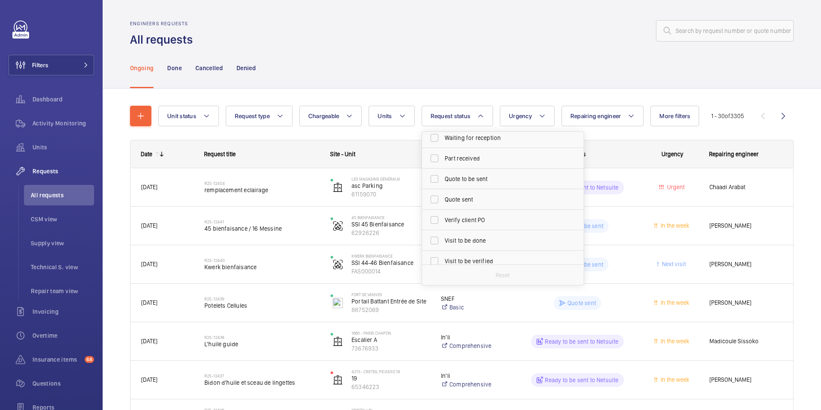
scroll to position [114, 0]
click at [454, 190] on span "Quote sent" at bounding box center [504, 192] width 118 height 9
click at [443, 190] on input "Quote sent" at bounding box center [434, 192] width 17 height 17
checkbox input "true"
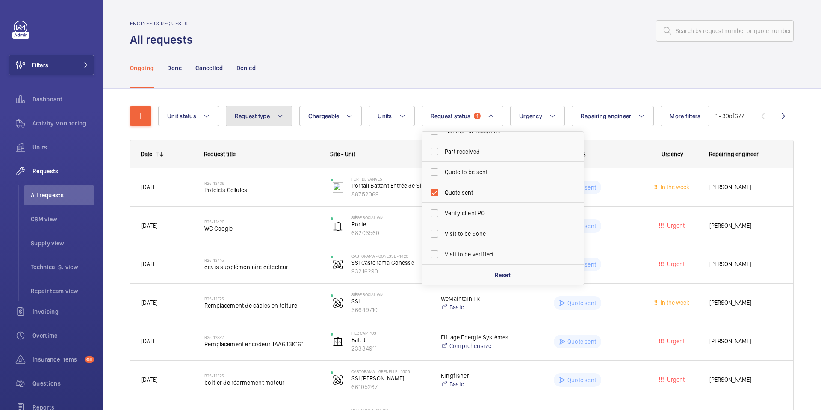
click at [280, 117] on mat-icon at bounding box center [280, 116] width 7 height 10
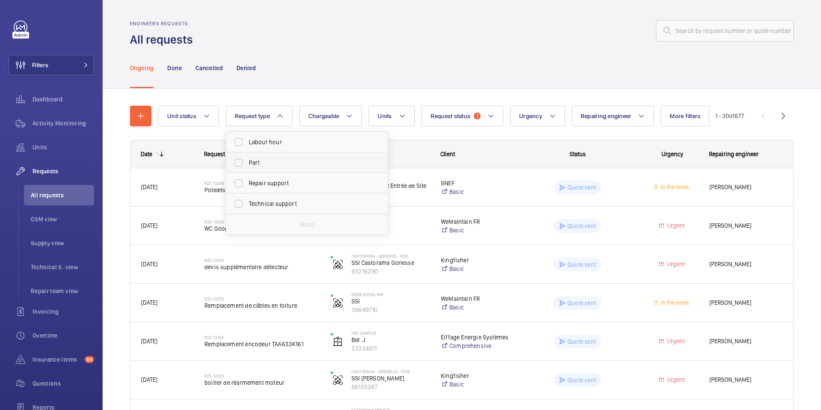
click at [277, 162] on span "Part" at bounding box center [308, 162] width 118 height 9
click at [247, 162] on input "Part" at bounding box center [238, 162] width 17 height 17
checkbox input "true"
click at [360, 86] on div "Ongoing Done Cancelled Denied" at bounding box center [462, 67] width 664 height 41
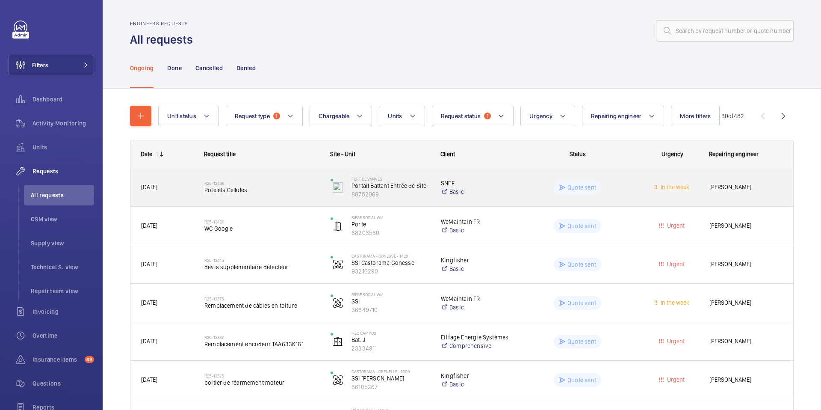
click at [233, 186] on span "Potelets Cellules" at bounding box center [261, 190] width 115 height 9
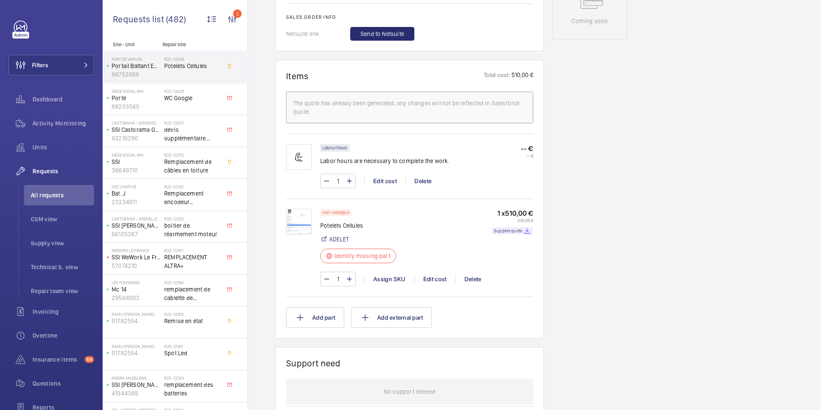
scroll to position [454, 0]
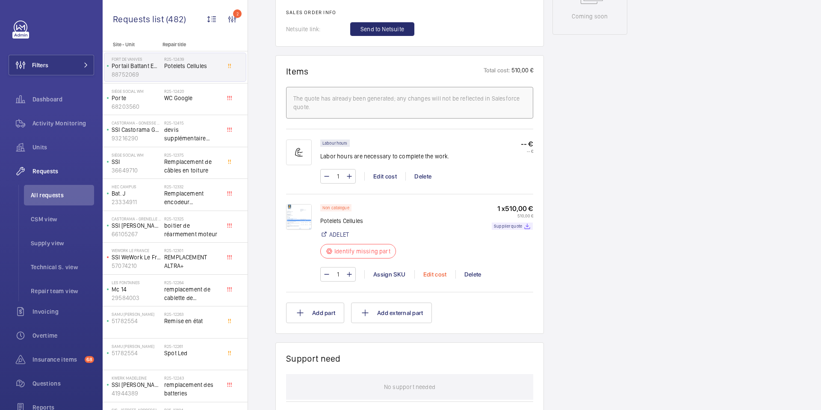
click at [441, 273] on div "Edit cost" at bounding box center [435, 274] width 41 height 9
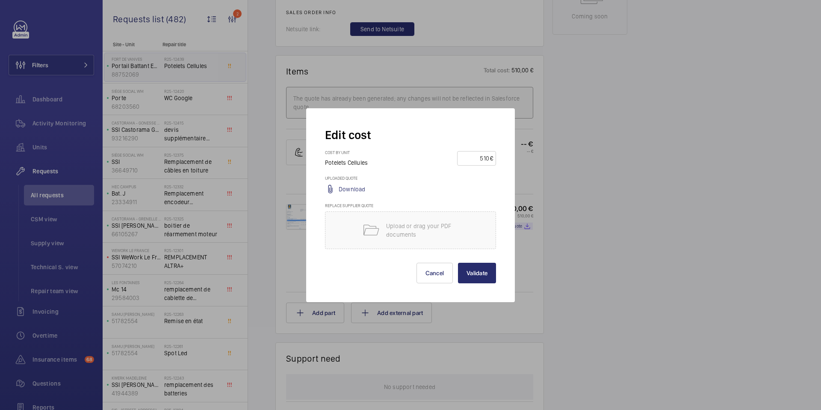
click at [525, 252] on div at bounding box center [410, 205] width 821 height 410
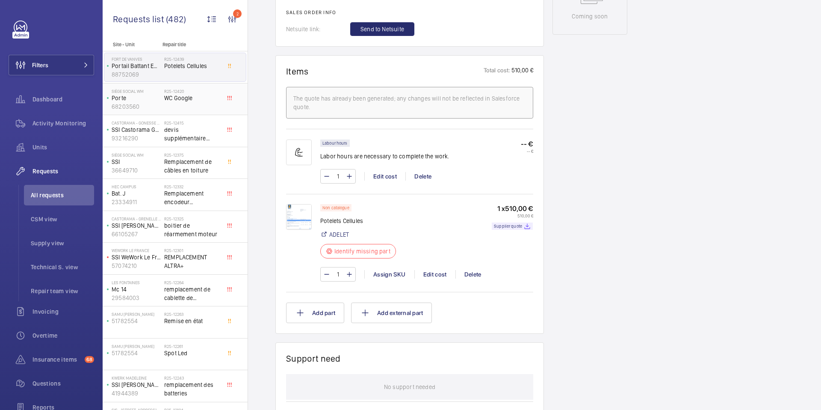
click at [204, 102] on div "R25-12420 WC Google" at bounding box center [192, 101] width 56 height 25
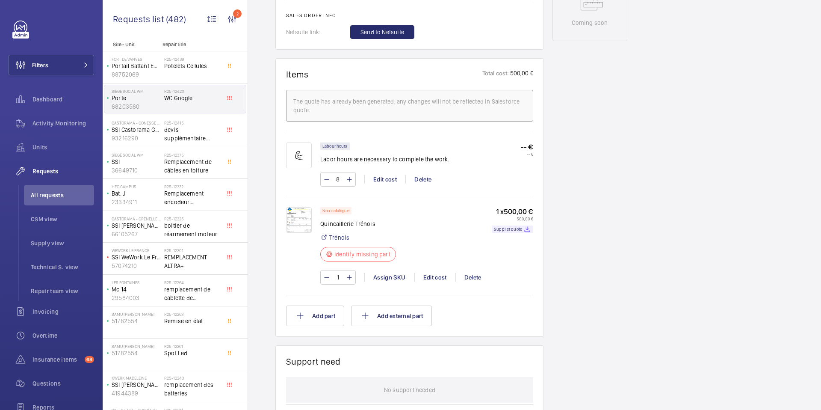
scroll to position [444, 0]
click at [428, 273] on div "Edit cost" at bounding box center [435, 275] width 41 height 9
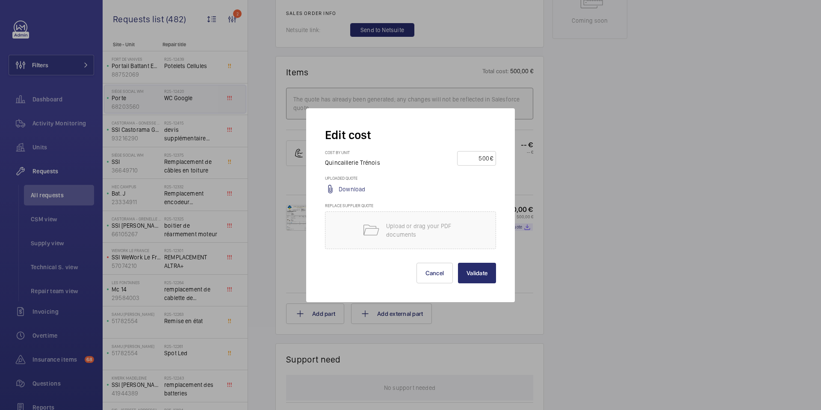
click at [551, 186] on div at bounding box center [410, 205] width 821 height 410
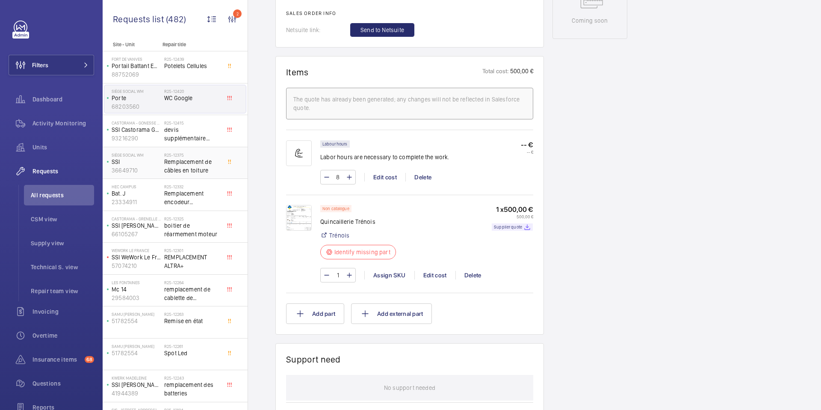
click at [178, 163] on span "Remplacement de câbles en toiture" at bounding box center [192, 165] width 56 height 17
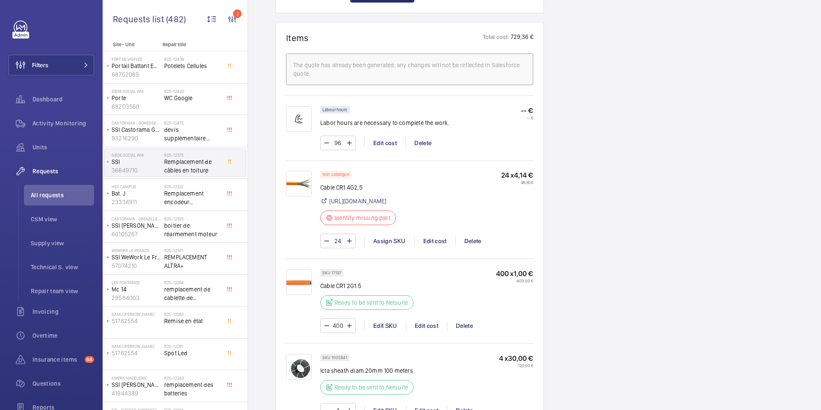
scroll to position [513, 0]
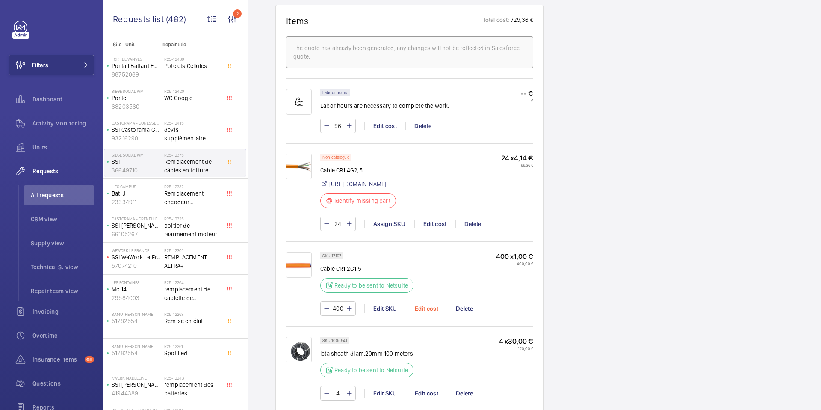
click at [426, 313] on div "Edit cost" at bounding box center [426, 308] width 41 height 9
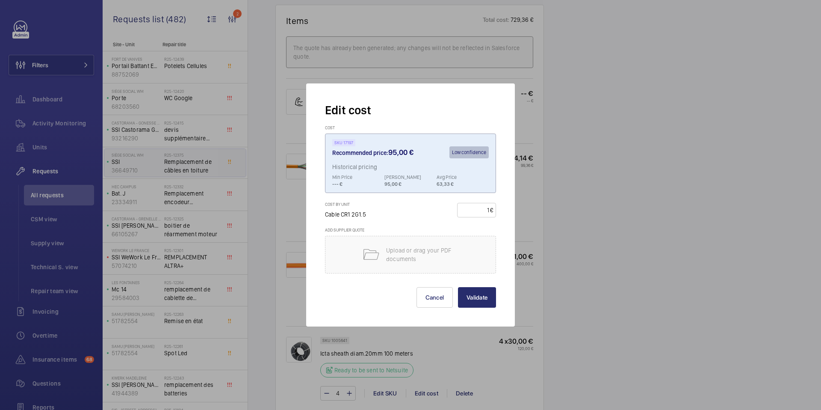
click at [554, 317] on div at bounding box center [410, 205] width 821 height 410
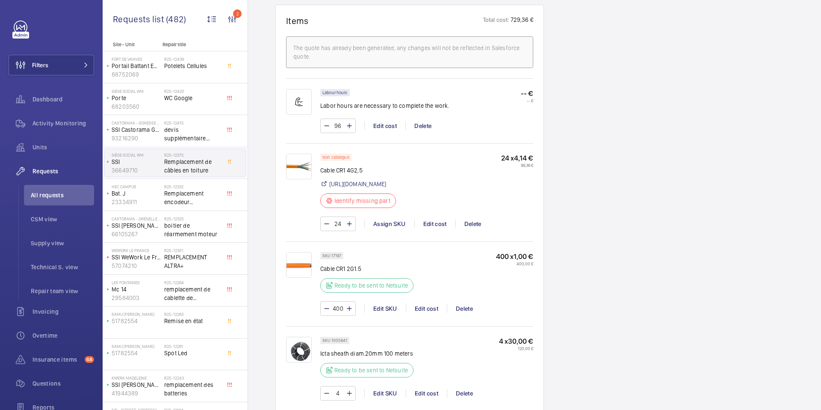
scroll to position [739, 0]
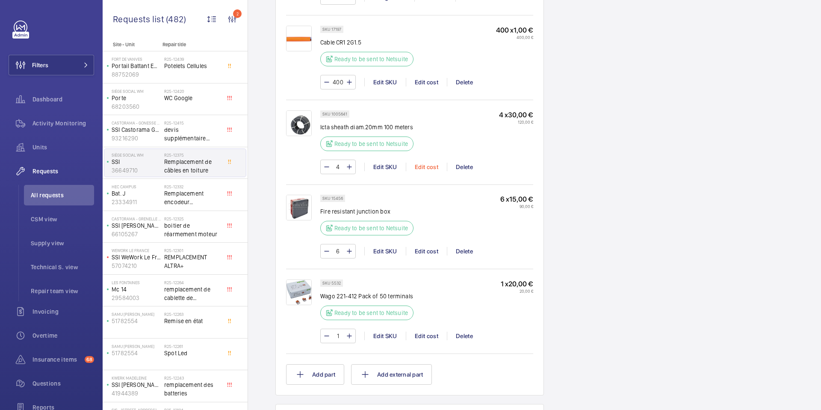
click at [431, 171] on div "Edit cost" at bounding box center [426, 167] width 41 height 9
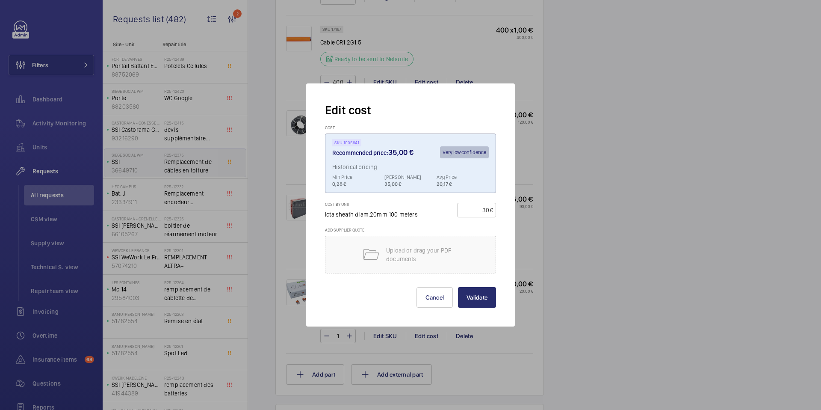
click at [536, 243] on div at bounding box center [410, 205] width 821 height 410
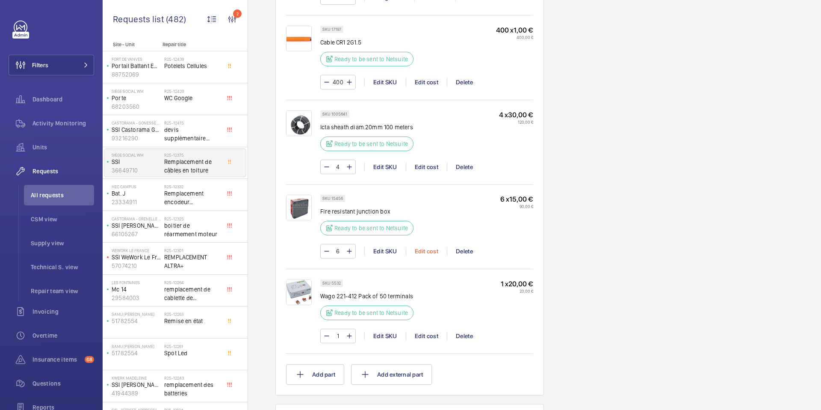
click at [424, 255] on div "Edit cost" at bounding box center [426, 251] width 41 height 9
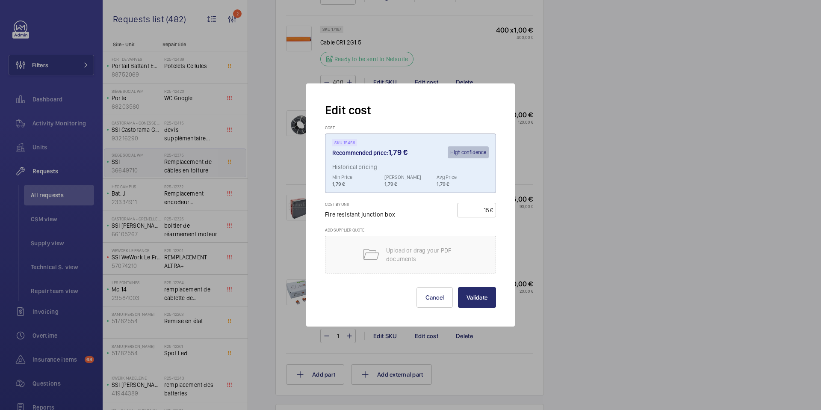
click at [549, 212] on div at bounding box center [410, 205] width 821 height 410
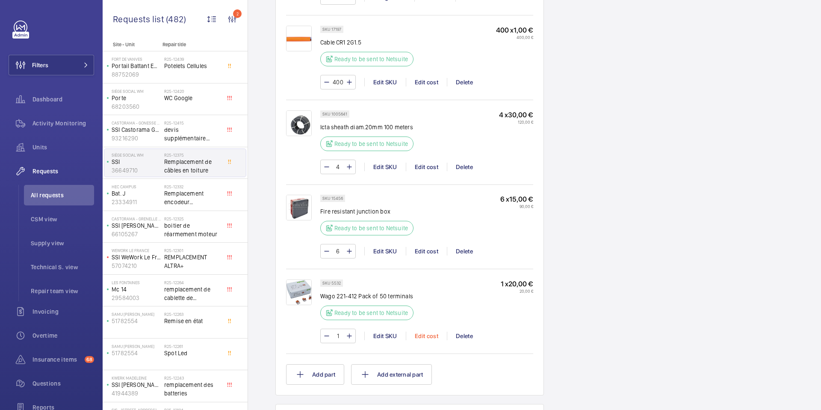
scroll to position [804, 0]
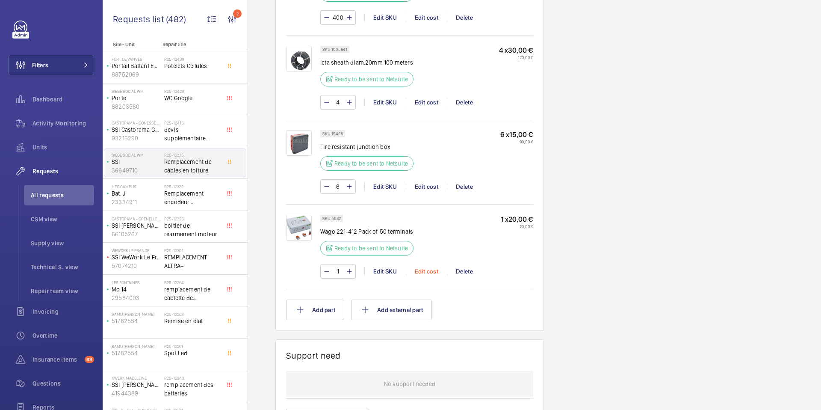
click at [426, 276] on div "Edit cost" at bounding box center [426, 271] width 41 height 9
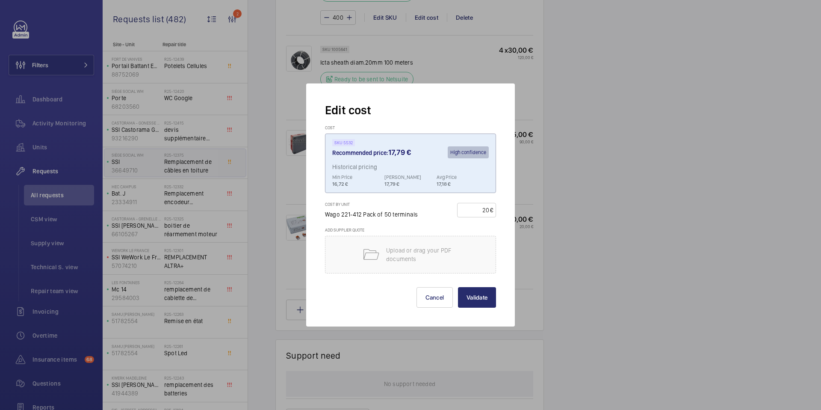
click at [545, 213] on div at bounding box center [410, 205] width 821 height 410
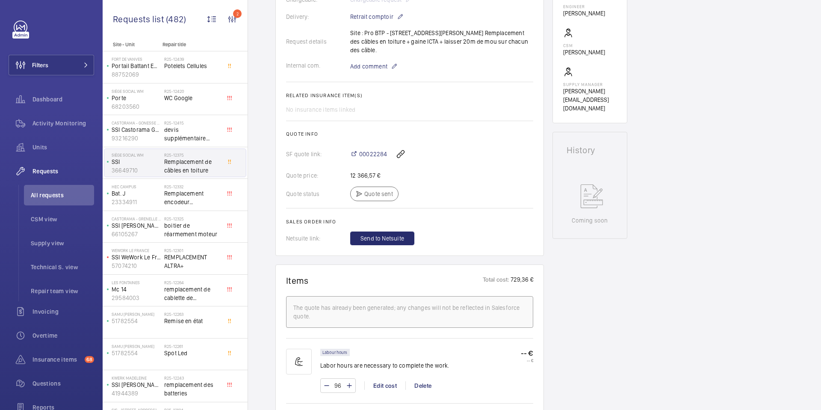
scroll to position [214, 0]
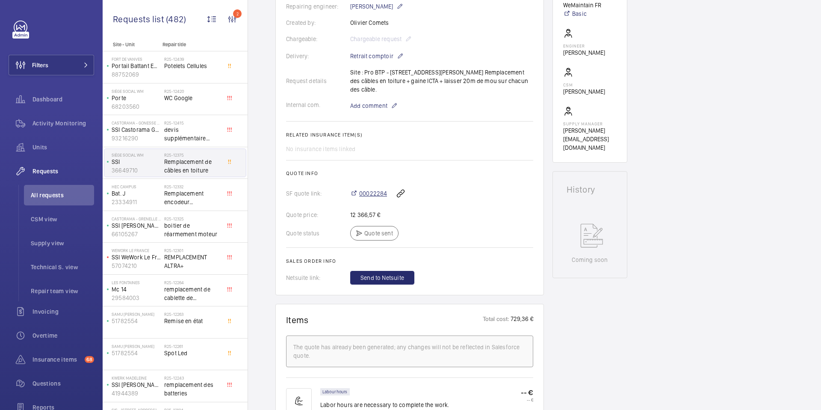
click at [381, 191] on span "00022284" at bounding box center [373, 193] width 28 height 9
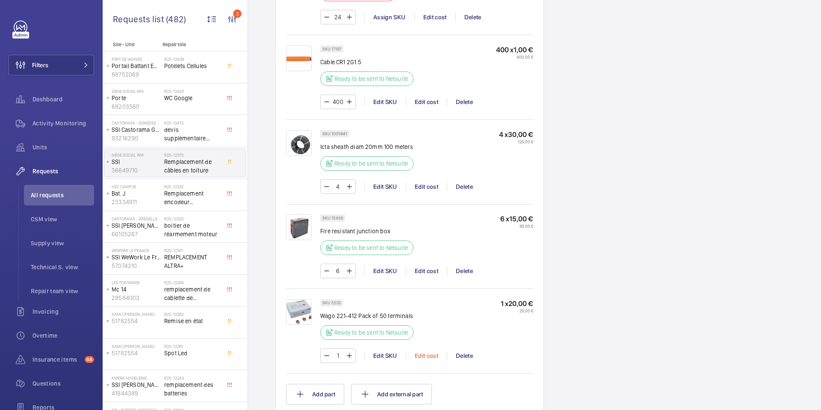
scroll to position [747, 0]
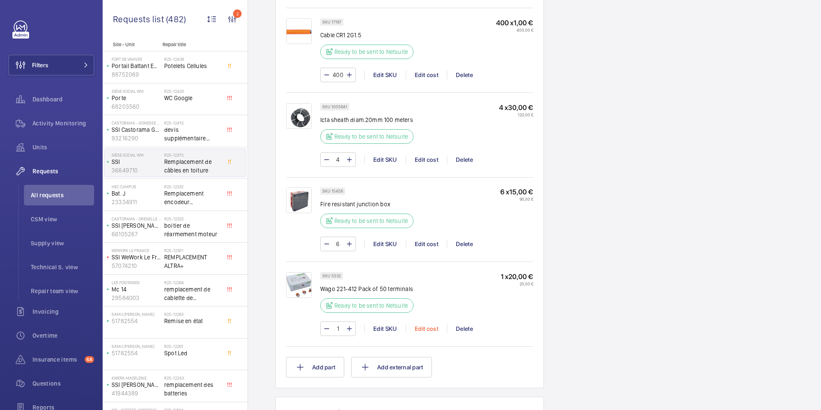
click at [421, 333] on div "Edit cost" at bounding box center [426, 328] width 41 height 9
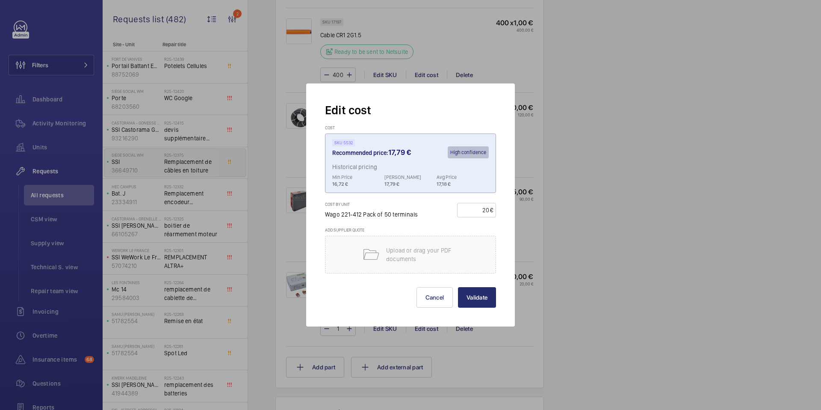
click at [564, 216] on div at bounding box center [410, 205] width 821 height 410
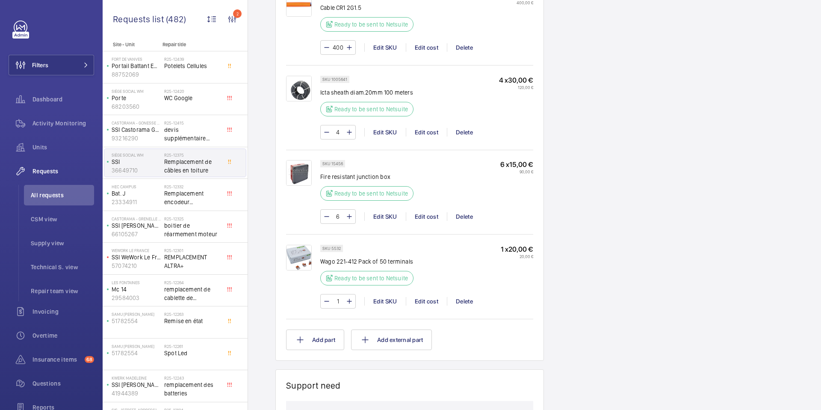
scroll to position [712, 0]
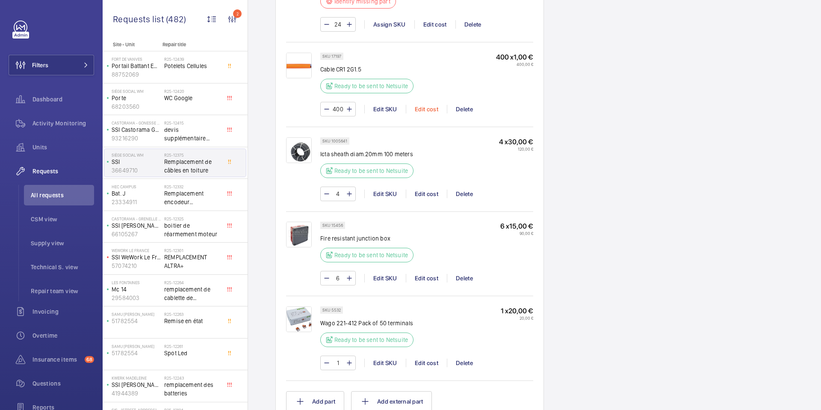
click at [424, 113] on div "Edit cost" at bounding box center [426, 109] width 41 height 9
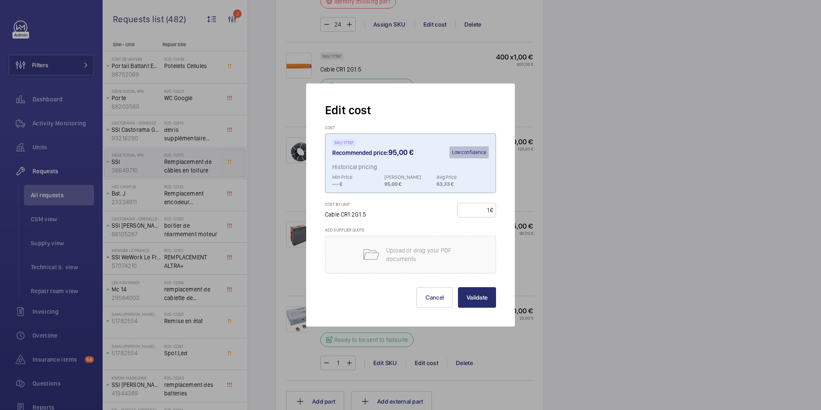
click at [524, 87] on div at bounding box center [410, 205] width 821 height 410
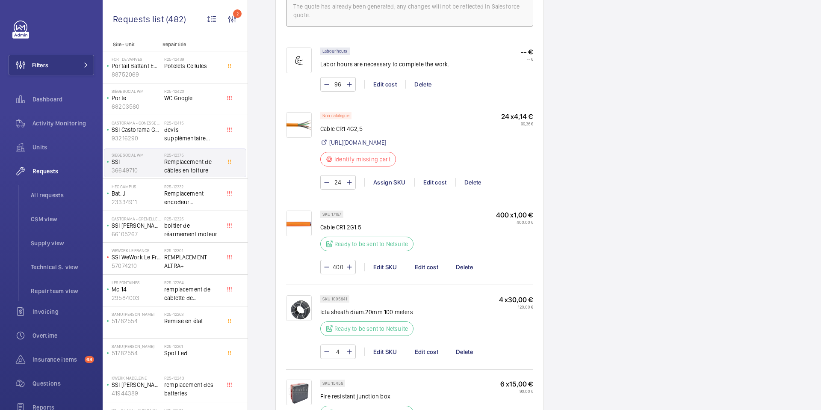
scroll to position [572, 0]
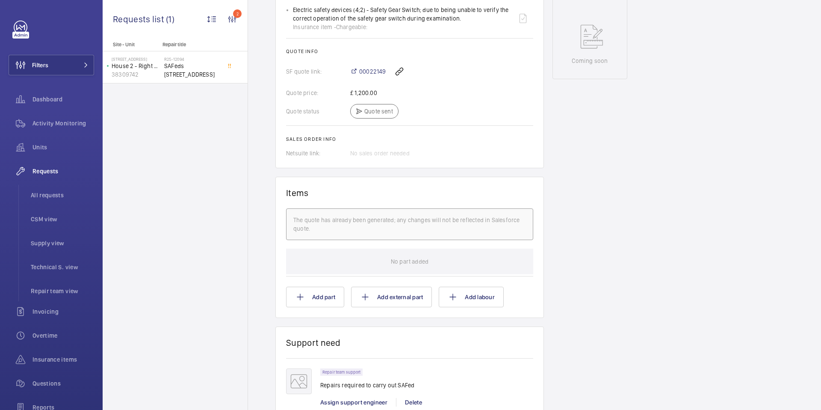
scroll to position [406, 0]
